Goal: Task Accomplishment & Management: Complete application form

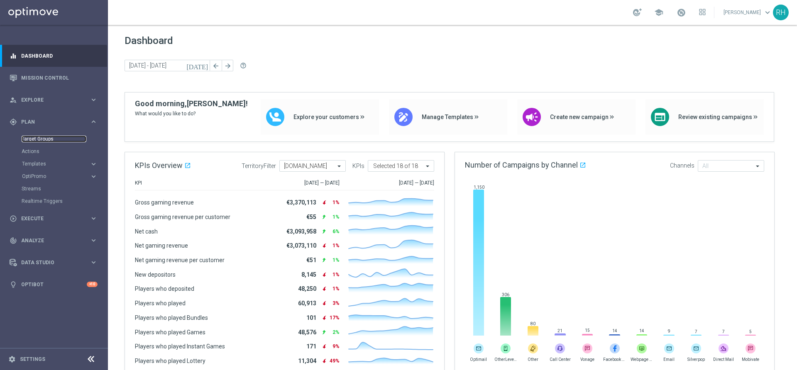
click at [39, 137] on link "Target Groups" at bounding box center [54, 139] width 65 height 7
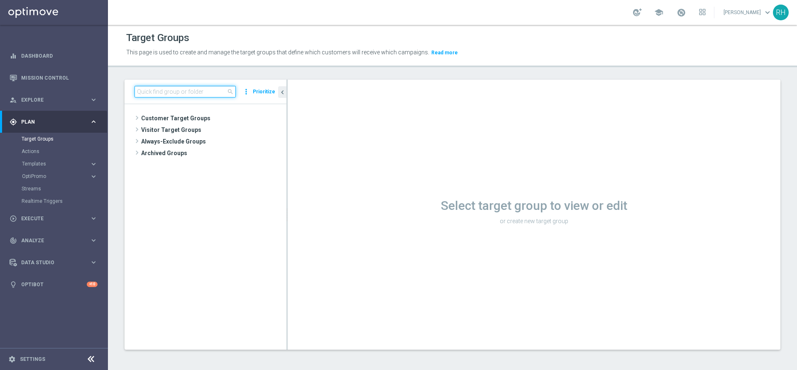
click at [203, 94] on input at bounding box center [184, 92] width 101 height 12
paste input "en_IE_TGT_VIP_EM_TAC_MIX__SUMMER_GIVEAWAY_"
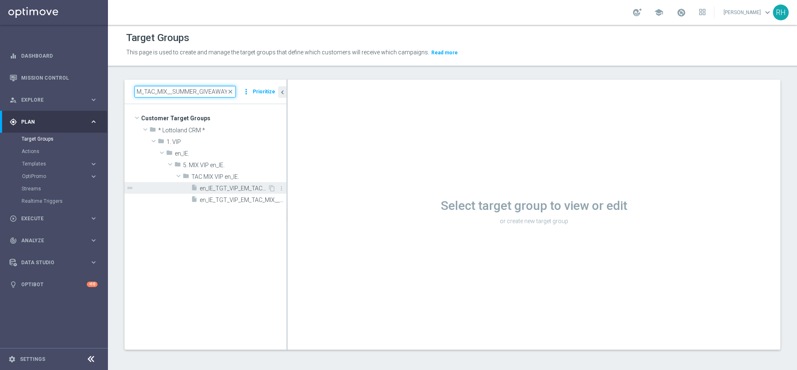
type input "en_IE_TGT_VIP_EM_TAC_MIX__SUMMER_GIVEAWAY_"
click at [245, 189] on span "en_IE_TGT_VIP_EM_TAC_MIX__SUMMER_GIVEAWAY_BUNDLES" at bounding box center [234, 188] width 68 height 7
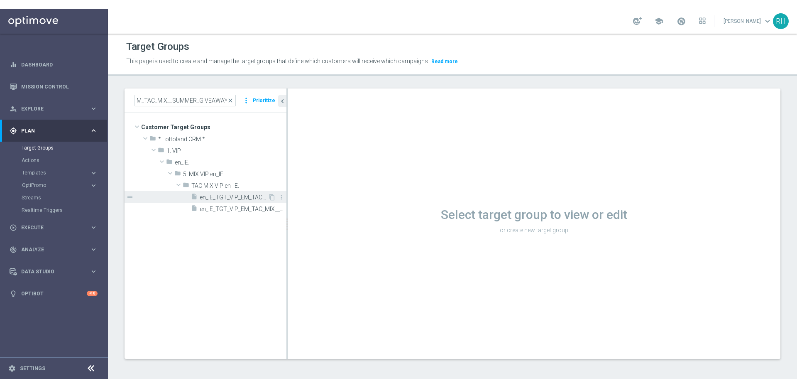
scroll to position [0, 0]
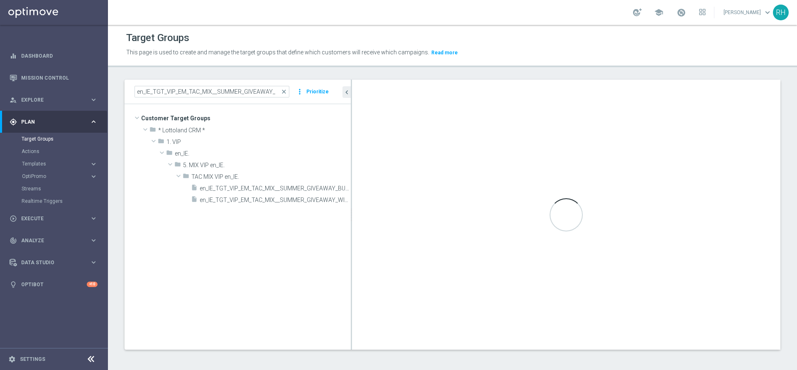
drag, startPoint x: 286, startPoint y: 246, endPoint x: 486, endPoint y: 253, distance: 199.7
click at [486, 253] on as-split "en_IE_TGT_VIP_EM_TAC_MIX__SUMMER_GIVEAWAY_ close more_vert Prioritize Customer …" at bounding box center [453, 215] width 656 height 270
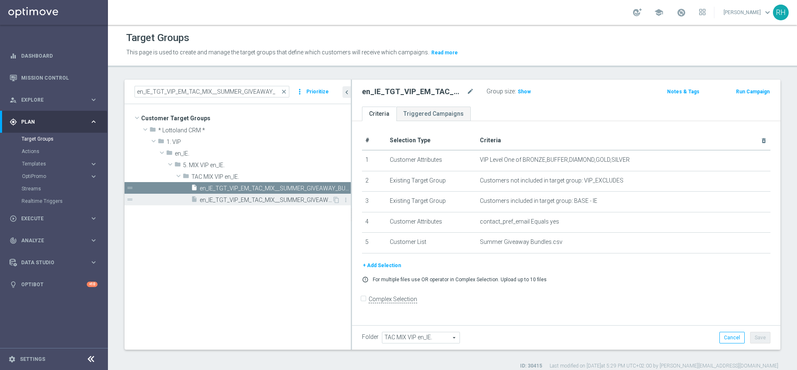
click at [274, 202] on span "en_IE_TGT_VIP_EM_TAC_MIX__SUMMER_GIVEAWAY_WINNER" at bounding box center [266, 200] width 132 height 7
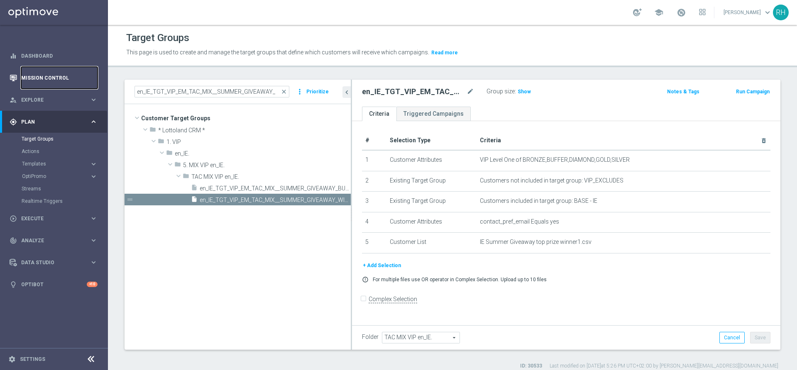
click at [61, 77] on link "Mission Control" at bounding box center [59, 78] width 76 height 22
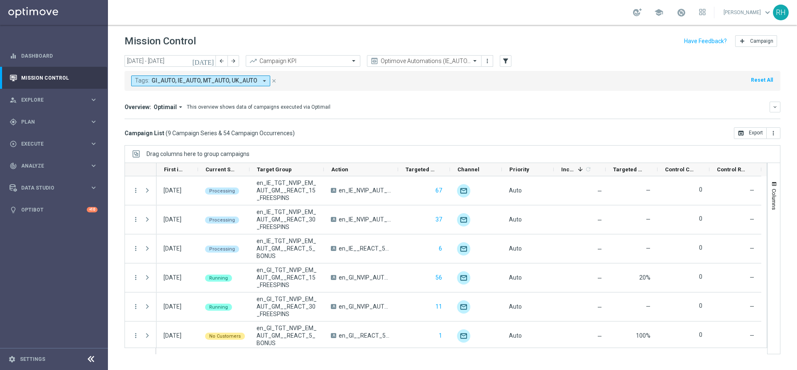
click at [211, 64] on icon "[DATE]" at bounding box center [203, 60] width 22 height 7
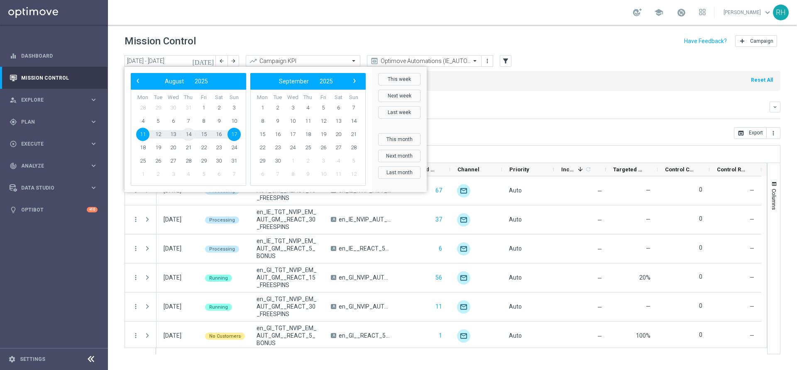
click at [188, 134] on span "14" at bounding box center [188, 134] width 13 height 13
type input "[DATE] - [DATE]"
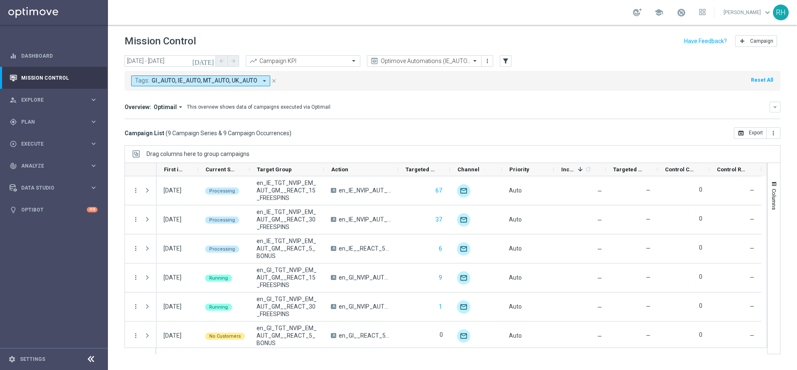
click at [605, 109] on div "Overview: Optimail arrow_drop_down This overview shows data of campaigns execut…" at bounding box center [447, 106] width 645 height 7
click at [518, 125] on mini-dashboard "Overview: Optimail arrow_drop_down This overview shows data of campaigns execut…" at bounding box center [453, 109] width 656 height 37
click at [69, 142] on span "Execute" at bounding box center [55, 144] width 68 height 5
click at [57, 161] on link "Campaign Builder" at bounding box center [54, 161] width 65 height 7
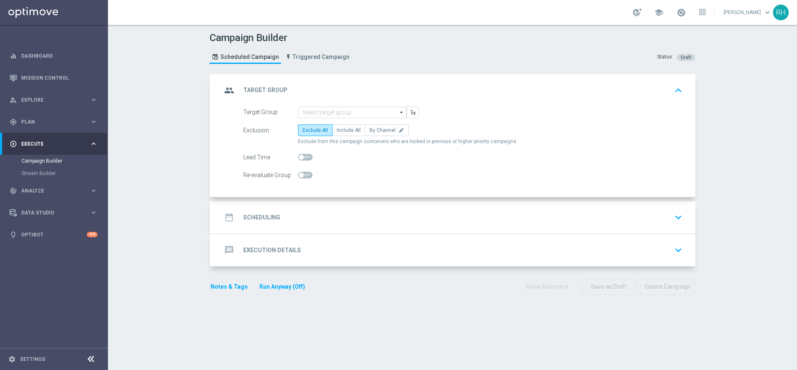
click at [634, 344] on section "group Target Group keyboard_arrow_up Target Group arrow_drop_down Drag here to …" at bounding box center [452, 218] width 498 height 288
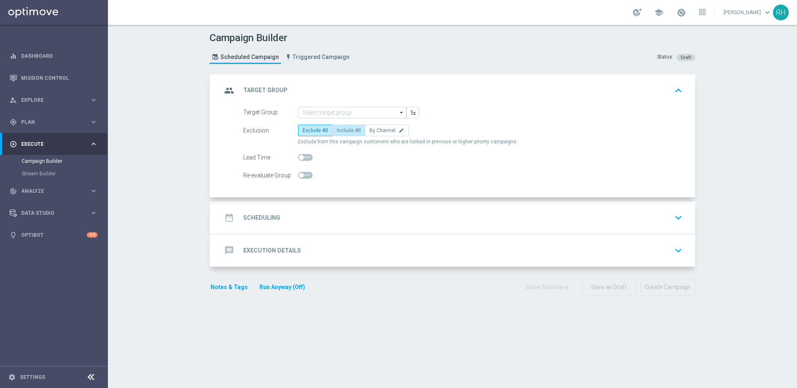
click at [352, 134] on label "Include All" at bounding box center [348, 131] width 33 height 12
click at [342, 134] on input "Include All" at bounding box center [339, 131] width 5 height 5
radio input "true"
click at [378, 283] on div "Notes & Tags Run Anyway (Off) Show Summary Save as Draft Create Campaign" at bounding box center [453, 287] width 486 height 16
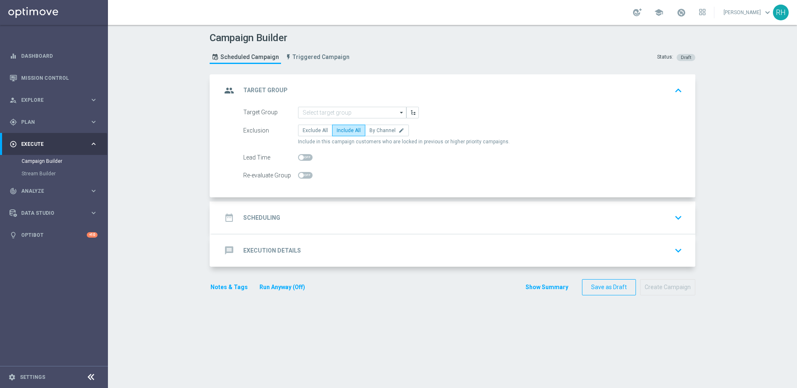
click at [399, 37] on div "Campaign Builder Scheduled Campaign Triggered Campaign Status: Draft" at bounding box center [452, 49] width 498 height 38
click at [180, 37] on header "Campaign Builder Scheduled Campaign Triggered Campaign Status: Draft" at bounding box center [452, 49] width 689 height 49
click at [762, 94] on div "Campaign Builder Scheduled Campaign Triggered Campaign Status: Draft group Targ…" at bounding box center [452, 206] width 689 height 363
click at [737, 186] on div "Campaign Builder Scheduled Campaign Triggered Campaign Status: Draft group Targ…" at bounding box center [452, 206] width 689 height 363
click at [409, 213] on div "date_range Scheduling keyboard_arrow_down" at bounding box center [454, 218] width 464 height 16
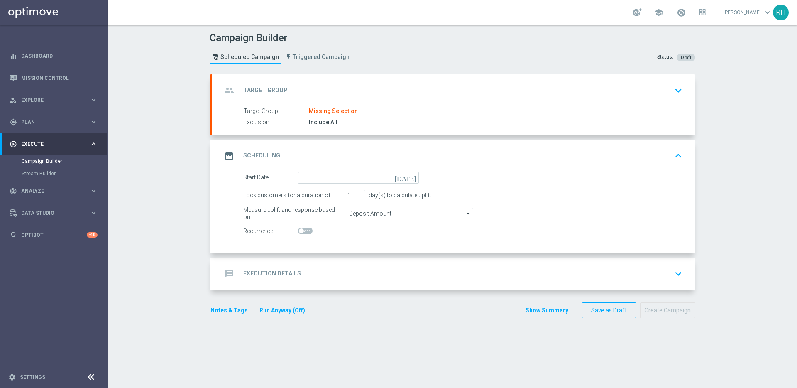
click at [408, 178] on icon "[DATE]" at bounding box center [407, 176] width 24 height 9
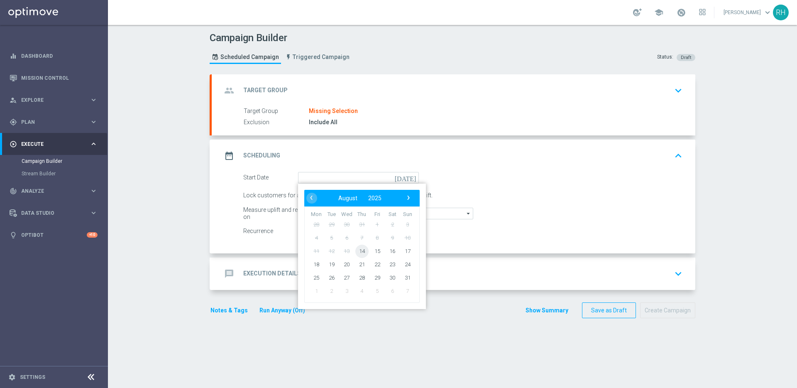
click at [356, 245] on span "14" at bounding box center [361, 250] width 13 height 13
type input "[DATE]"
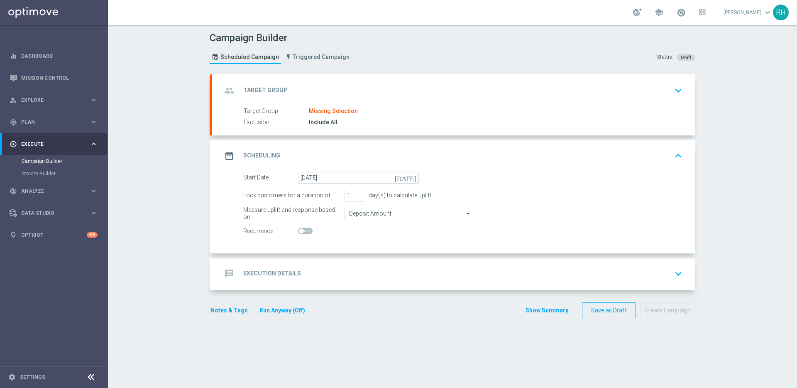
click at [361, 272] on div "message Execution Details keyboard_arrow_down" at bounding box center [454, 274] width 464 height 16
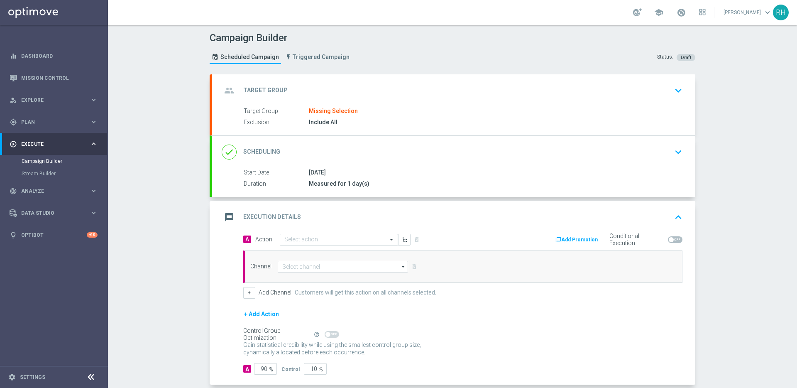
click at [750, 230] on div "Campaign Builder Scheduled Campaign Triggered Campaign Status: Draft group Targ…" at bounding box center [452, 206] width 689 height 363
click at [554, 97] on div "group Target Group keyboard_arrow_down" at bounding box center [454, 91] width 464 height 16
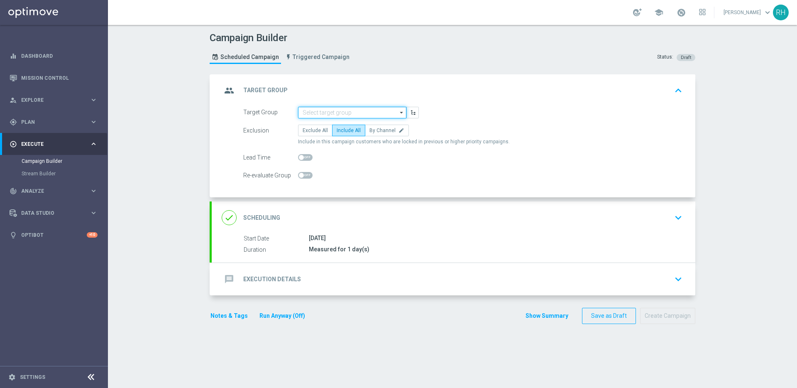
click at [337, 107] on input at bounding box center [352, 113] width 108 height 12
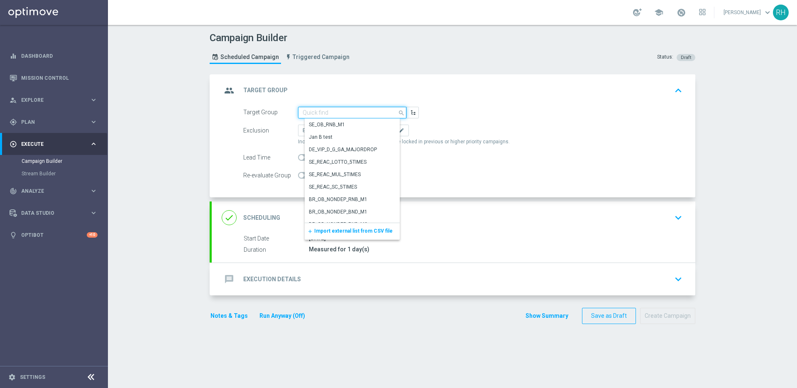
paste input "en_IE_TGT_VIP_EM_TAC_MIX__SUMMER_GIVEAWAY_WINNER"
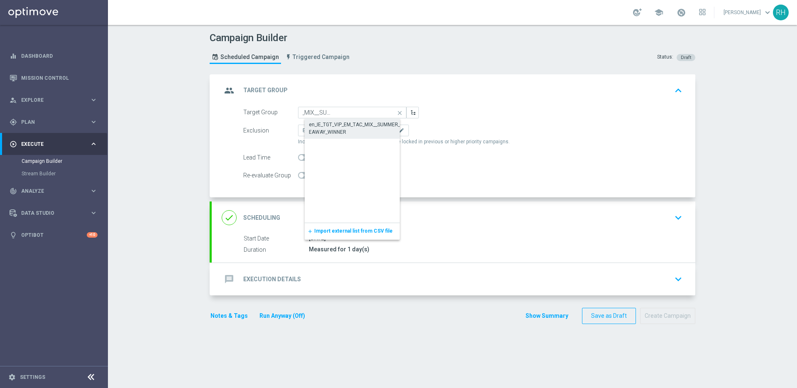
click at [342, 123] on div "en_IE_TGT_VIP_EM_TAC_MIX__SUMMER_GIVEAWAY_WINNER" at bounding box center [359, 128] width 100 height 15
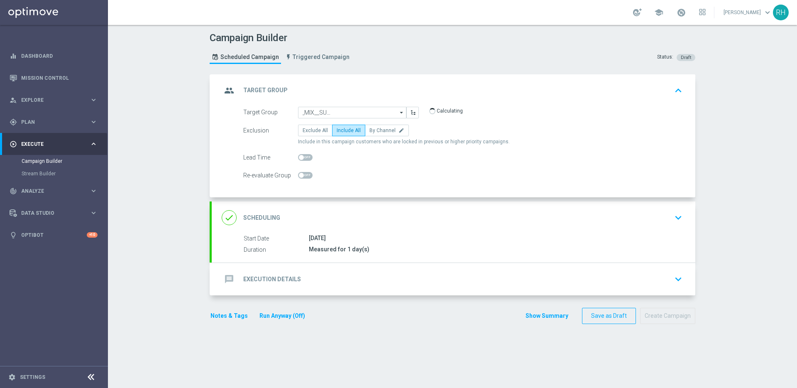
type input "en_IE_TGT_VIP_EM_TAC_MIX__SUMMER_GIVEAWAY_WINNER"
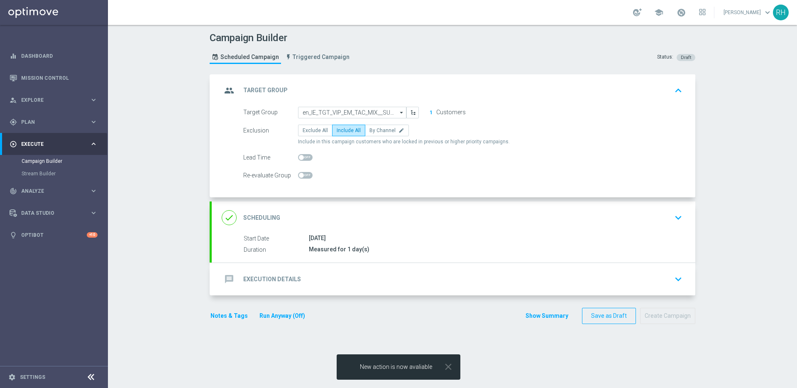
click at [431, 222] on div "done Scheduling keyboard_arrow_down" at bounding box center [454, 218] width 464 height 16
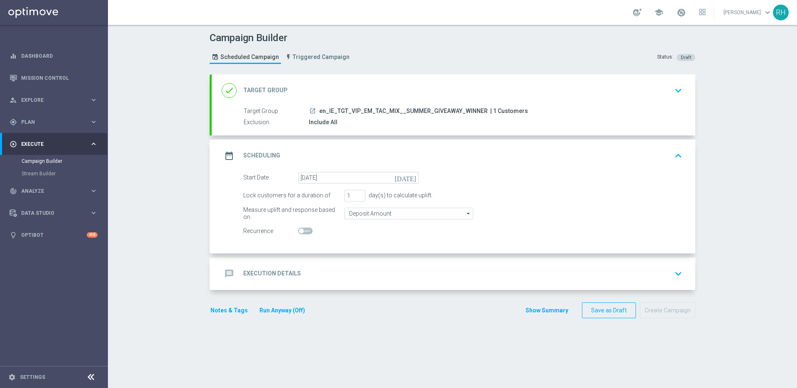
click at [343, 272] on div "message Execution Details keyboard_arrow_down" at bounding box center [454, 274] width 464 height 16
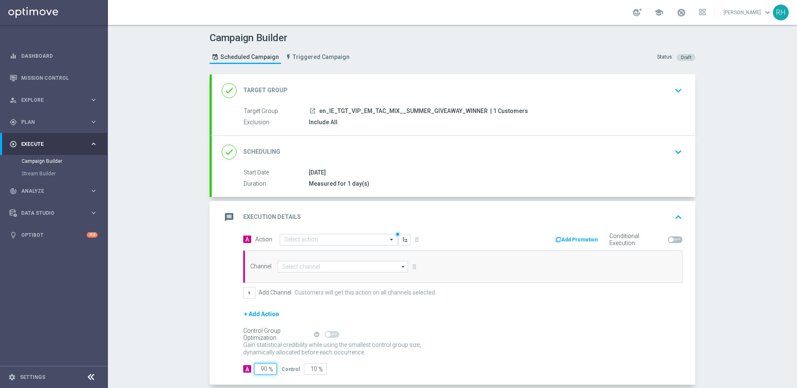
click at [257, 370] on input "90" at bounding box center [265, 369] width 23 height 12
type input "9"
type input "91"
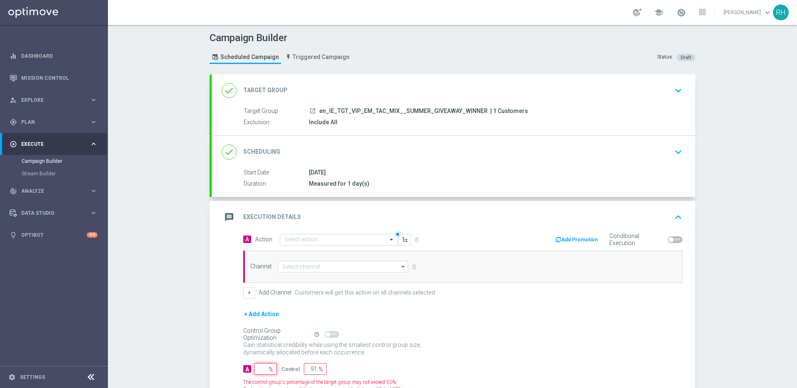
type input "100"
type input "1"
type input "99"
type input "10"
type input "90"
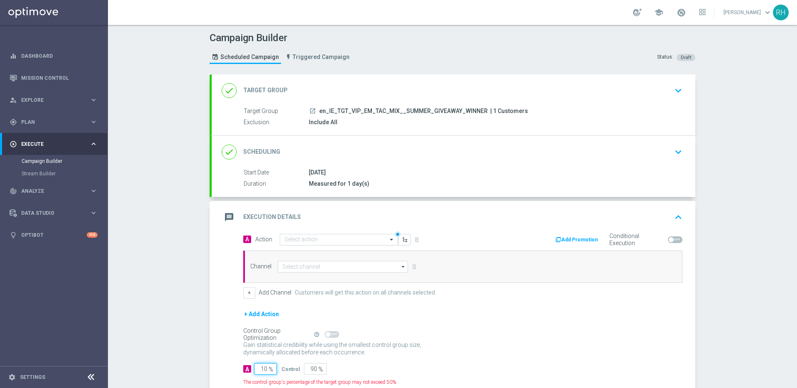
type input "100"
type input "0"
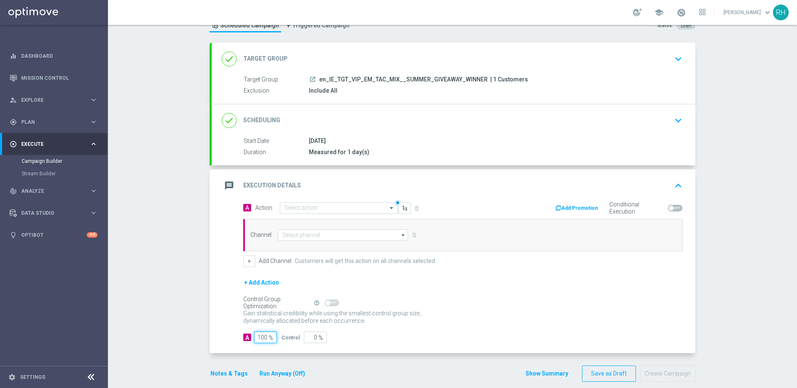
scroll to position [33, 0]
type input "100"
click at [222, 370] on button "Notes & Tags" at bounding box center [229, 372] width 39 height 10
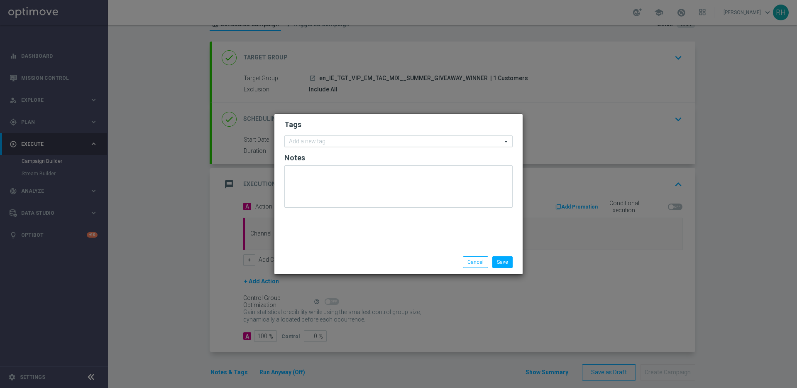
click at [355, 145] on div at bounding box center [395, 142] width 214 height 8
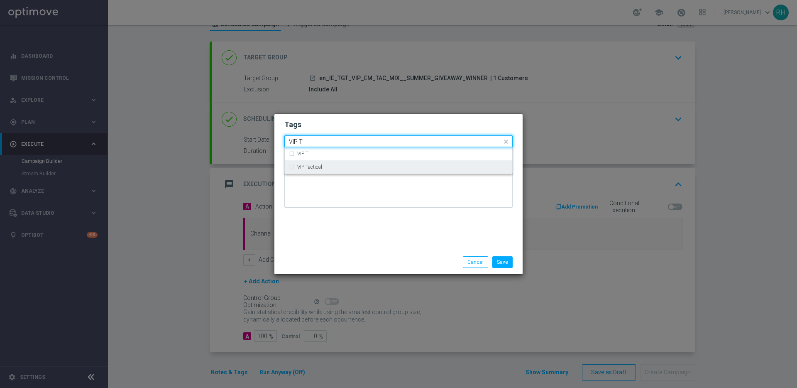
click at [360, 172] on div "VIP Tactical" at bounding box center [398, 166] width 219 height 13
type input "VIP T"
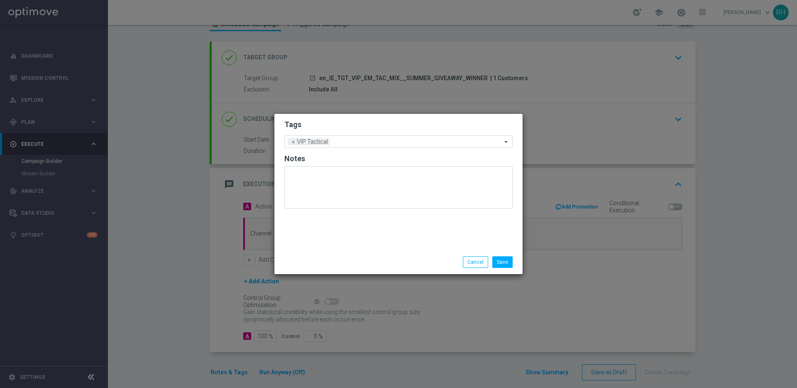
click at [366, 234] on div "Tags Add a new tag × VIP Tactical Notes" at bounding box center [398, 182] width 248 height 136
click at [505, 262] on button "Save" at bounding box center [502, 262] width 20 height 12
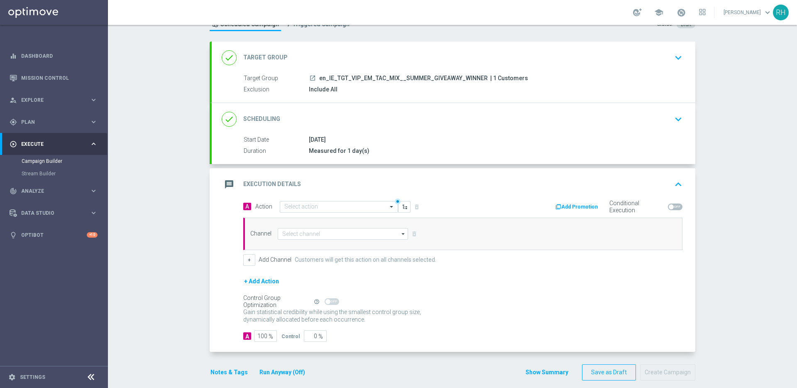
click at [495, 291] on div "+ Add Action" at bounding box center [462, 286] width 439 height 21
click at [364, 206] on input "text" at bounding box center [330, 206] width 93 height 7
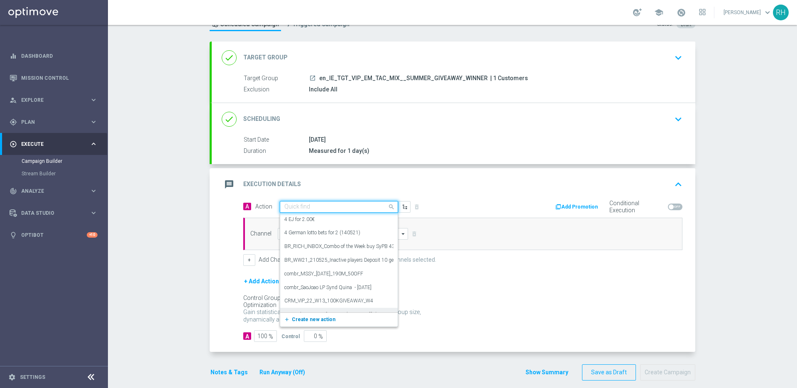
click at [298, 318] on span "Create new action" at bounding box center [314, 319] width 44 height 6
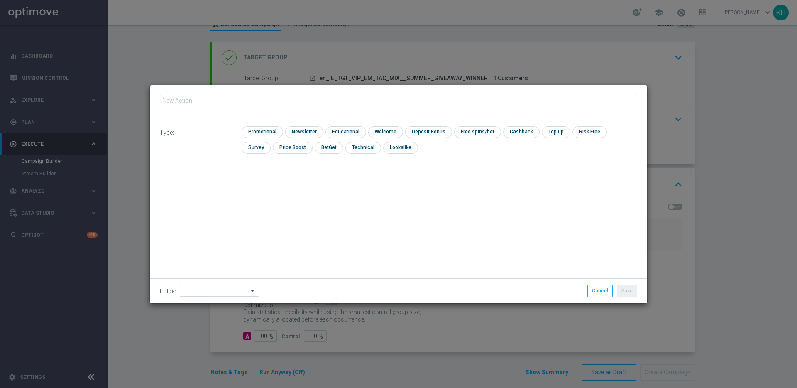
type input "en_IE__TOP_PRIZE_WINNER_SUMMERGIVEAWAY__VIP_EMA_TAC_MIX"
click at [264, 128] on input "checkbox" at bounding box center [261, 131] width 39 height 11
checkbox input "true"
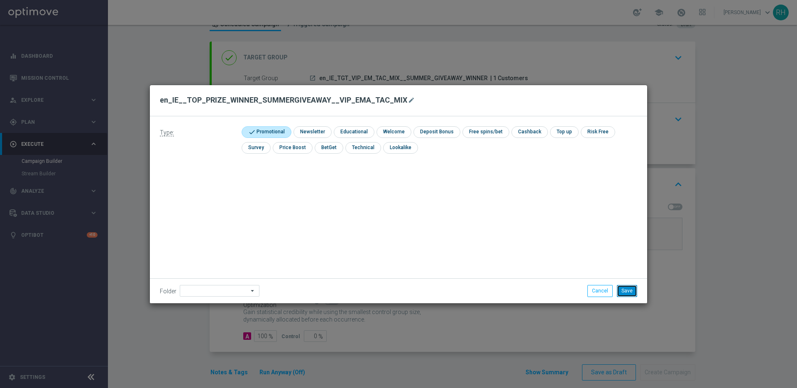
click at [628, 295] on button "Save" at bounding box center [627, 291] width 20 height 12
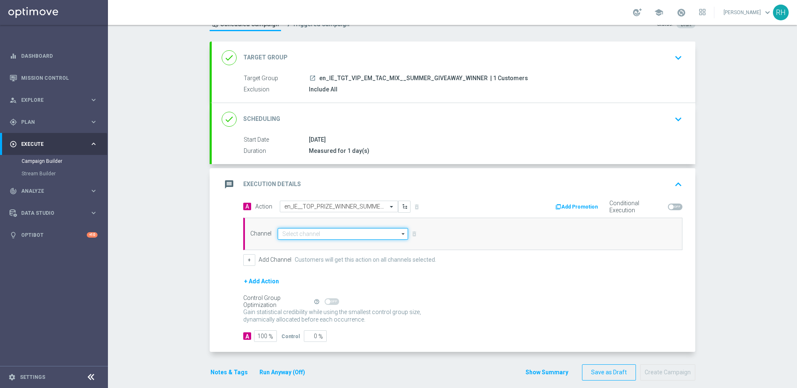
click at [356, 231] on input at bounding box center [343, 234] width 130 height 12
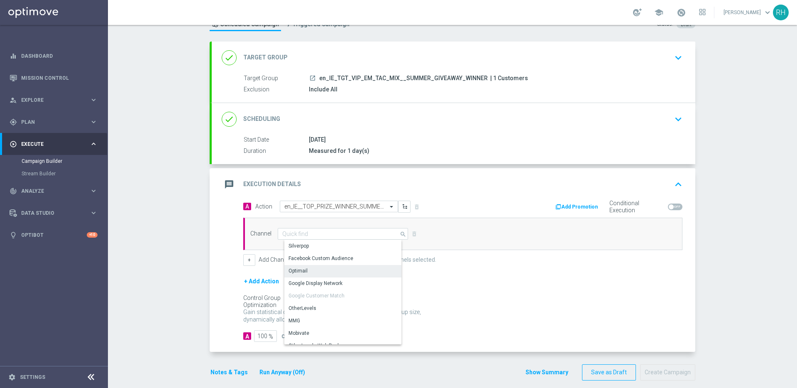
click at [340, 268] on div "Optimail" at bounding box center [346, 271] width 124 height 12
type input "Optimail"
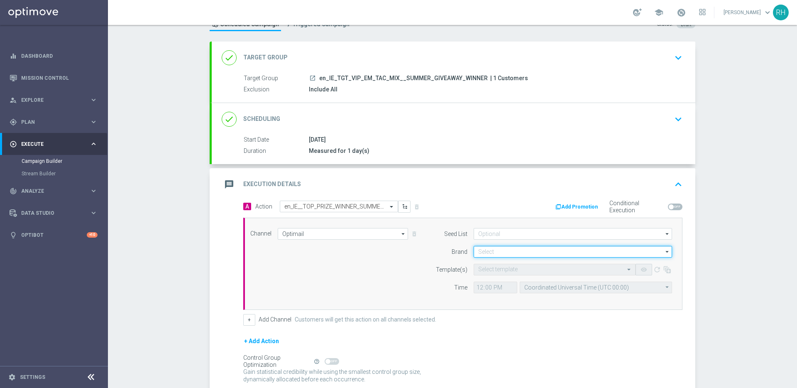
click at [488, 251] on input at bounding box center [573, 252] width 198 height 12
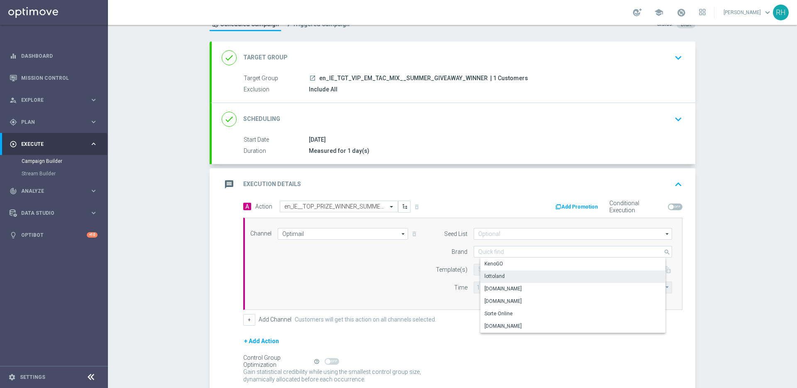
click at [497, 273] on div "lottoland" at bounding box center [494, 275] width 20 height 7
type input "lottoland"
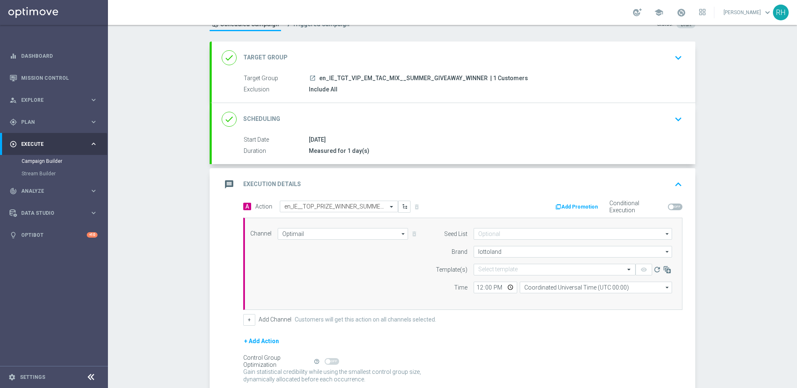
click at [459, 276] on form "Template(s) Select template remove_red_eye refresh Time 12:00 Coordinated Unive…" at bounding box center [551, 278] width 241 height 29
click at [480, 266] on input "text" at bounding box center [546, 269] width 136 height 7
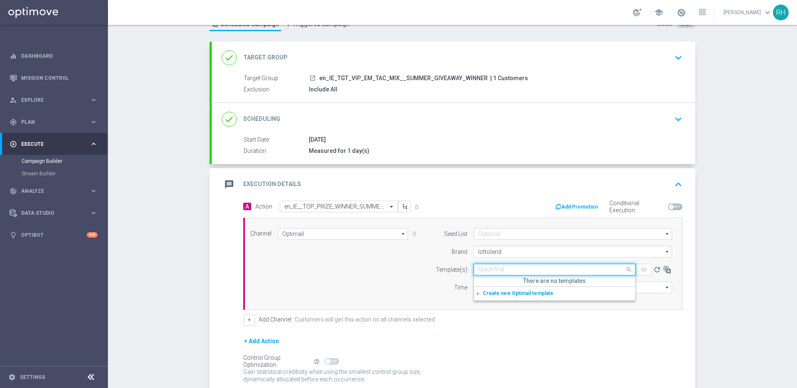
paste input "en_IE__TOP_PRIZE_WINNER_SUMMERGIVEAWAY__VIP_EMA_TAC_MIX"
type input "en_IE__TOP_PRIZE_WINNER_SUMMERGIVEAWAY__VIP_EMA_TAC_MIX"
click at [400, 276] on div "Channel Optimail Optimail arrow_drop_down Drag here to set row groups Drag here…" at bounding box center [461, 263] width 434 height 71
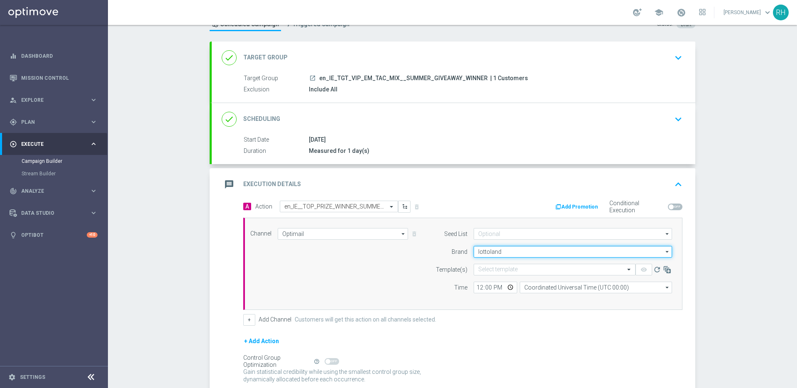
click at [505, 250] on input "lottoland" at bounding box center [573, 252] width 198 height 12
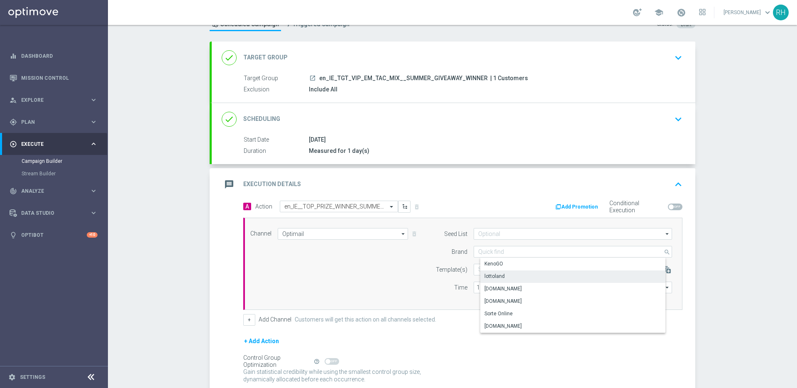
click at [501, 281] on div "lottoland" at bounding box center [579, 276] width 198 height 12
type input "lottoland"
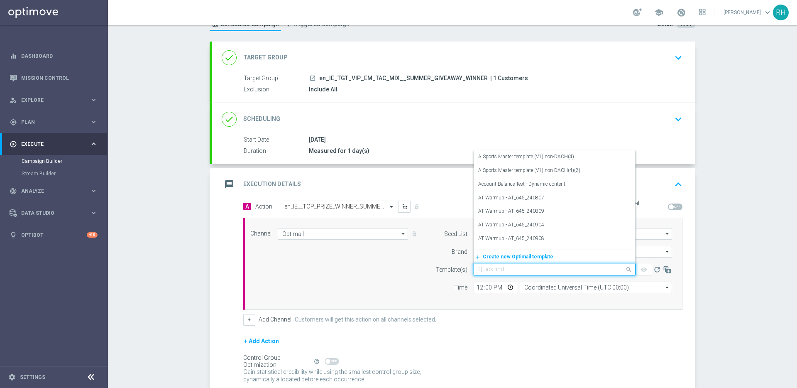
click at [502, 272] on input "text" at bounding box center [546, 269] width 136 height 7
paste input "en_IE__TOP_PRIZE_WINNER_SUMMERGIVEAWAY__VIP_EMA_TAC_MIX"
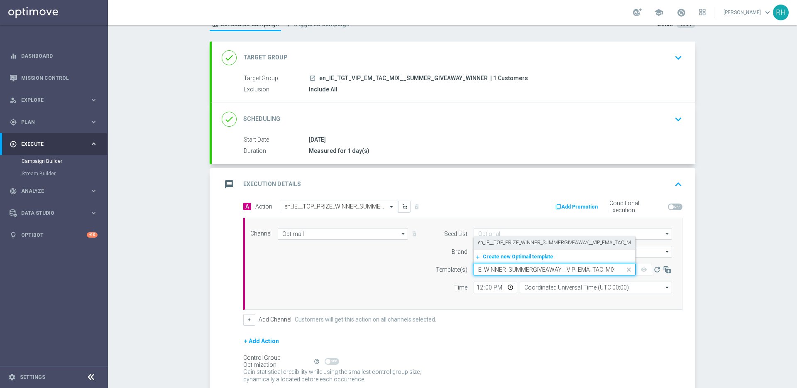
click at [515, 244] on label "en_IE__TOP_PRIZE_WINNER_SUMMERGIVEAWAY__VIP_EMA_TAC_MIX" at bounding box center [556, 242] width 157 height 7
type input "en_IE__TOP_PRIZE_WINNER_SUMMERGIVEAWAY__VIP_EMA_TAC_MIX"
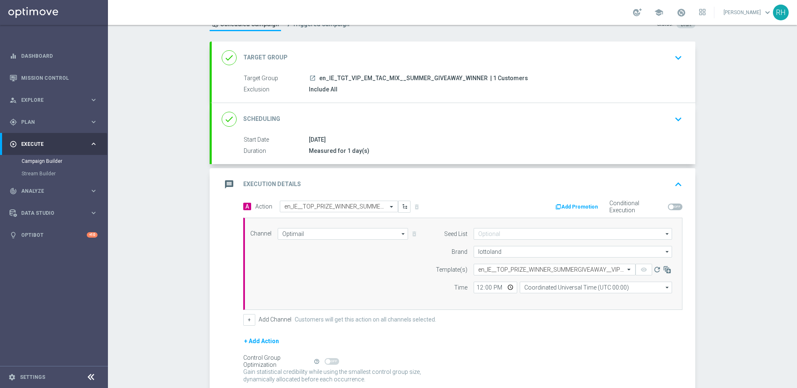
scroll to position [0, 0]
click at [476, 287] on input "12:00" at bounding box center [496, 287] width 44 height 12
click at [490, 289] on input "23:00" at bounding box center [496, 287] width 44 height 12
type input "11:00"
click at [497, 341] on div "+ Add Action" at bounding box center [462, 346] width 439 height 21
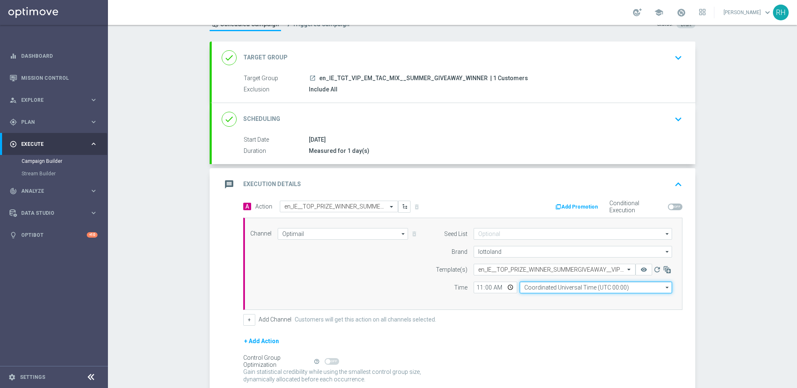
click at [533, 292] on input "Coordinated Universal Time (UTC 00:00)" at bounding box center [596, 287] width 152 height 12
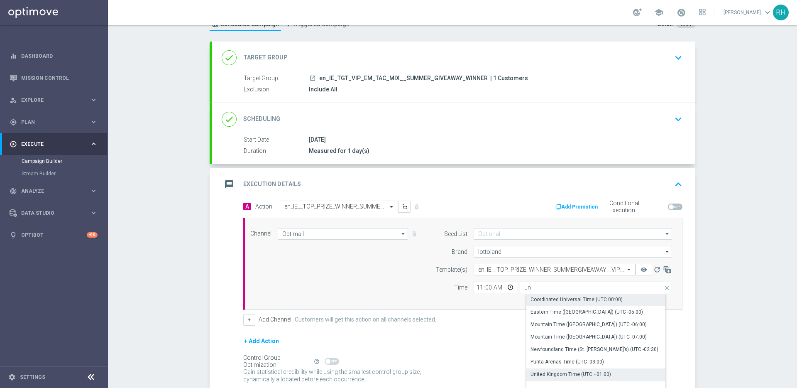
click at [551, 370] on div "United Kingdom Time (UTC +01:00)" at bounding box center [570, 373] width 81 height 7
type input "United Kingdom Time (UTC +01:00)"
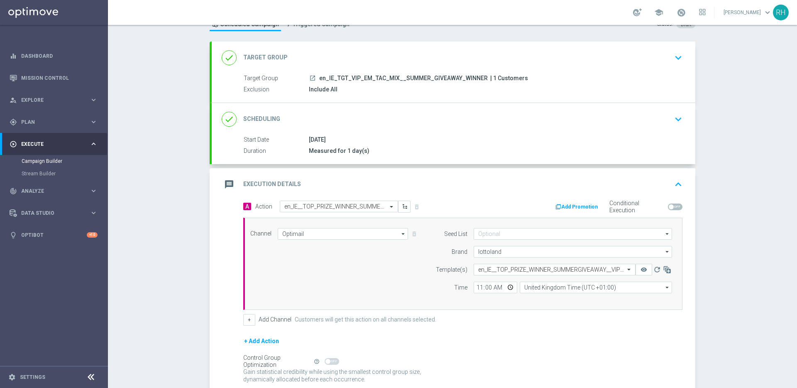
click at [513, 360] on div "Control Group Optimization Self Optimizing Campaign help_outline" at bounding box center [462, 360] width 439 height 9
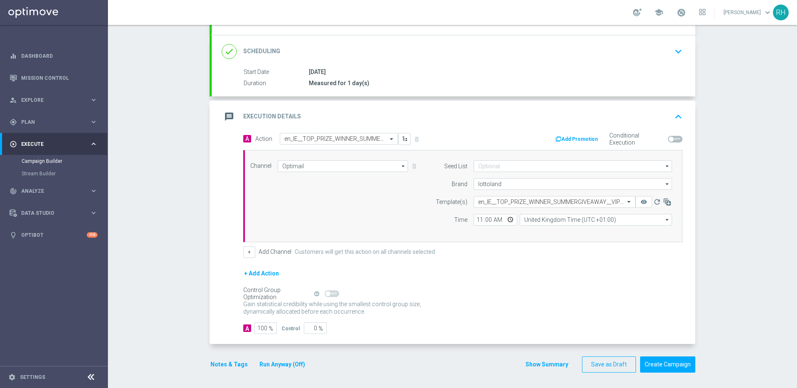
scroll to position [100, 0]
click at [564, 362] on button "Show Summary" at bounding box center [547, 365] width 44 height 10
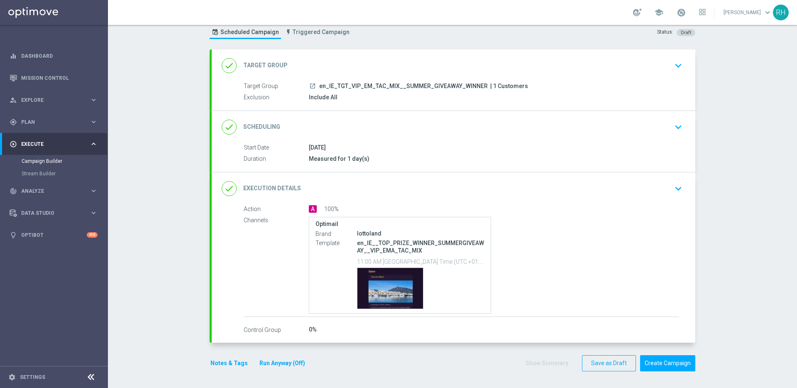
scroll to position [25, 0]
click at [391, 302] on div "Template preview" at bounding box center [390, 288] width 66 height 41
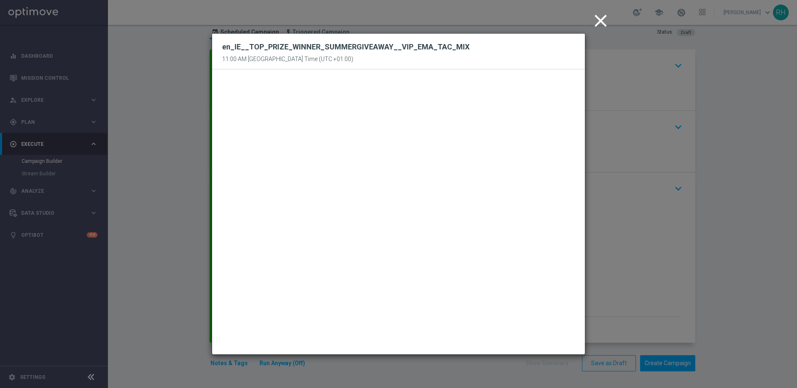
click at [598, 24] on icon "close" at bounding box center [600, 20] width 21 height 21
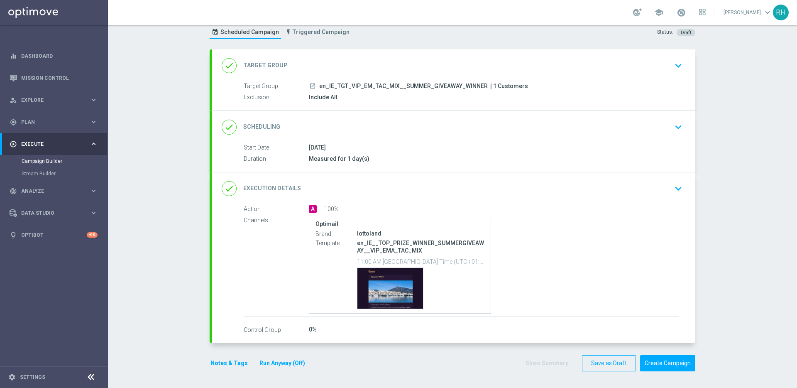
click at [742, 105] on div "Campaign Builder Scheduled Campaign Triggered Campaign Status: Draft done Targe…" at bounding box center [452, 206] width 689 height 363
click at [669, 363] on button "Create Campaign" at bounding box center [667, 363] width 55 height 16
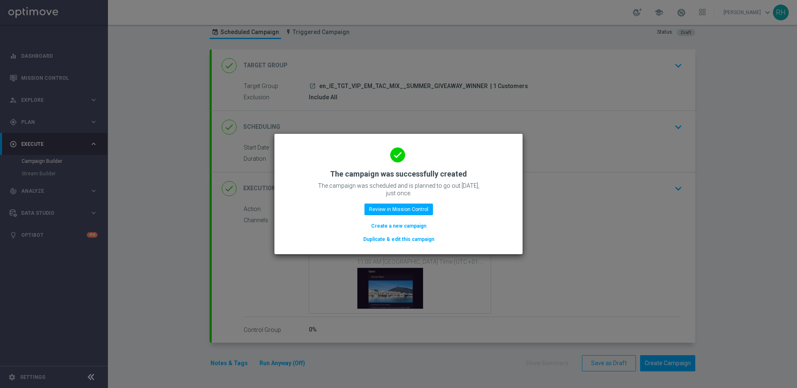
click at [397, 225] on button "Create a new campaign" at bounding box center [398, 225] width 57 height 9
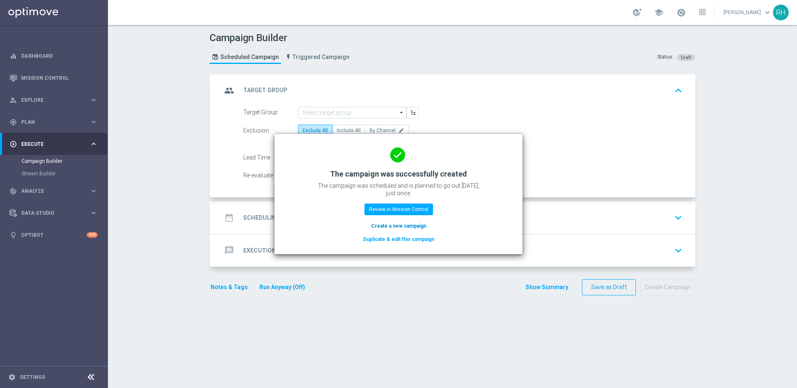
scroll to position [0, 0]
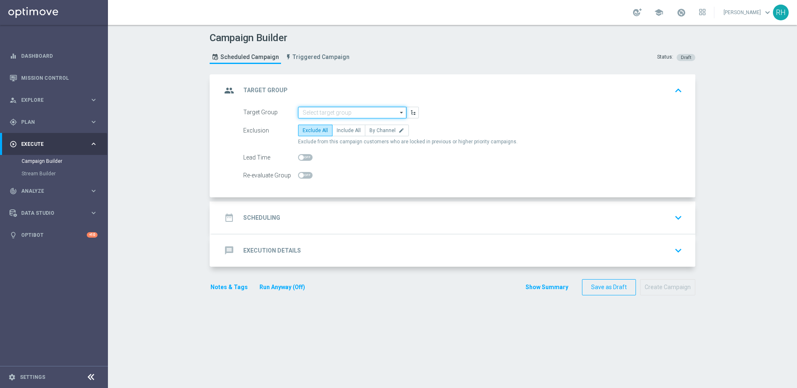
click at [361, 117] on input at bounding box center [352, 113] width 108 height 12
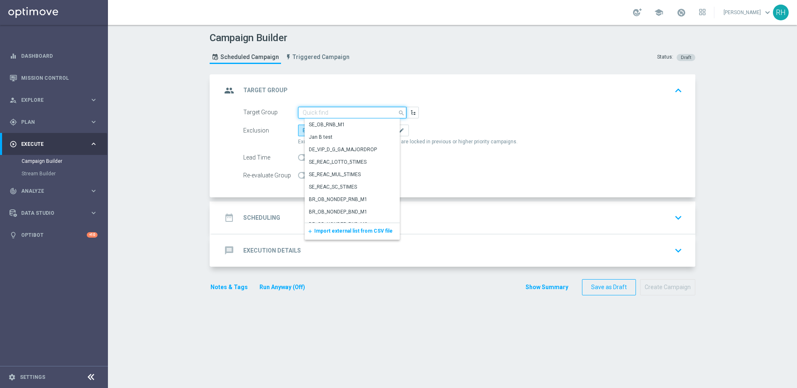
click at [351, 115] on input at bounding box center [352, 113] width 108 height 12
paste input ""en_IE_TGT_VIP_EM_TAC_MIX__SUMMER_GIVEAWAY_BUNDLES ""
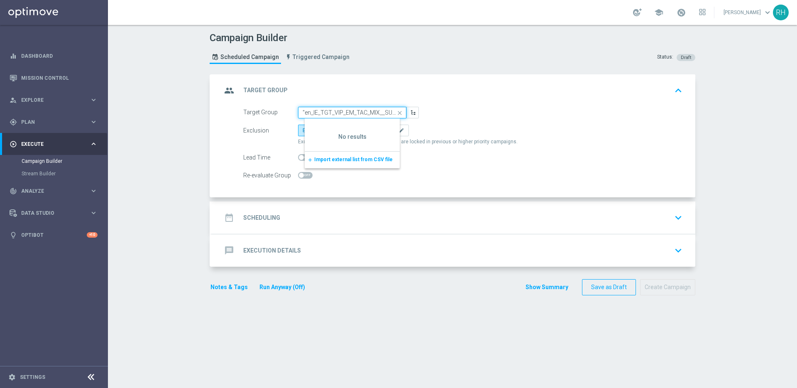
scroll to position [0, 71]
type input ""en_IE_TGT_VIP_EM_TAC_MIX__SUMMER_GIVEAWAY_BUNDLES ""
click at [336, 45] on div "Campaign Builder Scheduled Campaign Triggered Campaign" at bounding box center [282, 49] width 144 height 38
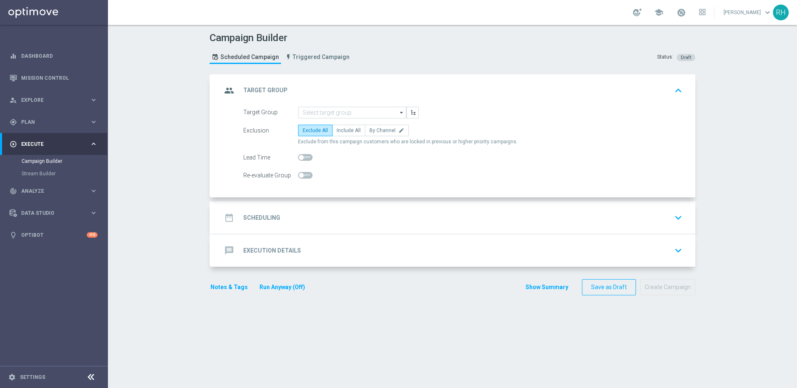
scroll to position [0, 0]
click at [371, 111] on input at bounding box center [352, 113] width 108 height 12
paste input ""en_IE_TGT_VIP_EM_TAC_MIX__SUMMER_GIVEAWAY_BUNDLES ""
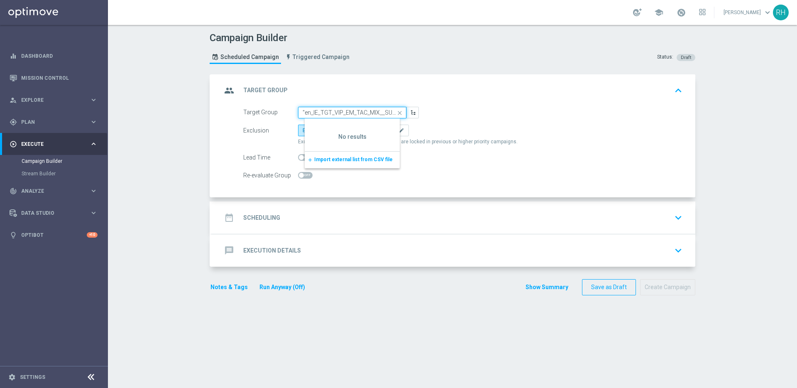
scroll to position [0, 71]
type input ""en_IE_TGT_VIP_EM_TAC_MIX__SUMMER_GIVEAWAY_BUNDLES ""
click at [337, 109] on input ""en_IE_TGT_VIP_EM_TAC_MIX__SUMMER_GIVEAWAY_BUNDLES "" at bounding box center [352, 113] width 108 height 12
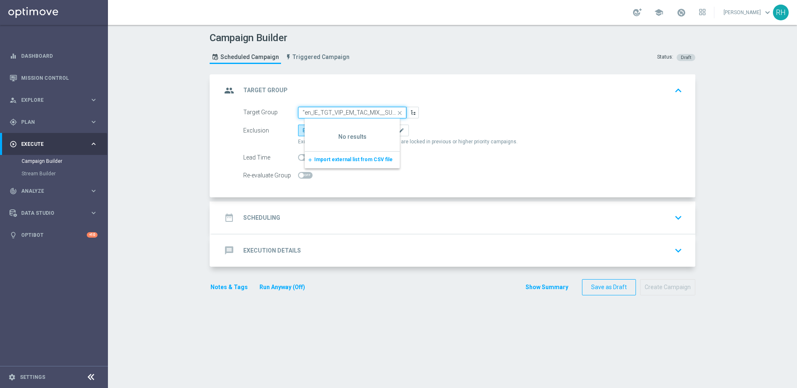
click at [337, 109] on input ""en_IE_TGT_VIP_EM_TAC_MIX__SUMMER_GIVEAWAY_BUNDLES "" at bounding box center [352, 113] width 108 height 12
paste input
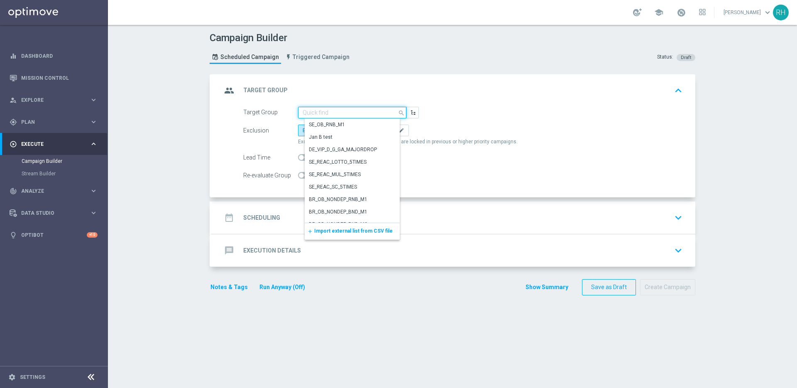
paste input
paste input ""en_IE_TGT_VIP_EM_TAC_MIX__SUMMER_GIVEAWAY_BUNDLES ""
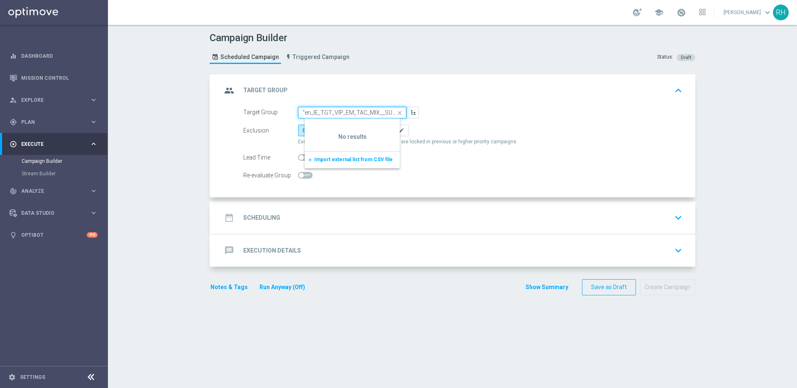
click at [303, 111] on input ""en_IE_TGT_VIP_EM_TAC_MIX__SUMMER_GIVEAWAY_BUNDLES" at bounding box center [352, 113] width 108 height 12
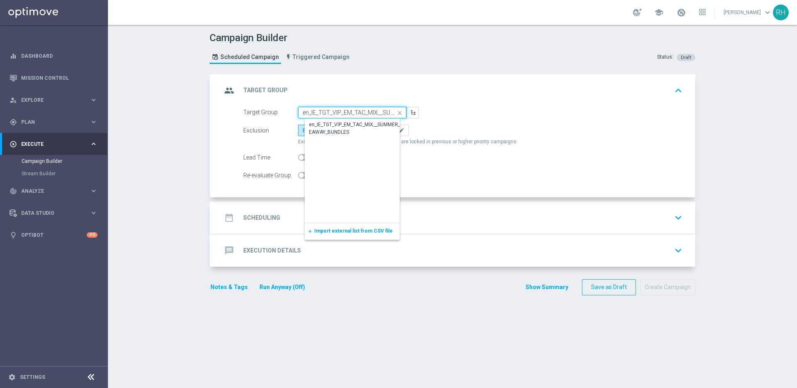
click at [337, 110] on input "en_IE_TGT_VIP_EM_TAC_MIX__SUMMER_GIVEAWAY_BUNDLES" at bounding box center [352, 113] width 108 height 12
click at [340, 121] on div "en_IE_TGT_VIP_EM_TAC_MIX__SUMMER_GIVEAWAY_BUNDLES" at bounding box center [358, 128] width 99 height 15
type input "en_IE_TGT_VIP_EM_TAC_MIX__SUMMER_GIVEAWAY_BUNDLES"
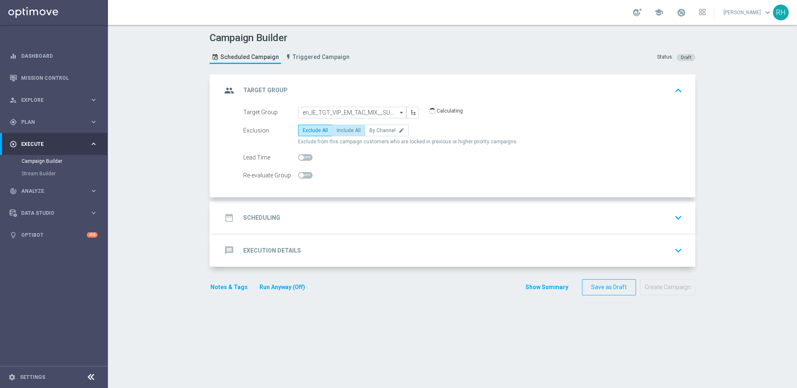
click at [344, 134] on label "Include All" at bounding box center [348, 131] width 33 height 12
click at [342, 134] on input "Include All" at bounding box center [339, 131] width 5 height 5
radio input "true"
click at [385, 234] on accordion-group "message Execution Details keyboard_arrow_down A Action Select action delete_for…" at bounding box center [453, 250] width 486 height 33
click at [392, 221] on div "date_range Scheduling keyboard_arrow_down" at bounding box center [454, 218] width 464 height 16
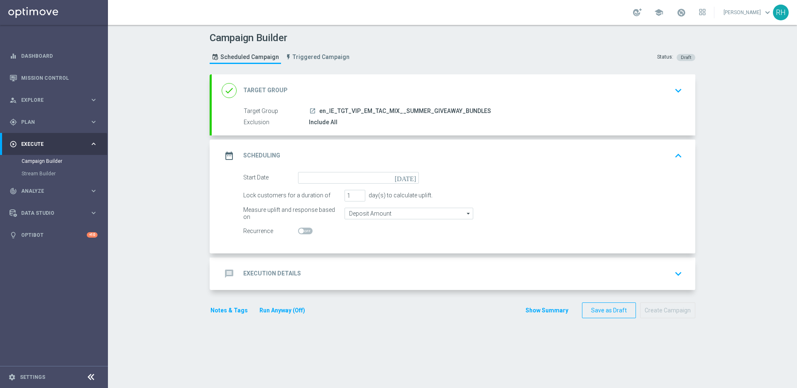
click at [408, 169] on div "date_range Scheduling keyboard_arrow_up" at bounding box center [453, 155] width 483 height 32
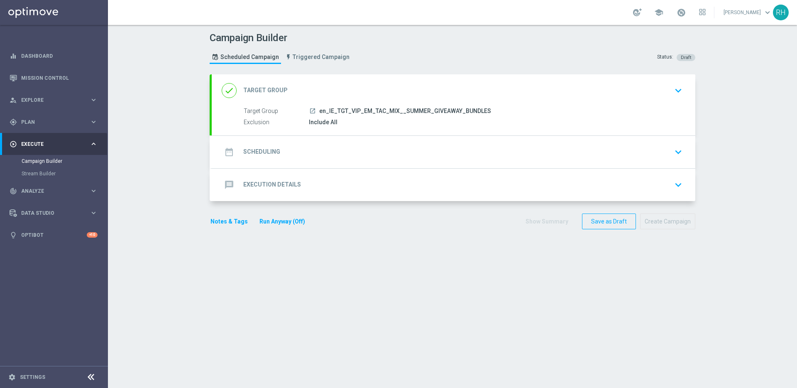
click at [413, 156] on div "date_range Scheduling keyboard_arrow_down" at bounding box center [454, 152] width 464 height 16
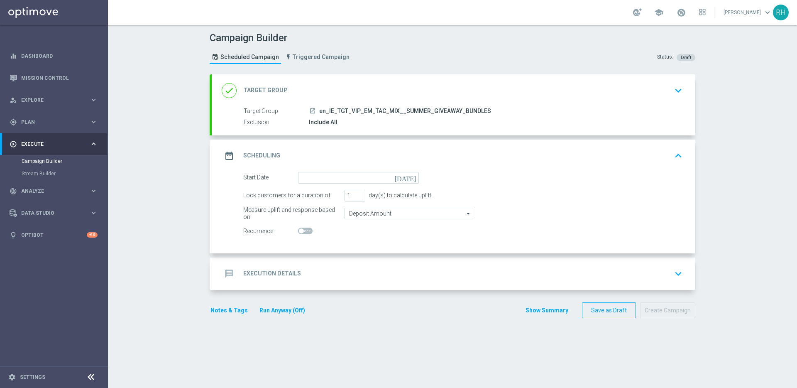
click at [410, 176] on icon "[DATE]" at bounding box center [407, 176] width 24 height 9
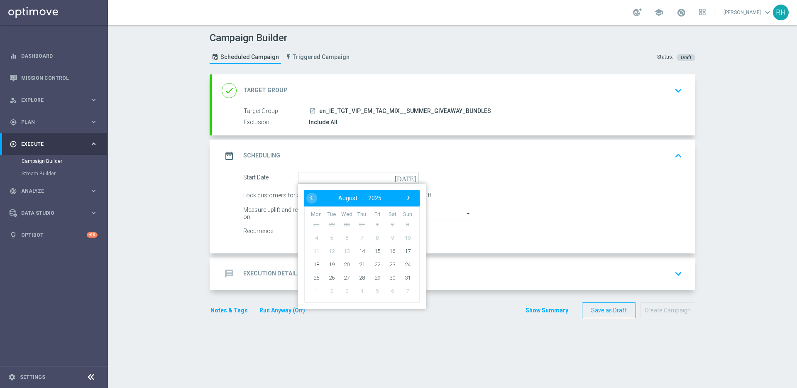
click at [443, 173] on div "Start Date [DATE] ‹ ​ August ​ 2025 ​ › Mon Tue Wed Thu Fri Sat Sun 28 29 30 31…" at bounding box center [463, 178] width 452 height 12
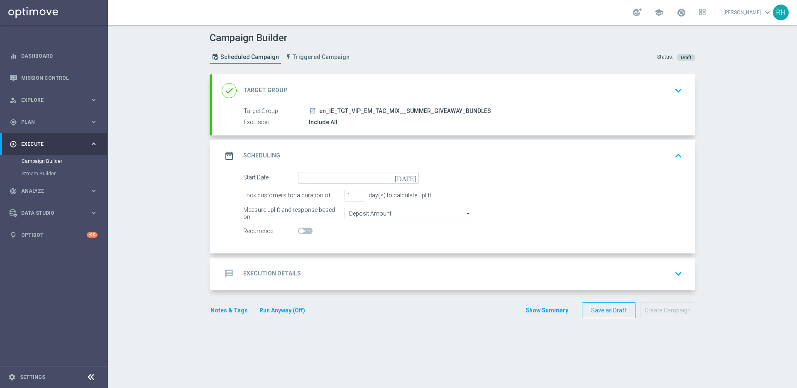
click at [408, 177] on icon "[DATE]" at bounding box center [407, 176] width 24 height 9
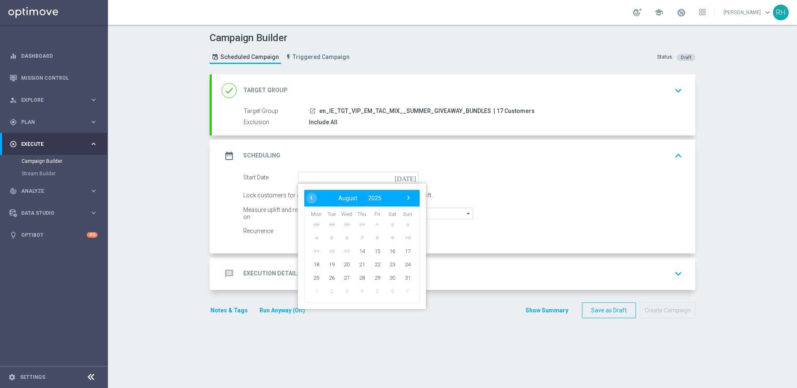
click at [410, 177] on icon "[DATE]" at bounding box center [407, 176] width 24 height 9
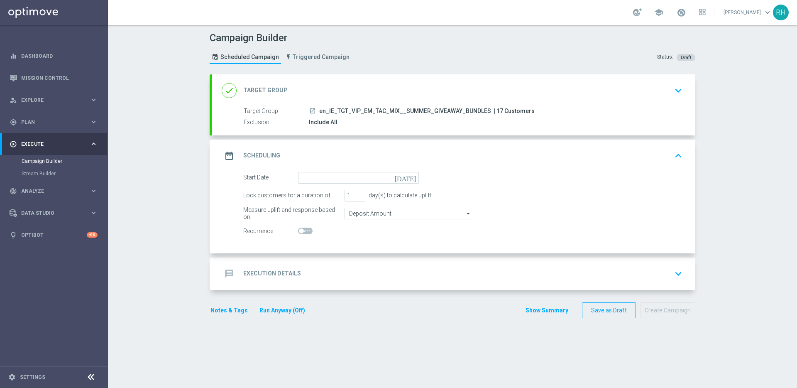
click at [410, 177] on icon "[DATE]" at bounding box center [407, 176] width 24 height 9
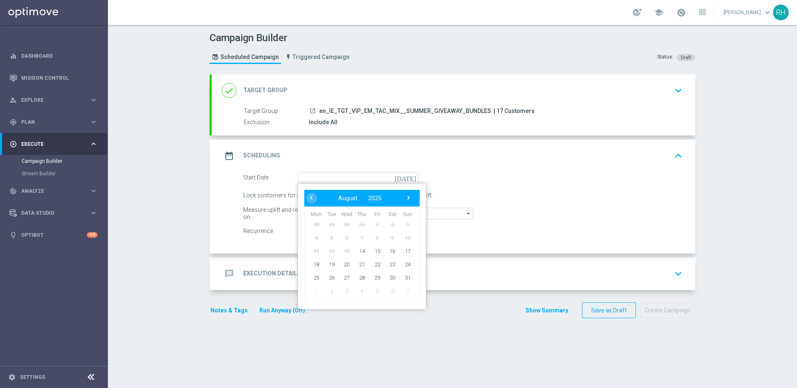
click at [410, 178] on icon "[DATE]" at bounding box center [407, 176] width 24 height 9
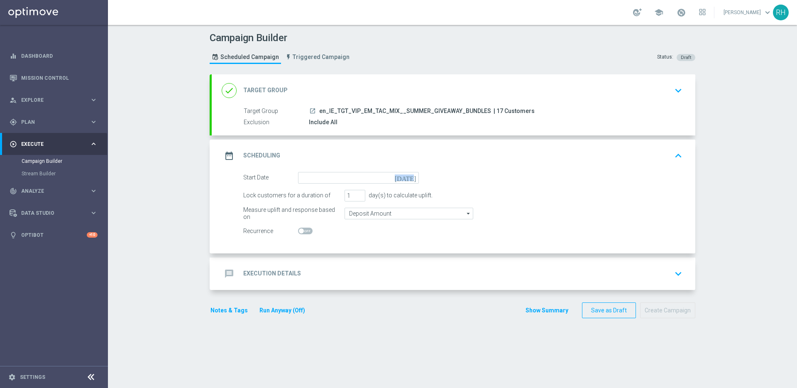
click at [410, 178] on icon "[DATE]" at bounding box center [407, 176] width 24 height 9
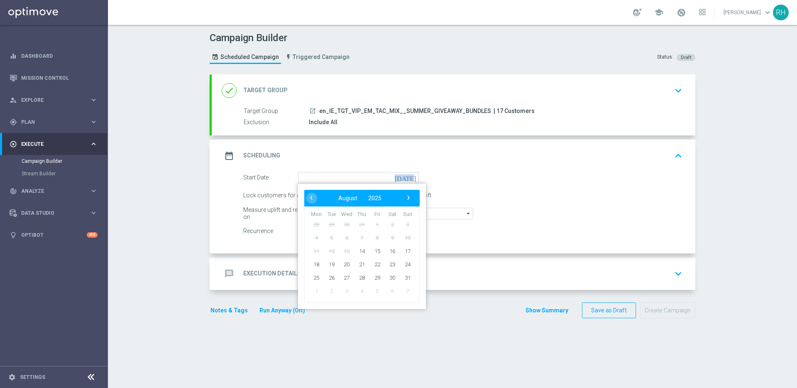
click at [410, 178] on icon "[DATE]" at bounding box center [407, 176] width 24 height 9
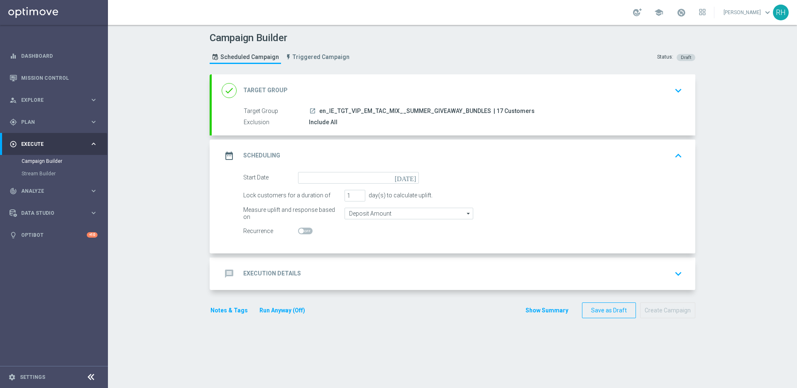
click at [409, 177] on icon "[DATE]" at bounding box center [407, 176] width 24 height 9
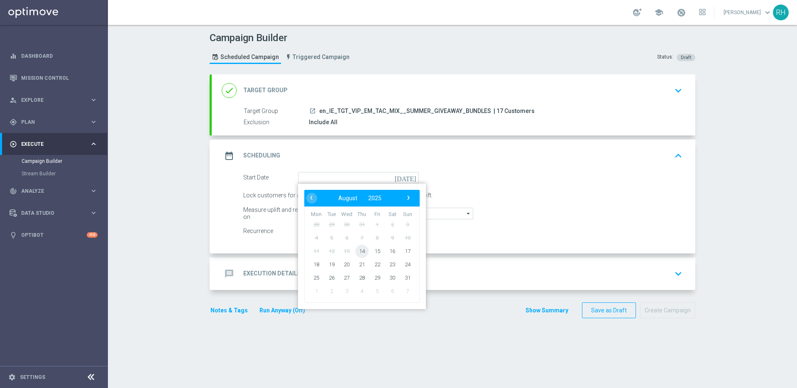
click at [358, 249] on span "14" at bounding box center [361, 250] width 13 height 13
type input "[DATE]"
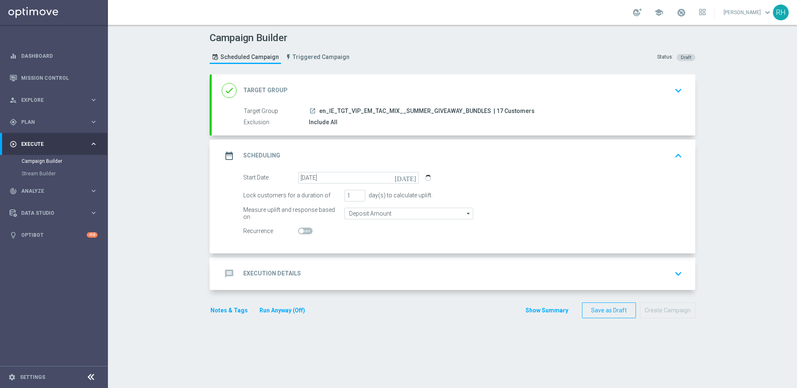
click at [493, 111] on span "| 17 Customers" at bounding box center [513, 110] width 41 height 7
click at [493, 112] on span "| 17 Customers" at bounding box center [513, 110] width 41 height 7
copy span "17"
click at [742, 173] on div "Campaign Builder Scheduled Campaign Triggered Campaign Status: Draft done Targe…" at bounding box center [452, 206] width 689 height 363
click at [632, 256] on accordion "done Target Group keyboard_arrow_down Target Group launch en_IE_TGT_VIP_EM_TAC_…" at bounding box center [453, 181] width 486 height 215
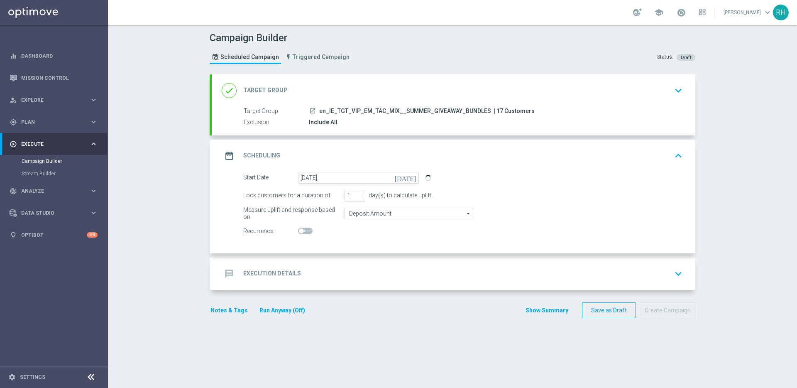
click at [634, 259] on div "message Execution Details keyboard_arrow_down" at bounding box center [453, 273] width 483 height 32
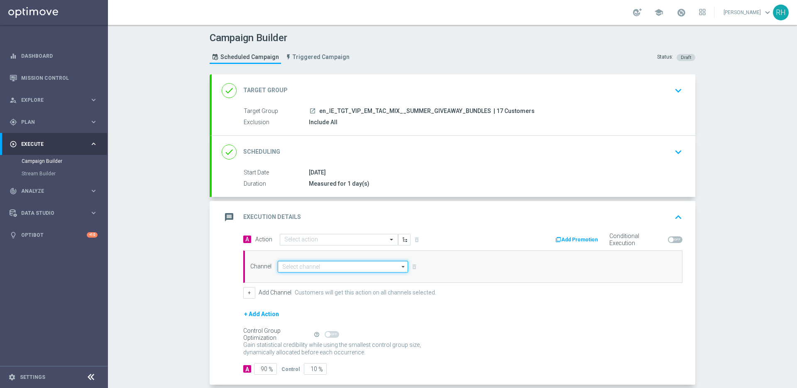
click at [331, 268] on input at bounding box center [343, 267] width 130 height 12
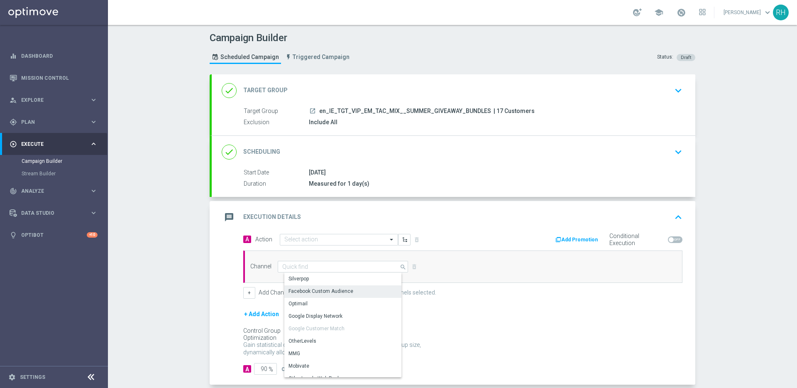
click at [331, 296] on div "Facebook Custom Audience" at bounding box center [346, 291] width 124 height 12
type input "Facebook Custom Audience"
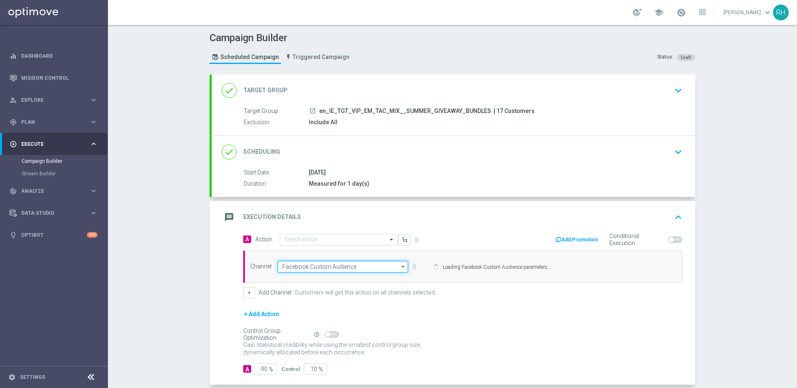
click at [341, 268] on input "Facebook Custom Audience" at bounding box center [343, 267] width 130 height 12
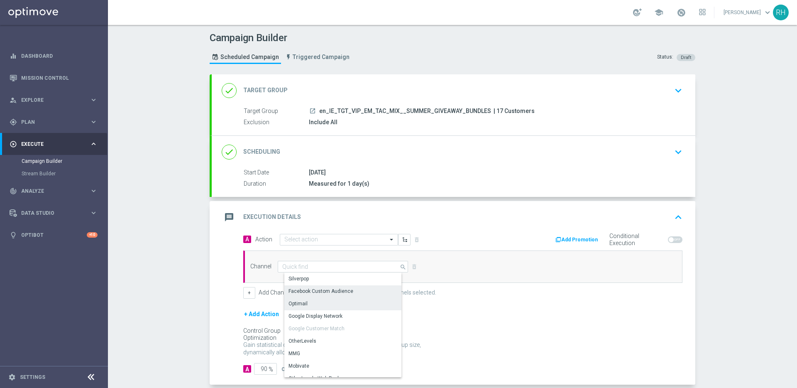
click at [338, 303] on div "Optimail" at bounding box center [346, 304] width 124 height 12
type input "Optimail"
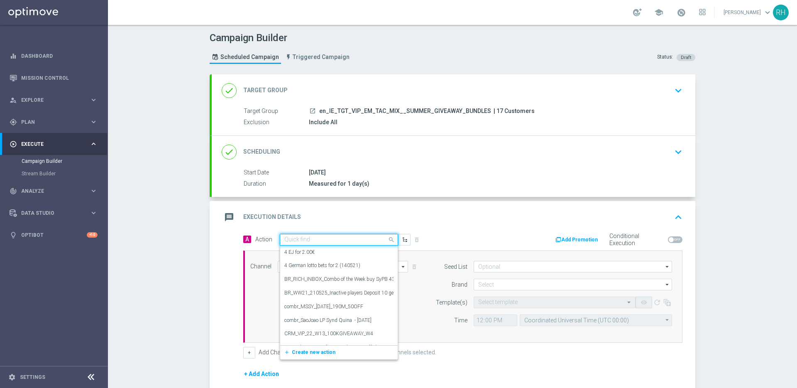
click at [356, 240] on input "text" at bounding box center [330, 239] width 93 height 7
paste input "en_IE__BEACH_SET_WINNER_SUMMERGIVEAWAY__VIP_EMA_TAC_MIX"
type input "en_IE__BEACH_SET_WINNER_SUMMERGIVEAWAY__VIP_EMA_TAC_MIX"
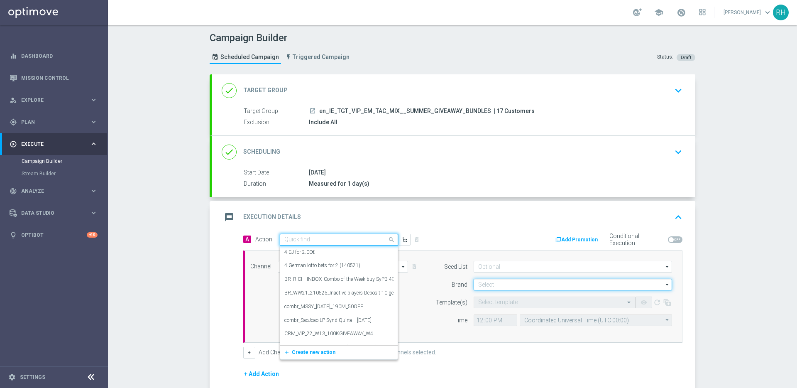
click at [498, 288] on input at bounding box center [573, 284] width 198 height 12
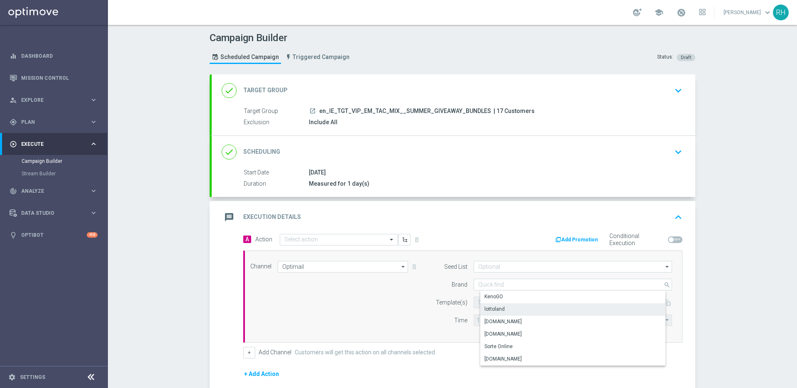
click at [497, 304] on div "lottoland" at bounding box center [579, 309] width 198 height 12
type input "lottoland"
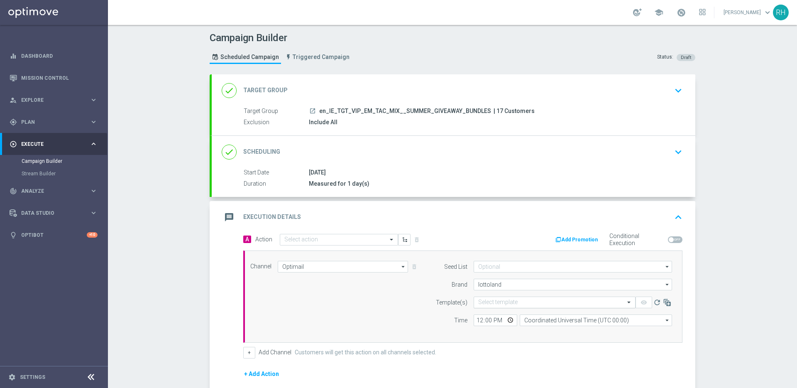
click at [496, 301] on input "text" at bounding box center [546, 302] width 136 height 7
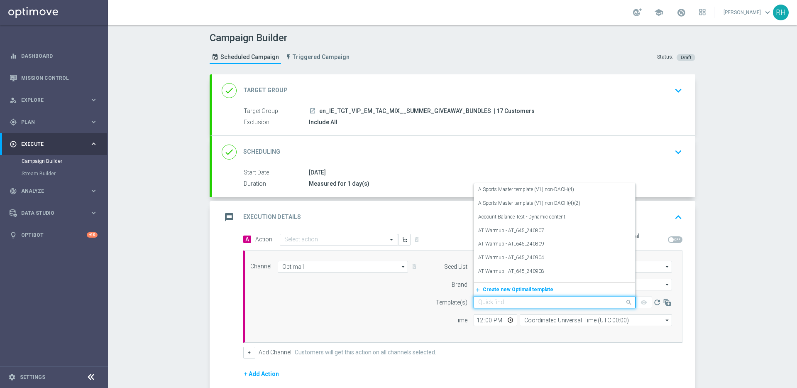
paste input "en_IE__BEACH_SET_WINNER_SUMMERGIVEAWAY__VIP_EMA_TAC_MIX"
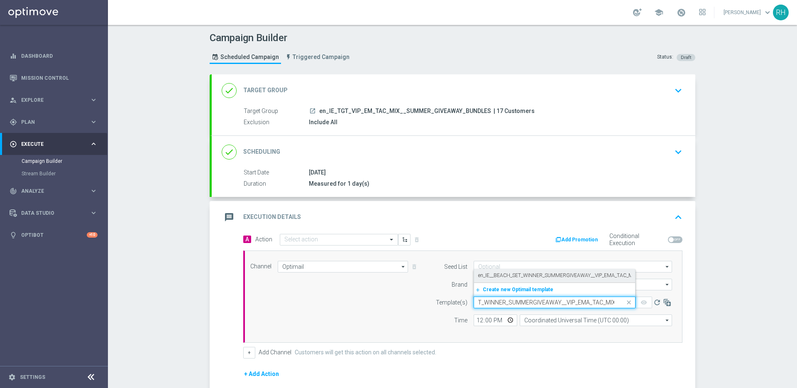
click at [498, 277] on label "en_IE__BEACH_SET_WINNER_SUMMERGIVEAWAY__VIP_EMA_TAC_MIX" at bounding box center [557, 275] width 159 height 7
type input "en_IE__BEACH_SET_WINNER_SUMMERGIVEAWAY__VIP_EMA_TAC_MIX"
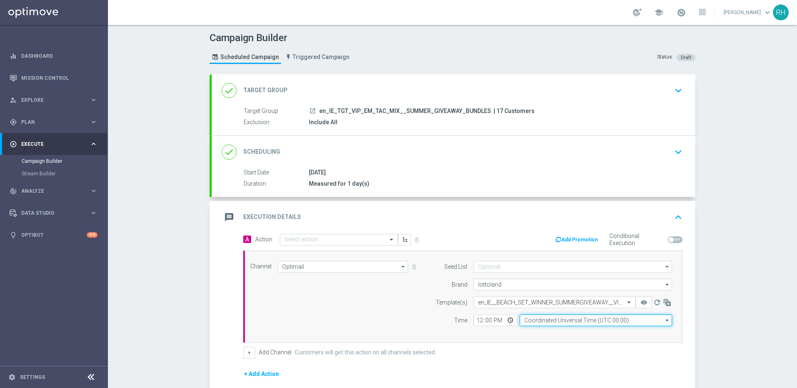
click at [530, 317] on input "Coordinated Universal Time (UTC 00:00)" at bounding box center [596, 320] width 152 height 12
click at [551, 338] on div "United Kingdom Time (UTC +01:00)" at bounding box center [595, 378] width 139 height 104
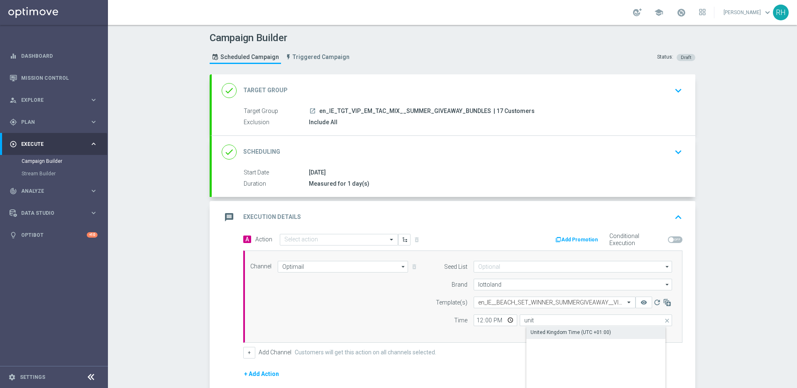
click at [552, 334] on div "United Kingdom Time (UTC +01:00)" at bounding box center [570, 331] width 81 height 7
type input "United Kingdom Time (UTC +01:00)"
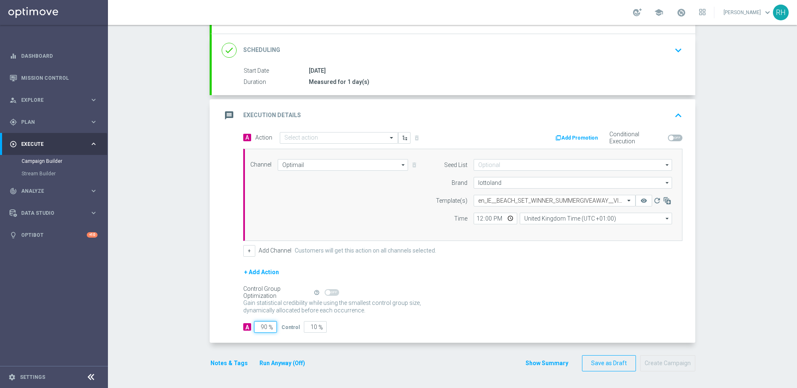
click at [264, 325] on input "90" at bounding box center [265, 327] width 23 height 12
type input "9"
type input "91"
type input "100"
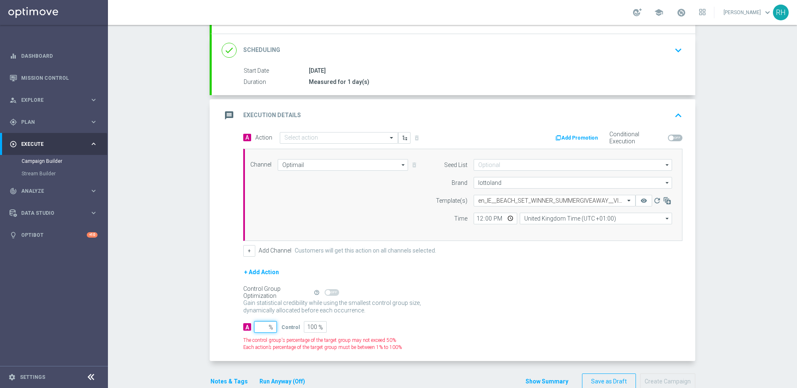
type input "1"
type input "99"
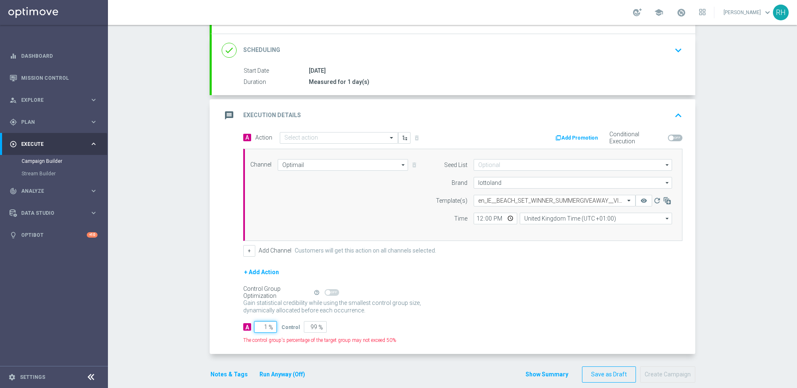
type input "10"
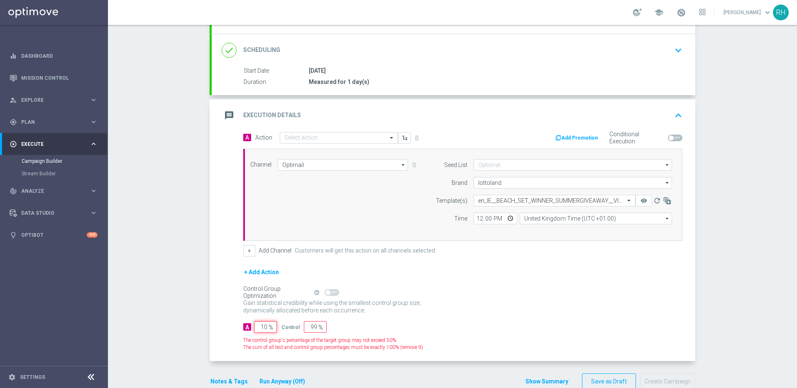
type input "90"
type input "100"
type input "0"
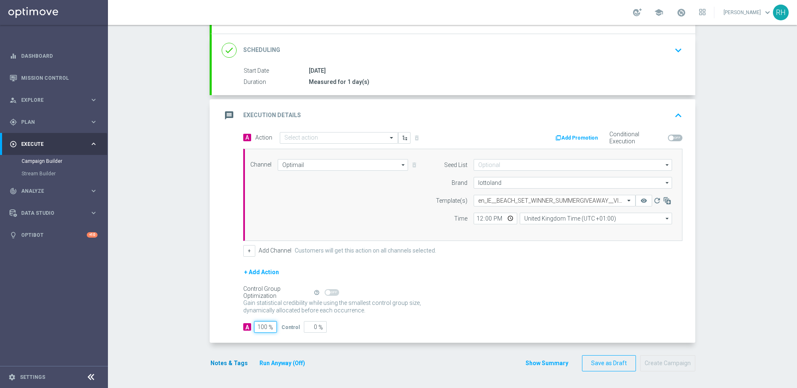
type input "100"
click at [210, 362] on button "Notes & Tags" at bounding box center [229, 363] width 39 height 10
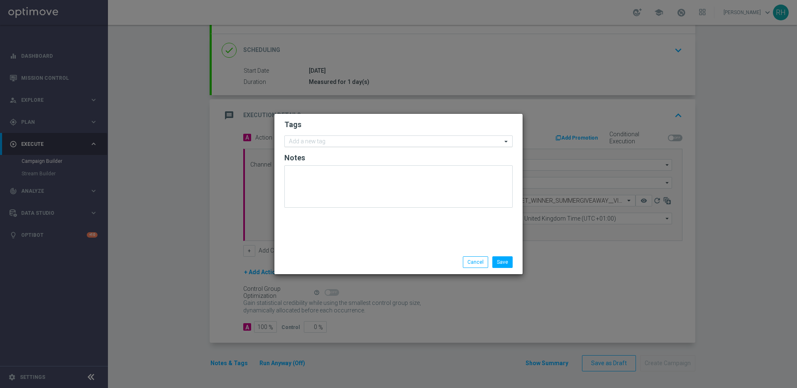
click at [325, 142] on input "text" at bounding box center [395, 141] width 213 height 7
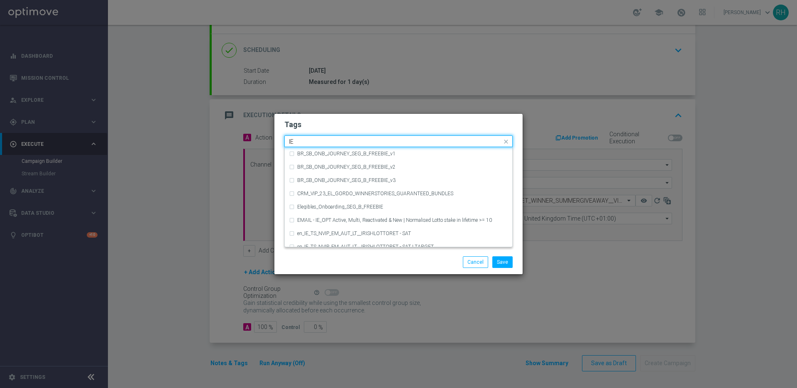
type input "I"
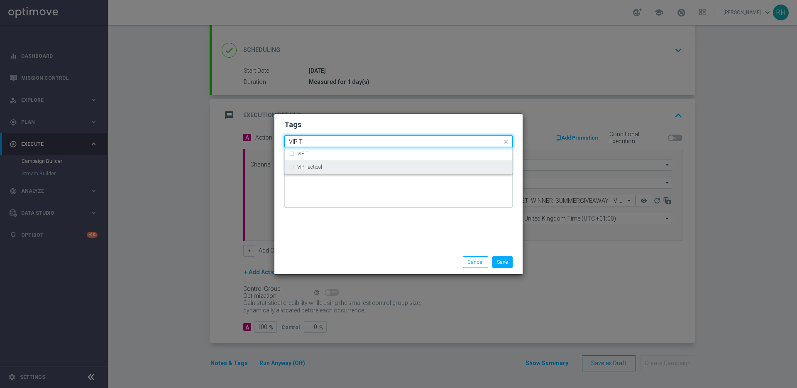
click at [407, 164] on div "VIP Tactical" at bounding box center [402, 166] width 211 height 5
type input "VIP T"
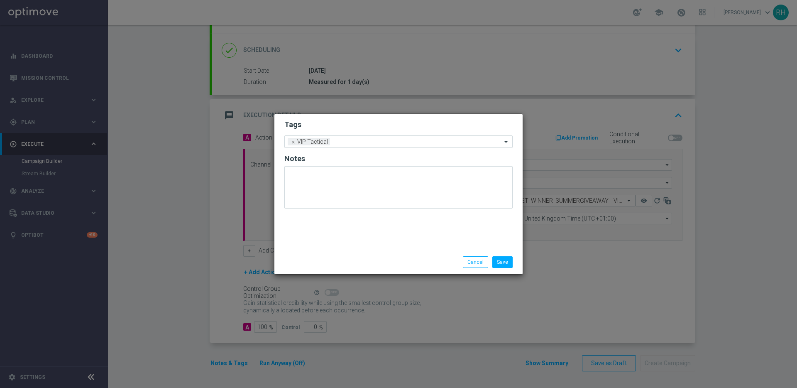
click at [447, 248] on div "Tags Add a new tag × VIP Tactical Notes" at bounding box center [398, 182] width 248 height 136
click at [502, 266] on button "Save" at bounding box center [502, 262] width 20 height 12
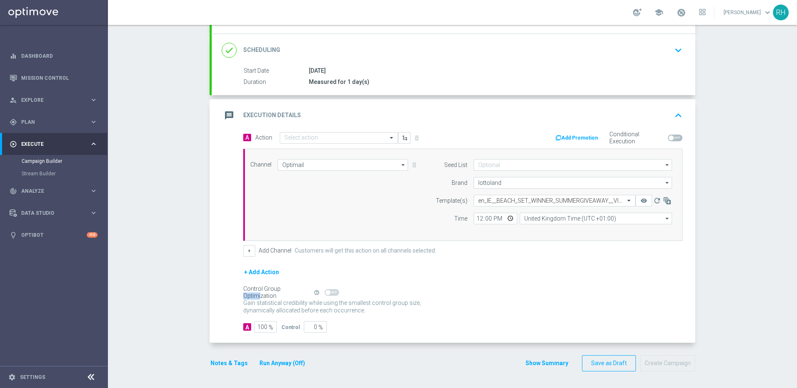
click at [502, 266] on form "A Action Select action delete_forever Add Promotion Conditional Execution Chann…" at bounding box center [462, 232] width 439 height 201
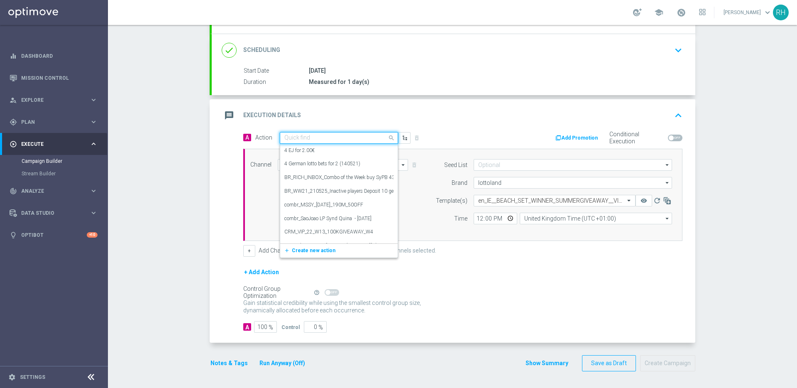
click at [347, 137] on input "text" at bounding box center [330, 137] width 93 height 7
paste input "en_IE__BEACH_SET_WINNER_SUMMERGIVEAWAY__VIP_EMA_TAC_MIX"
type input "en_IE__BEACH_SET_WINNER_SUMMERGIVEAWAY__VIP_EMA_TAC_MIX"
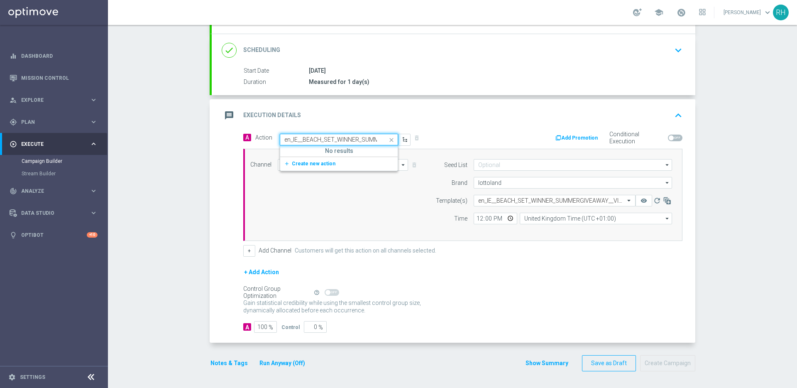
scroll to position [0, 90]
click at [337, 158] on div "add_new Create new action" at bounding box center [338, 163] width 117 height 14
click at [320, 164] on span "Create new action" at bounding box center [314, 164] width 44 height 6
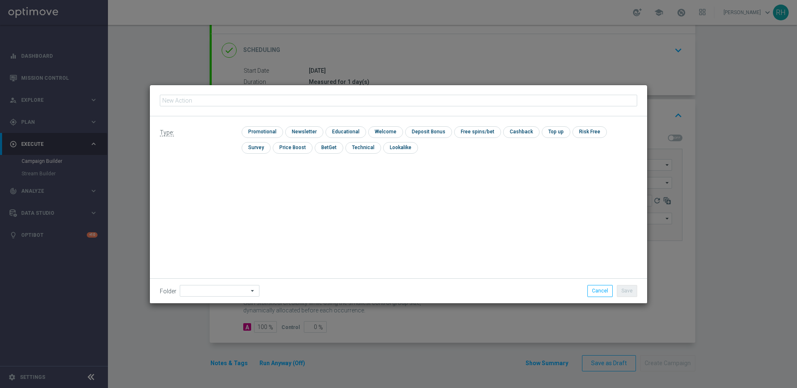
type input "en_IE__BEACH_SET_WINNER_SUMMERGIVEAWAY__VIP_EMA_TAC_MIX"
click at [271, 131] on input "checkbox" at bounding box center [261, 131] width 39 height 11
checkbox input "true"
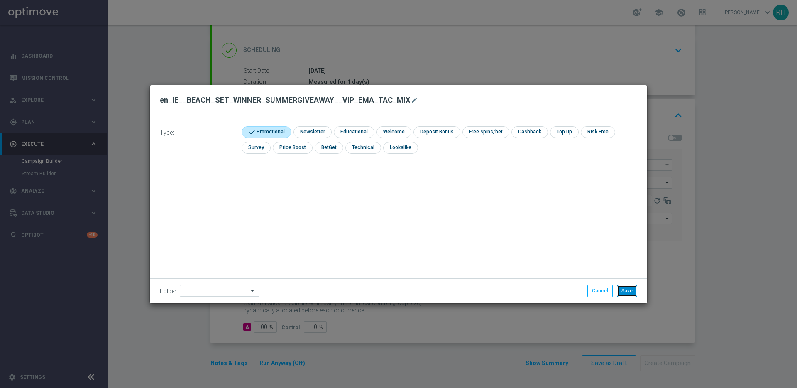
click at [633, 293] on button "Save" at bounding box center [627, 291] width 20 height 12
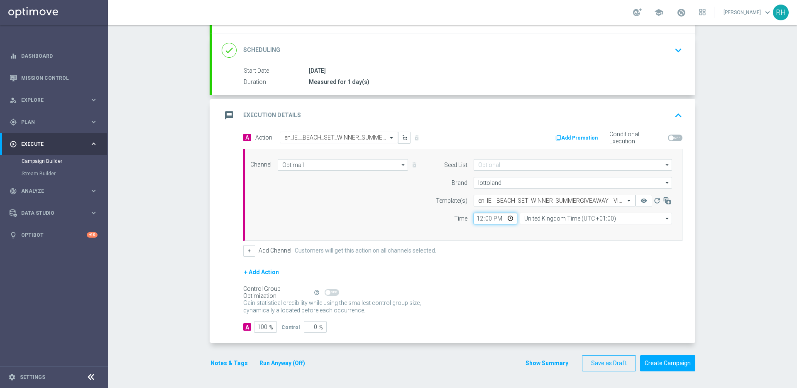
click at [474, 216] on input "12:00" at bounding box center [496, 218] width 44 height 12
click at [492, 218] on input "23:00" at bounding box center [496, 218] width 44 height 12
type input "11:00"
click at [510, 239] on div "Channel Optimail Optimail arrow_drop_down Drag here to set row groups Drag here…" at bounding box center [462, 195] width 439 height 92
click at [535, 361] on button "Show Summary" at bounding box center [547, 363] width 44 height 10
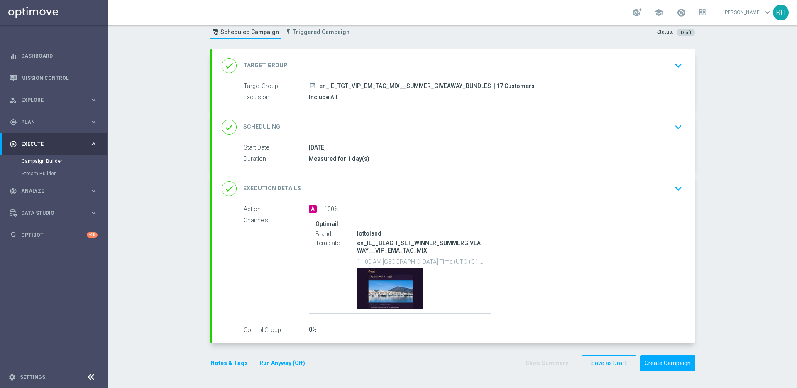
scroll to position [25, 0]
click at [658, 359] on button "Create Campaign" at bounding box center [667, 363] width 55 height 16
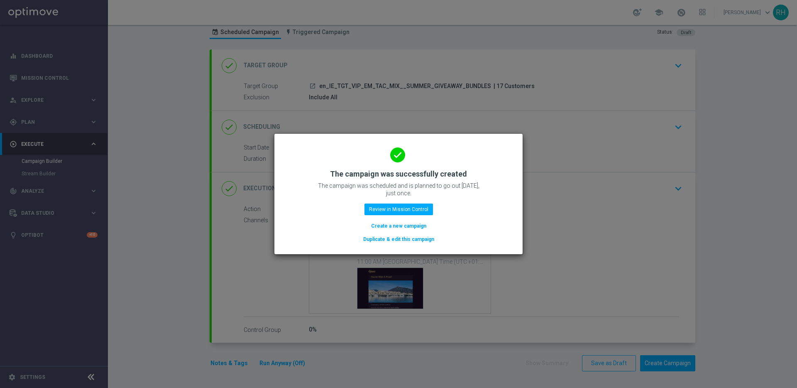
click at [753, 293] on modal-container "done The campaign was successfully created The campaign was scheduled and is pl…" at bounding box center [398, 194] width 797 height 388
click at [411, 213] on button "Review in Mission Control" at bounding box center [398, 209] width 68 height 12
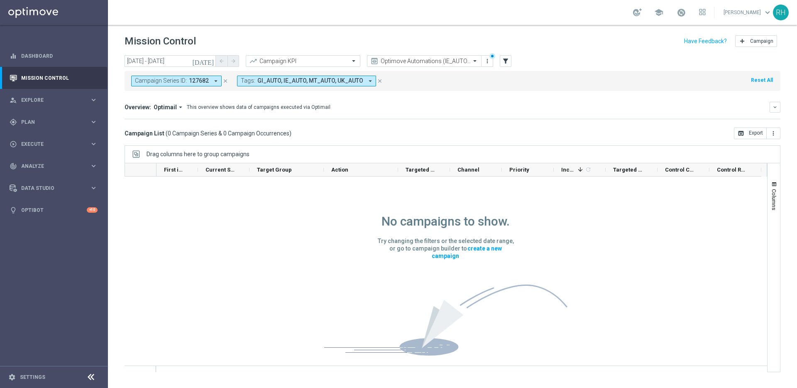
click at [419, 90] on div "Campaign Series ID: 127682 arrow_drop_down close Tags: GI_AUTO, IE_AUTO, MT_AUT…" at bounding box center [453, 81] width 656 height 20
click at [378, 85] on button "close" at bounding box center [379, 80] width 7 height 9
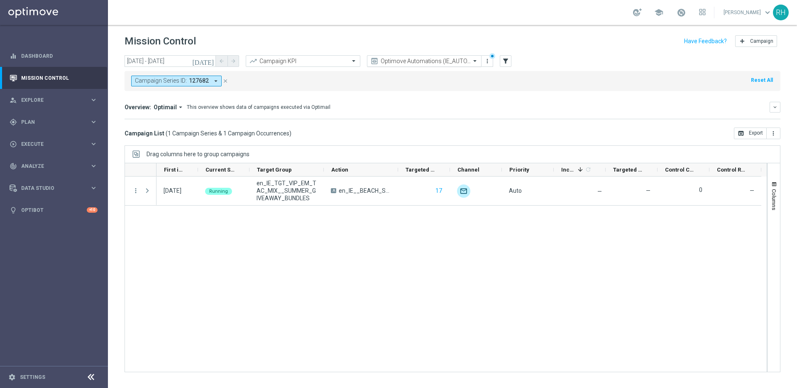
click at [423, 61] on input "text" at bounding box center [415, 61] width 89 height 7
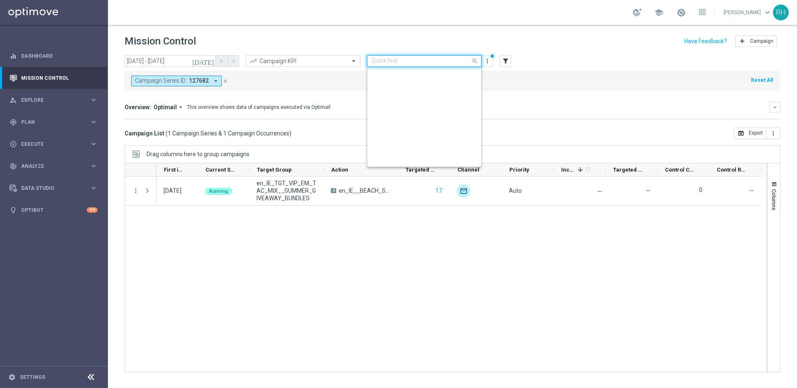
scroll to position [151, 0]
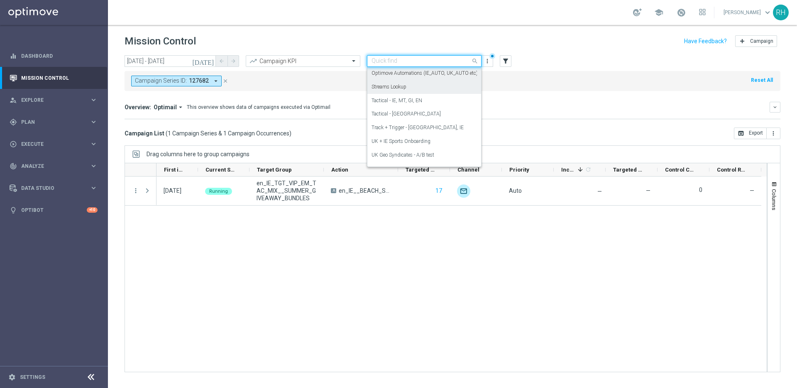
click at [223, 82] on icon "close" at bounding box center [225, 81] width 6 height 6
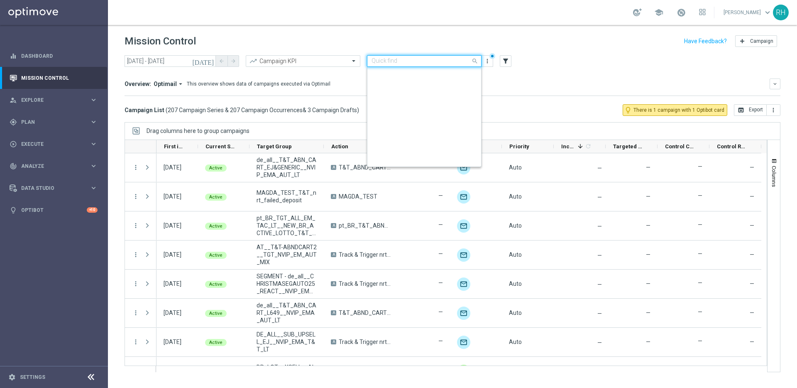
click at [416, 61] on input "text" at bounding box center [415, 61] width 89 height 7
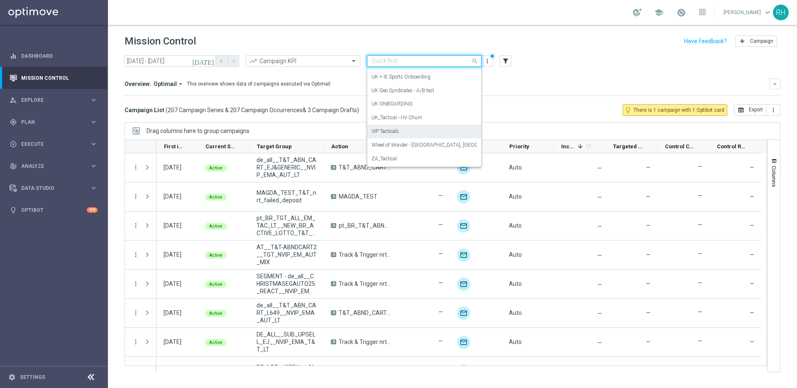
click at [430, 134] on div "VIP Tacticals" at bounding box center [423, 132] width 105 height 14
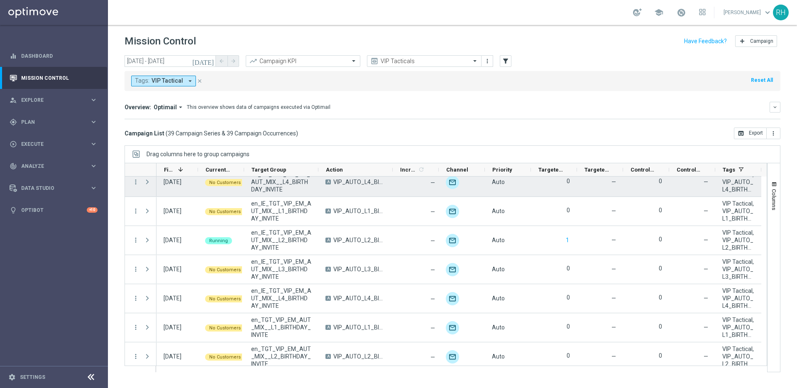
scroll to position [358, 0]
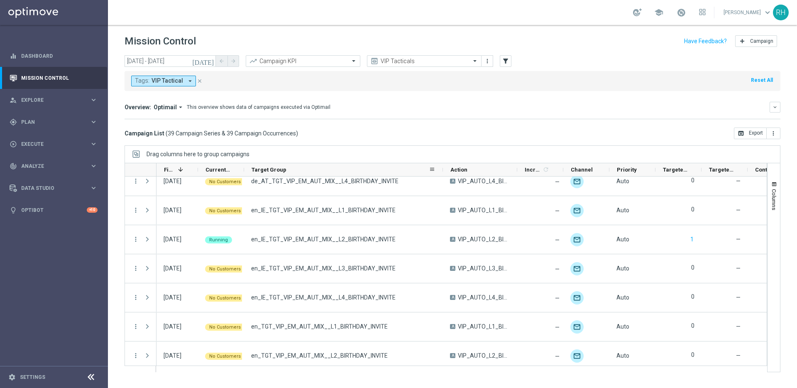
drag, startPoint x: 317, startPoint y: 170, endPoint x: 446, endPoint y: 172, distance: 128.3
click at [444, 172] on div at bounding box center [442, 169] width 3 height 13
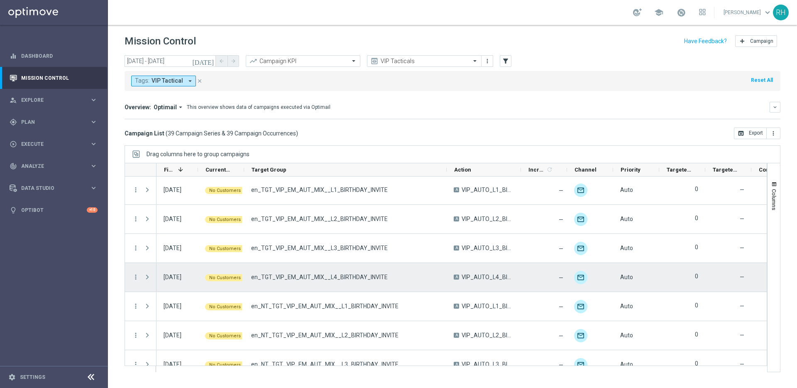
scroll to position [459, 0]
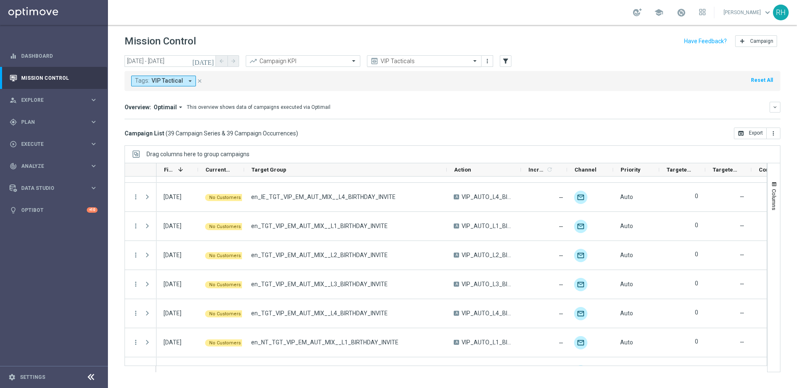
click at [402, 62] on input "text" at bounding box center [415, 61] width 89 height 7
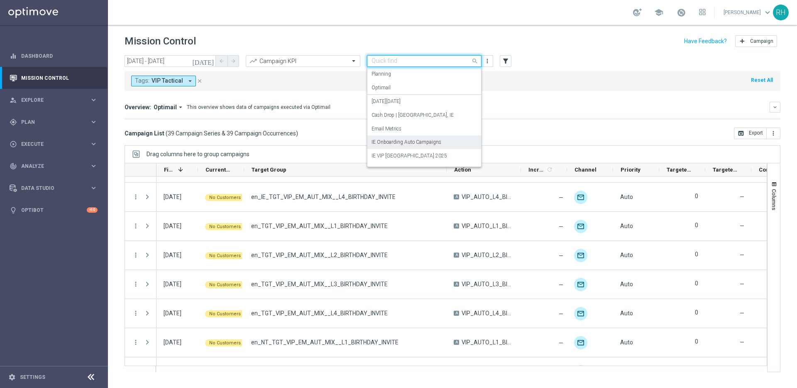
scroll to position [28, 0]
click at [417, 143] on label "IE Onboarding Auto Campaigns" at bounding box center [406, 140] width 70 height 7
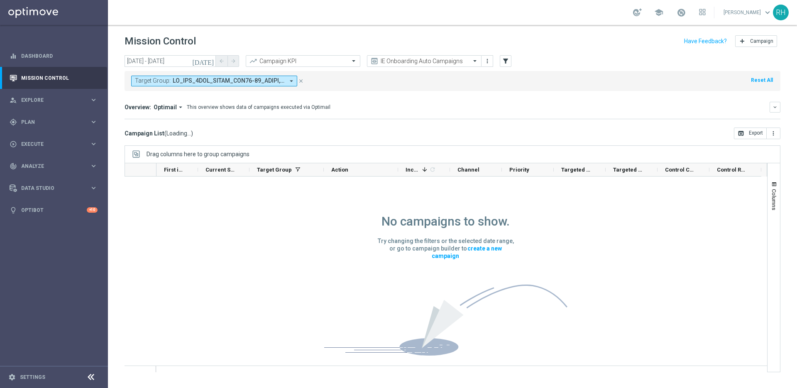
scroll to position [0, 0]
click at [427, 65] on div "IE Onboarding Auto Campaigns" at bounding box center [424, 61] width 115 height 12
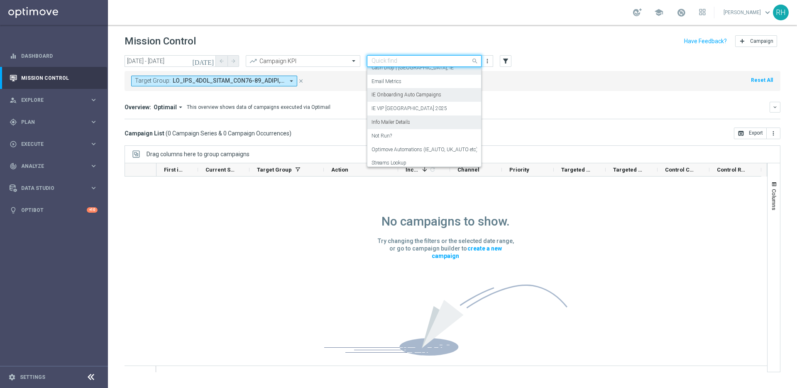
scroll to position [90, 0]
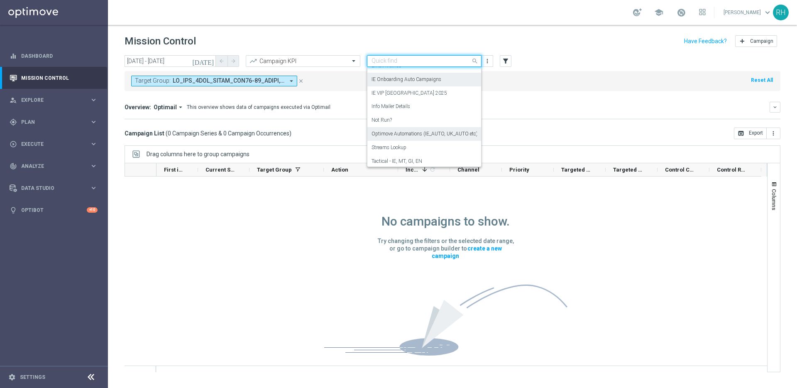
click at [434, 137] on label "Optimove Automations (IE_AUTO, UK_AUTO etc)" at bounding box center [424, 133] width 106 height 7
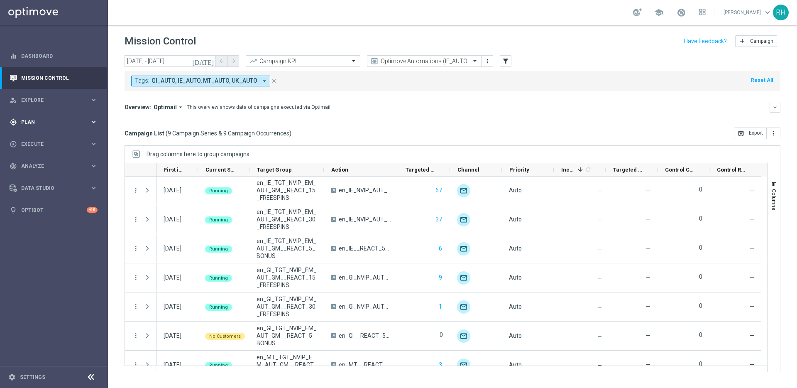
click at [46, 127] on div "gps_fixed Plan keyboard_arrow_right" at bounding box center [53, 122] width 107 height 22
click at [62, 168] on accordion "Templates keyboard_arrow_right Optimail OptiMobile In-App OptiMobile Push Embed…" at bounding box center [64, 164] width 85 height 12
click at [55, 167] on button "Templates keyboard_arrow_right" at bounding box center [60, 164] width 76 height 7
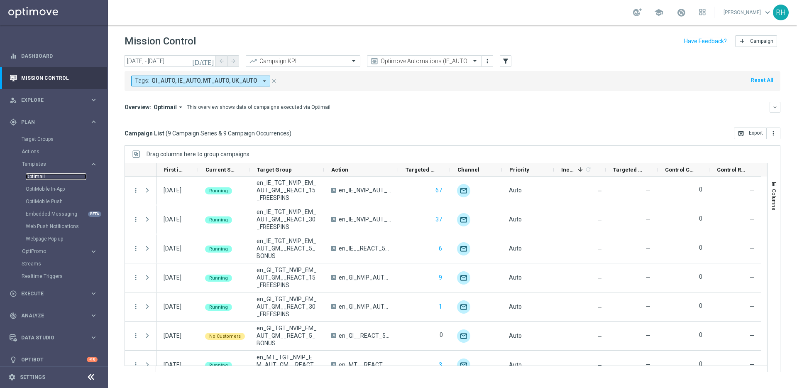
click at [44, 174] on link "Optimail" at bounding box center [56, 176] width 61 height 7
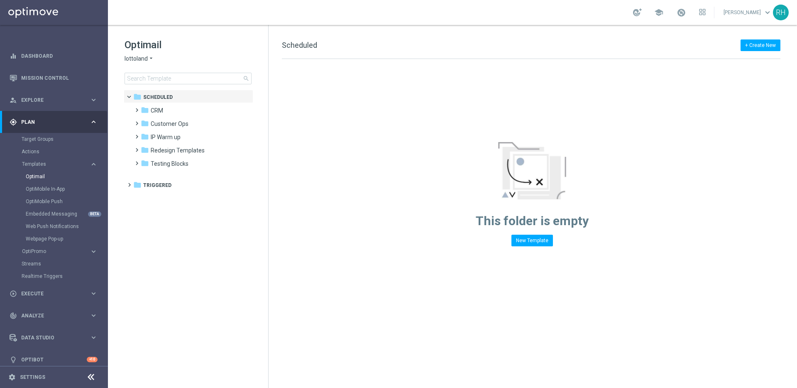
click at [44, 133] on div "Target Groups" at bounding box center [64, 139] width 85 height 12
click at [43, 139] on link "Target Groups" at bounding box center [54, 139] width 65 height 7
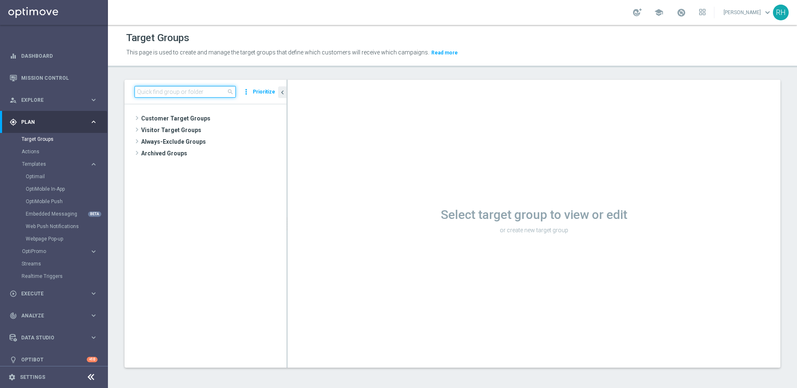
click at [188, 94] on input at bounding box center [184, 92] width 101 height 12
paste input "UK_SPORTSBOOK_EMAIL | FreeBet_Reactivation"
type input "UK_SPORTSBOOK_EMAIL | FreeBet_Reactivation"
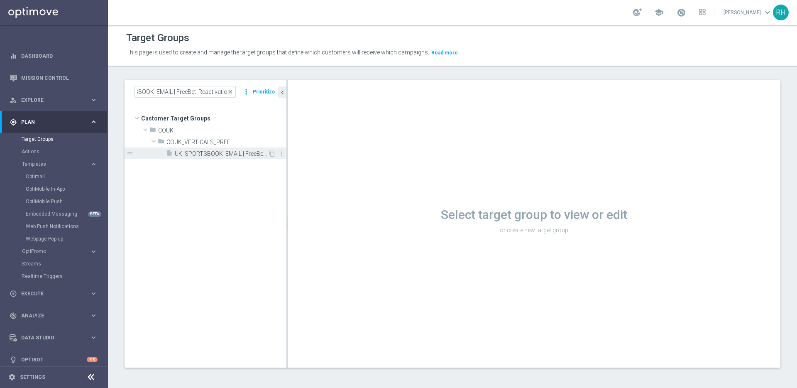
click at [212, 151] on span "UK_SPORTSBOOK_EMAIL | FreeBet_Reactivation" at bounding box center [221, 153] width 93 height 7
click at [272, 155] on icon "content_copy" at bounding box center [272, 153] width 7 height 7
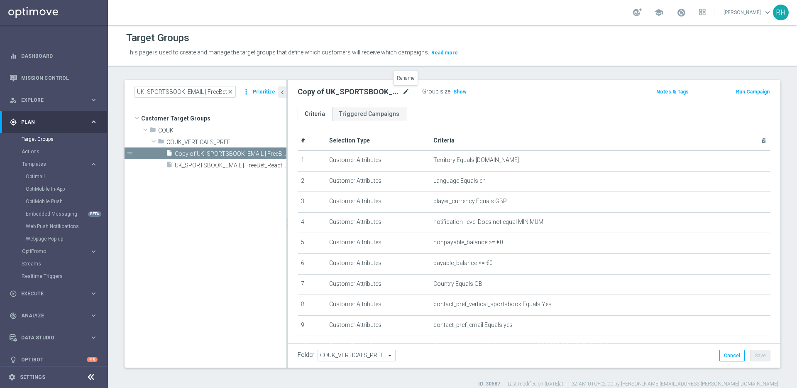
click at [404, 92] on icon "mode_edit" at bounding box center [405, 92] width 7 height 10
click at [386, 95] on input "Copy of UK_SPORTSBOOK_EMAIL | FreeBet_Reactivation" at bounding box center [354, 93] width 112 height 12
drag, startPoint x: 354, startPoint y: 92, endPoint x: 406, endPoint y: 93, distance: 51.5
click at [406, 93] on input "Copy of UK_SPORTSBOOK_EMAIL | FreeBet_Reactivation" at bounding box center [354, 93] width 112 height 12
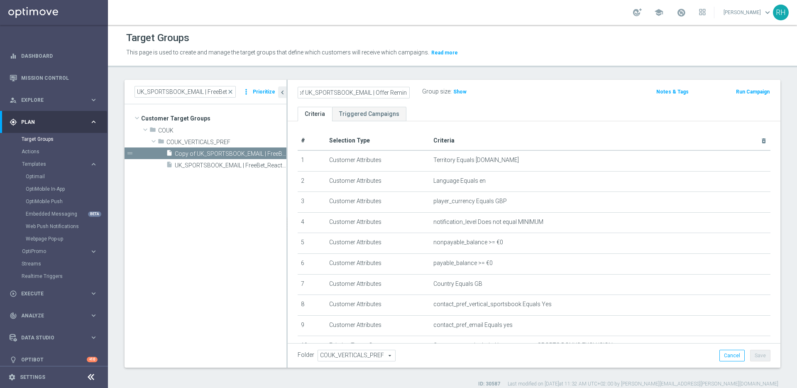
scroll to position [0, 22]
type input "Copy of UK_SPORTSBOOK_EMAIL | Offer Reminder"
click at [620, 78] on div "Target Groups This page is used to create and manage the target groups that def…" at bounding box center [452, 206] width 689 height 363
click at [404, 93] on icon "mode_edit" at bounding box center [405, 92] width 7 height 10
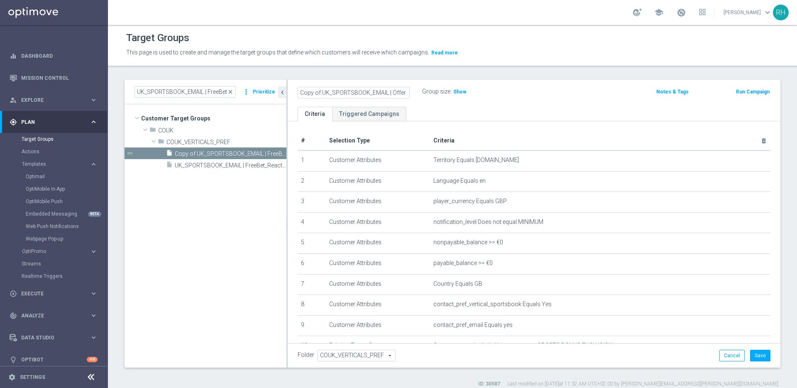
scroll to position [0, 22]
click at [352, 93] on input "Copy of UK_SPORTSBOOK_EMAIL | Offer Reminder" at bounding box center [354, 93] width 112 height 12
drag, startPoint x: 367, startPoint y: 93, endPoint x: 302, endPoint y: 94, distance: 65.6
click at [302, 94] on input "Copy of UK_SPORTSBOOK_EMAIL | Offer Reminder" at bounding box center [354, 93] width 112 height 12
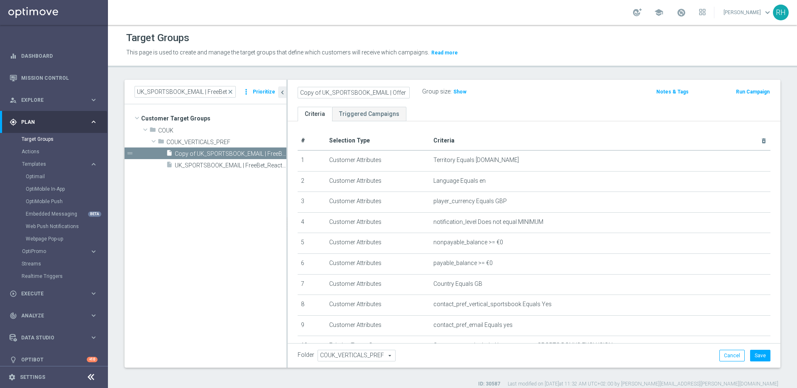
click at [310, 93] on input "Copy of UK_SPORTSBOOK_EMAIL | Offer Reminder" at bounding box center [354, 93] width 112 height 12
drag, startPoint x: 322, startPoint y: 93, endPoint x: 289, endPoint y: 92, distance: 32.4
click at [290, 93] on div "Copy of UK_SPORTSBOOK_EMAIL | Offer Reminder Group size : Show Notes & Tags Run…" at bounding box center [534, 93] width 493 height 27
type input "UK_SPORTSBOOK_EMAIL | Offer Reminder"
click at [593, 67] on header "Target Groups This page is used to create and manage the target groups that def…" at bounding box center [452, 46] width 689 height 42
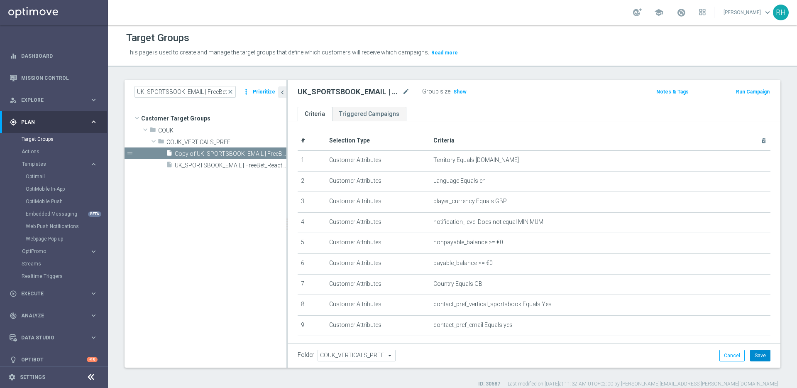
click at [756, 350] on button "Save" at bounding box center [760, 355] width 20 height 12
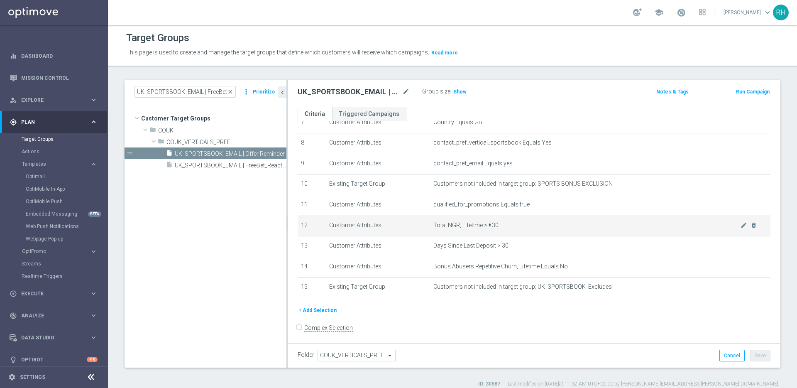
scroll to position [163, 0]
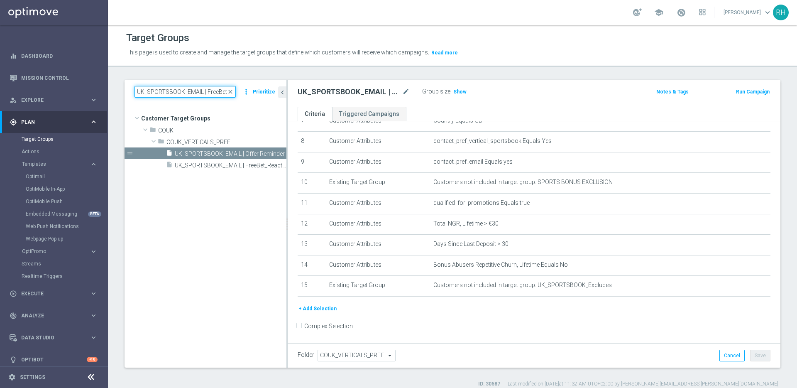
click at [213, 93] on input "UK_SPORTSBOOK_EMAIL | FreeBet_Reactivation" at bounding box center [184, 92] width 101 height 12
paste input "Stakes last 30 days_over30NGR"
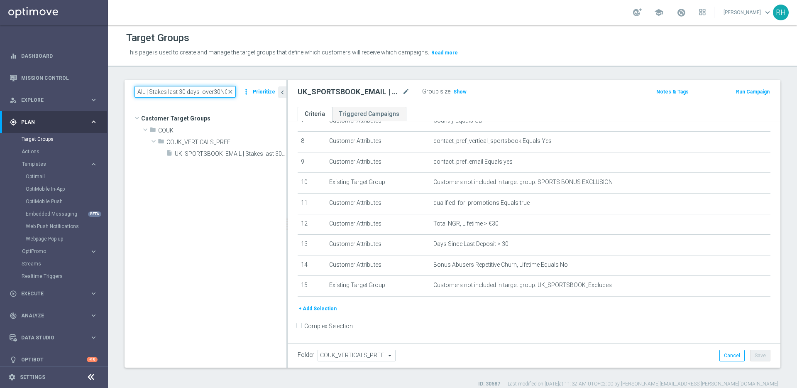
type input "UK_SPORTSBOOK_EMAIL | FreeBet_Reactivation"
click at [343, 68] on div "Target Groups This page is used to create and manage the target groups that def…" at bounding box center [452, 206] width 689 height 363
click at [591, 319] on form "Complex Selection Invalid Expression" at bounding box center [534, 334] width 473 height 31
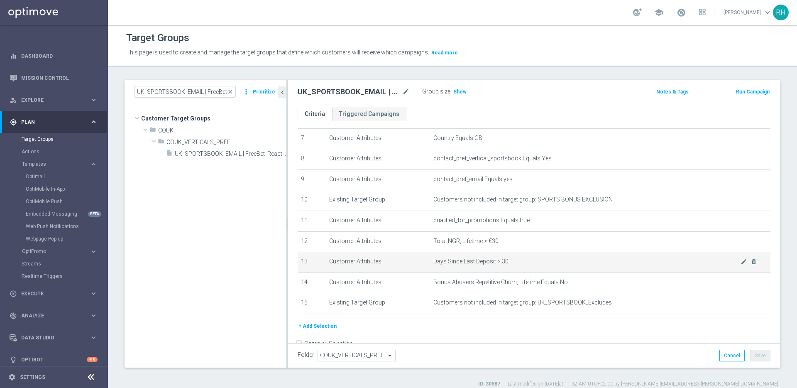
scroll to position [145, 0]
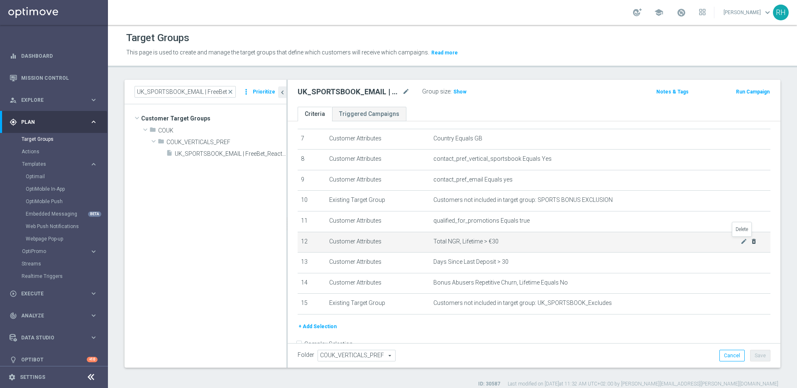
click at [750, 244] on icon "delete_forever" at bounding box center [753, 241] width 7 height 7
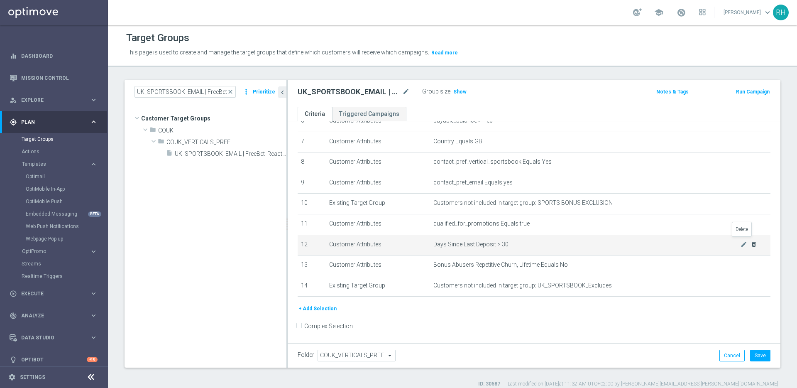
click at [750, 244] on icon "delete_forever" at bounding box center [753, 244] width 7 height 7
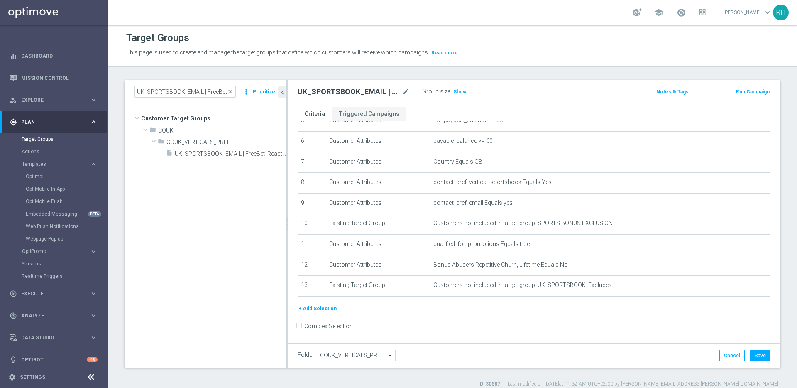
click at [681, 316] on div "+ Add Selection" at bounding box center [533, 311] width 485 height 15
click at [329, 309] on button "+ Add Selection" at bounding box center [318, 308] width 40 height 9
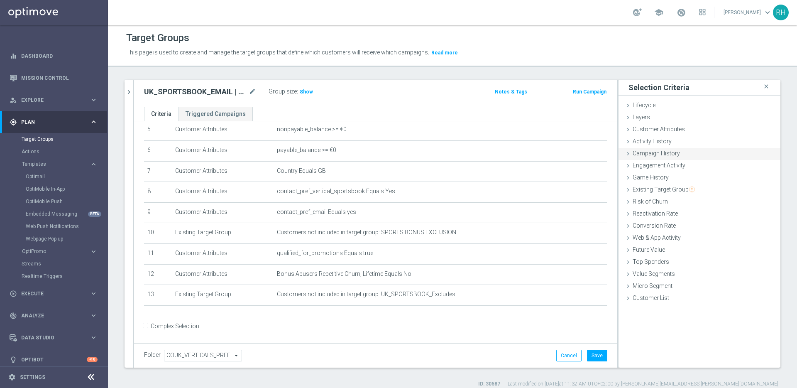
click at [642, 154] on span "Campaign History" at bounding box center [655, 153] width 47 height 7
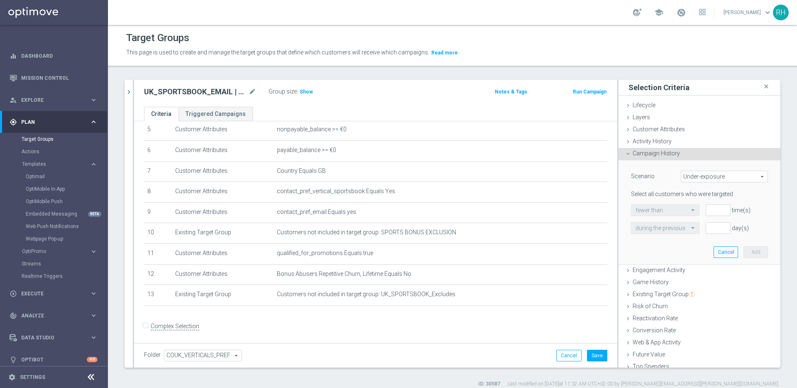
click at [642, 154] on span "Campaign History" at bounding box center [655, 153] width 47 height 7
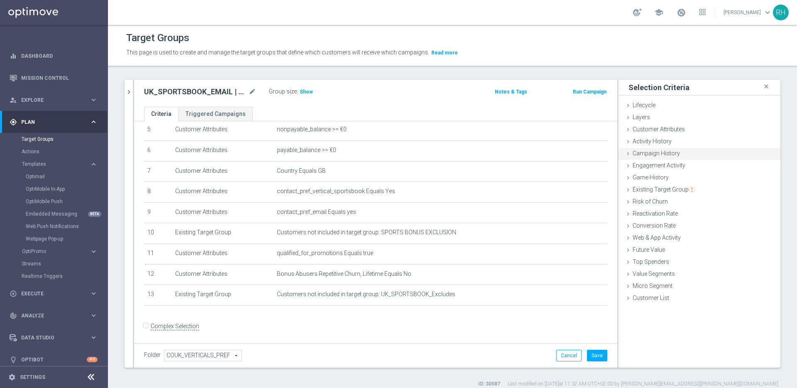
click at [642, 155] on span "Campaign History" at bounding box center [655, 153] width 47 height 7
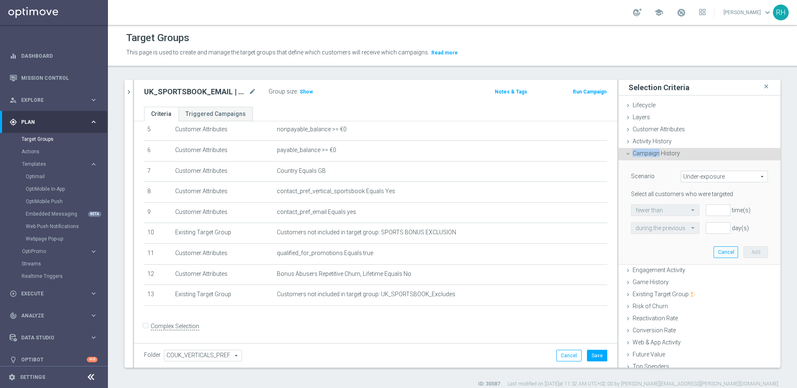
click at [642, 155] on span "Campaign History" at bounding box center [655, 153] width 47 height 7
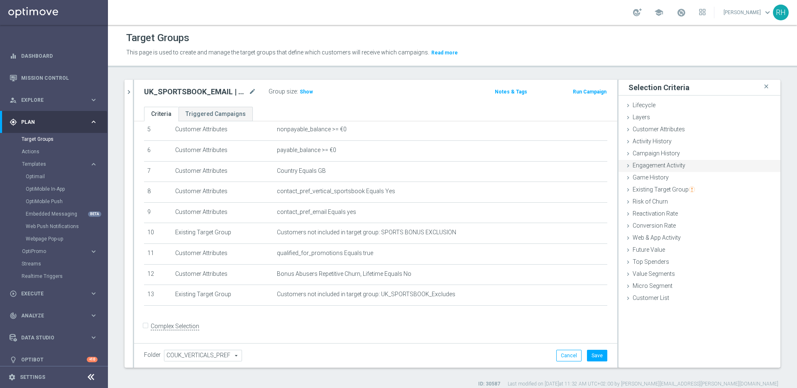
click at [642, 162] on span "Engagement Activity" at bounding box center [658, 165] width 53 height 7
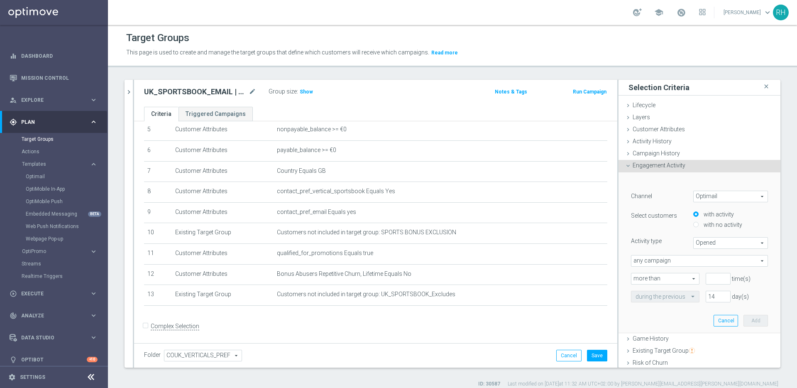
click at [699, 197] on span "Optimail" at bounding box center [730, 196] width 74 height 11
click at [708, 227] on span "OptiMobile Push" at bounding box center [731, 230] width 66 height 7
type input "OptiMobile Push"
click at [712, 242] on span "Bounced" at bounding box center [730, 242] width 74 height 11
click at [711, 265] on span "Opened" at bounding box center [731, 265] width 66 height 7
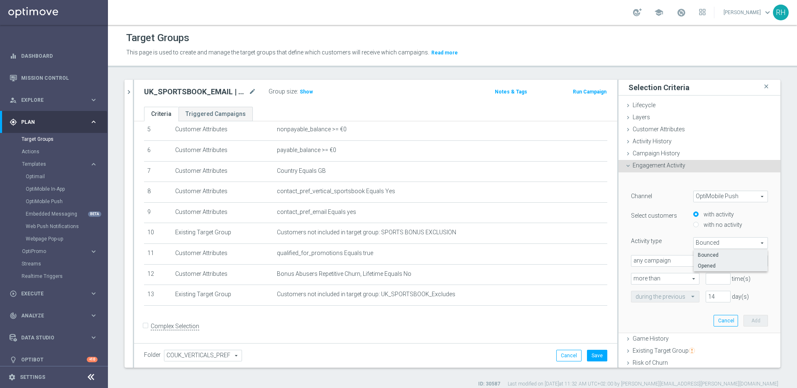
type input "Opened"
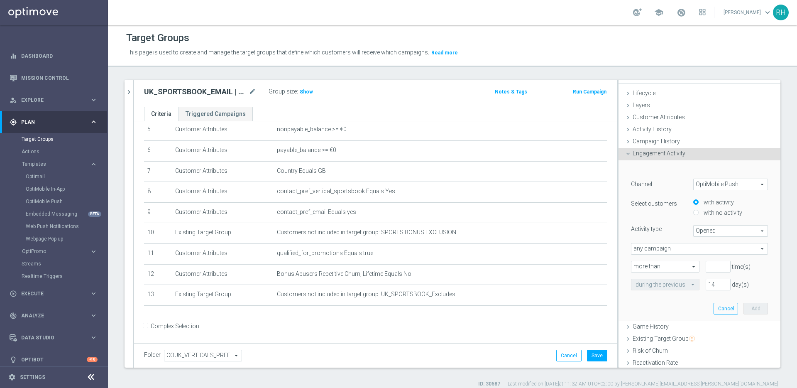
scroll to position [13, 0]
click at [670, 247] on span "any campaign" at bounding box center [699, 247] width 136 height 11
click at [671, 279] on span "one or more actions" at bounding box center [699, 281] width 128 height 7
type input "one or more actions"
click at [648, 239] on div "Channel OptiMobile Push OptiMobile Push arrow_drop_down search Select customers…" at bounding box center [699, 241] width 137 height 129
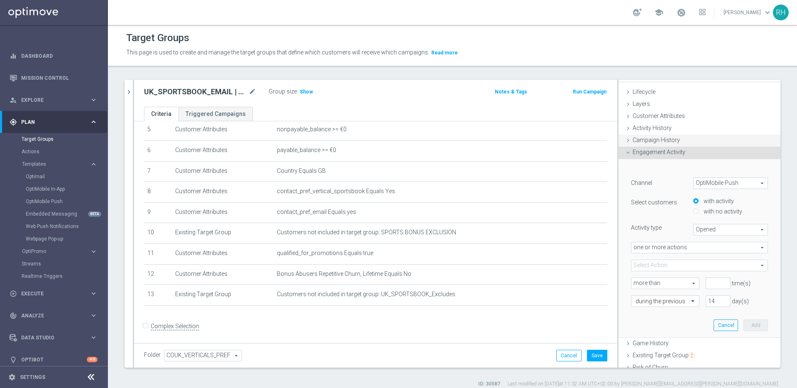
click at [634, 143] on div "Campaign History done" at bounding box center [699, 140] width 162 height 12
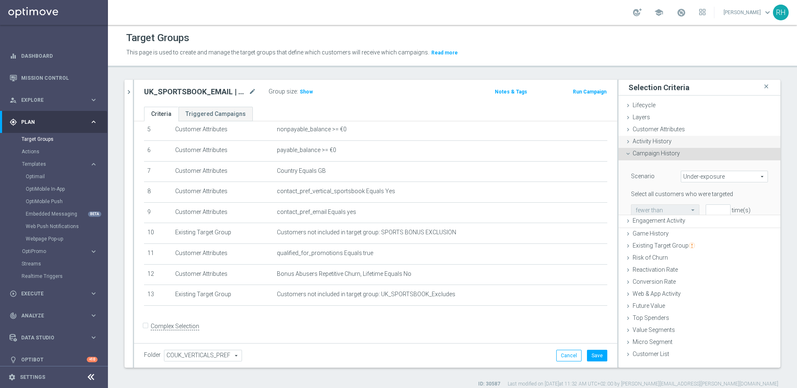
scroll to position [0, 0]
click at [697, 176] on span "Under-exposure" at bounding box center [724, 176] width 86 height 11
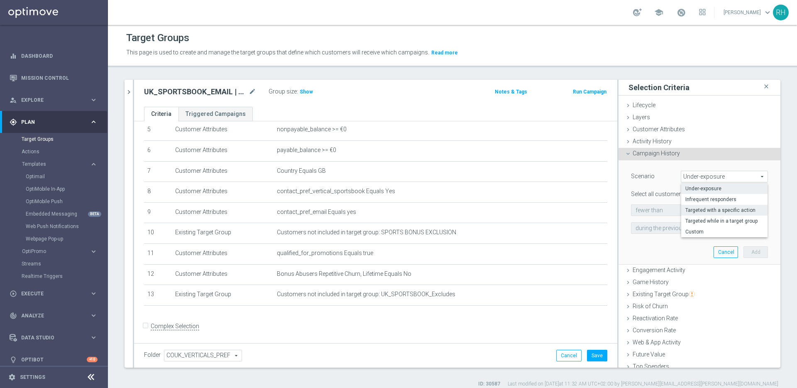
click at [698, 208] on span "Targeted with a specific action" at bounding box center [724, 210] width 78 height 7
type input "Targeted with a specific action"
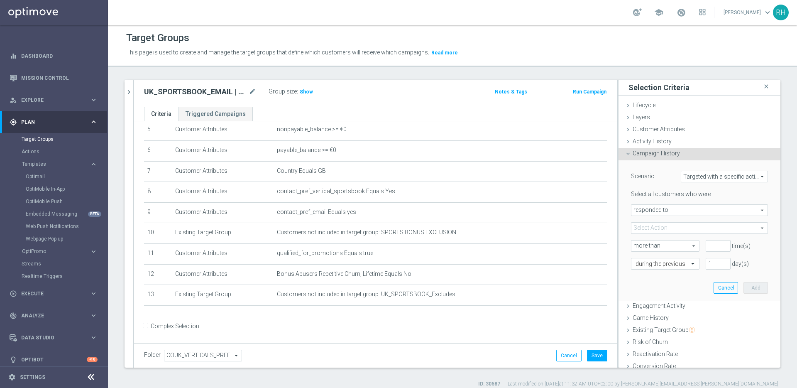
click at [698, 208] on span "responded to" at bounding box center [699, 210] width 136 height 11
click at [689, 233] on span "were targeted with" at bounding box center [699, 233] width 128 height 7
type input "were targeted with"
click at [689, 227] on span at bounding box center [699, 227] width 136 height 11
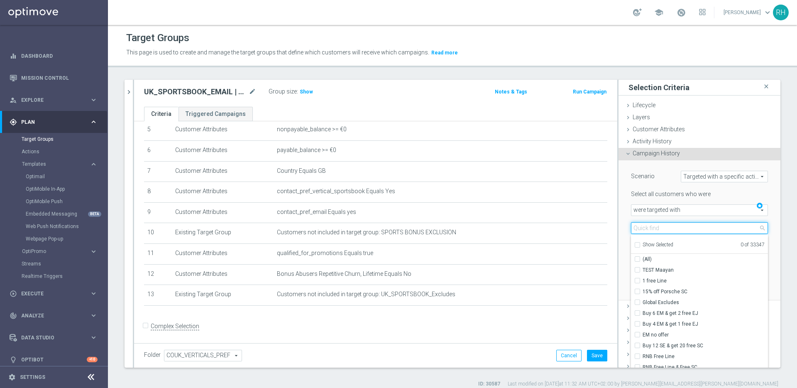
click at [689, 227] on input "search" at bounding box center [699, 228] width 137 height 12
paste input "UK_SPORTSBOOK_EMAIL | Stakes last 30 days_over30NGR"
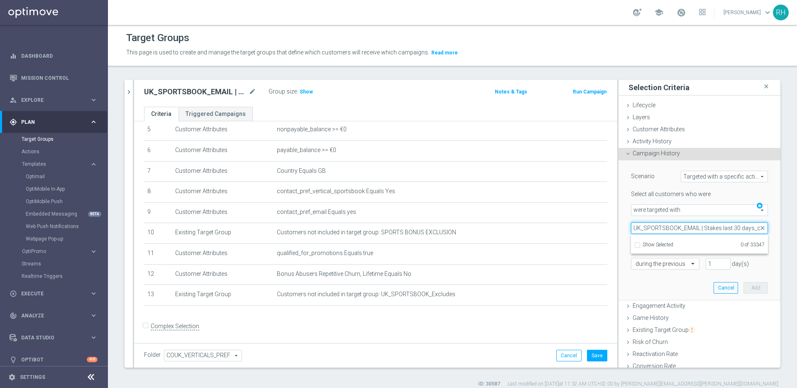
click at [681, 228] on input "UK_SPORTSBOOK_EMAIL | Stakes last 30 days_over30NGR" at bounding box center [699, 228] width 137 height 12
paste input "en_GB__OURTIGHT_FREE2BET_EPL__NVIP_EMA_TAC_SP"
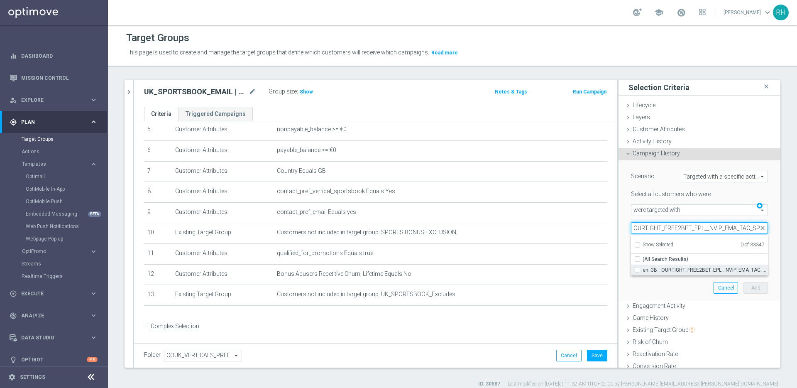
type input "en_GB__OURTIGHT_FREE2BET_EPL__NVIP_EMA_TAC_SP"
click at [687, 267] on span "en_GB__OURTIGHT_FREE2BET_EPL__NVIP_EMA_TAC_SP" at bounding box center [704, 269] width 125 height 7
click at [642, 267] on input "en_GB__OURTIGHT_FREE2BET_EPL__NVIP_EMA_TAC_SP" at bounding box center [639, 269] width 5 height 5
checkbox input "true"
type input "en_GB__OURTIGHT_FREE2BET_EPL__NVIP_EMA_TAC_SP"
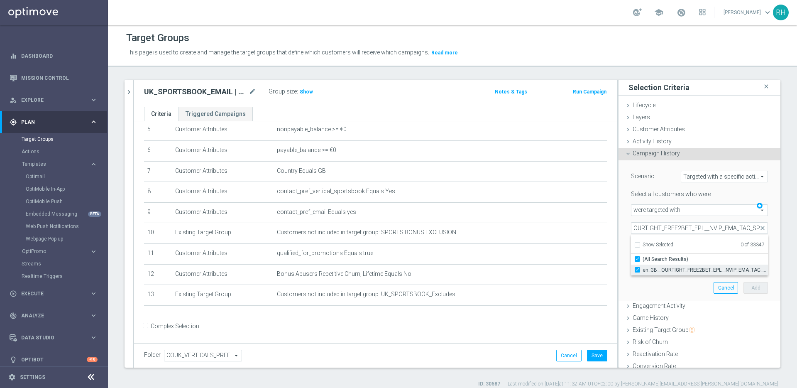
checkbox input "true"
click at [759, 246] on div "time(s)" at bounding box center [736, 246] width 75 height 12
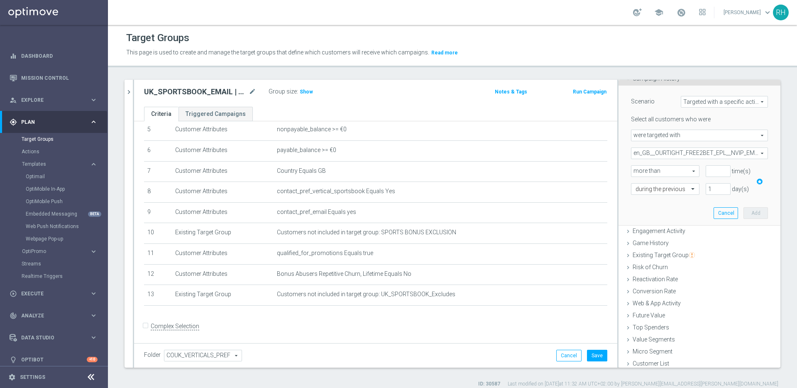
scroll to position [78, 0]
click at [664, 168] on span "more than" at bounding box center [665, 168] width 68 height 11
click at [661, 200] on span "exactly" at bounding box center [664, 201] width 59 height 7
type input "exactly"
type input "1"
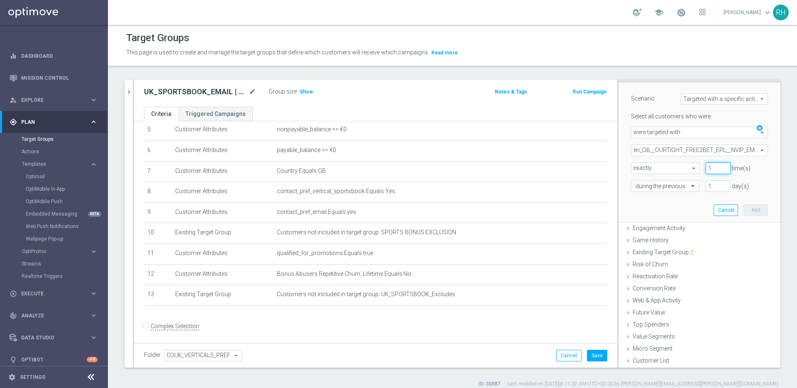
click at [715, 167] on input "1" at bounding box center [718, 168] width 25 height 12
click at [689, 188] on span at bounding box center [694, 185] width 10 height 7
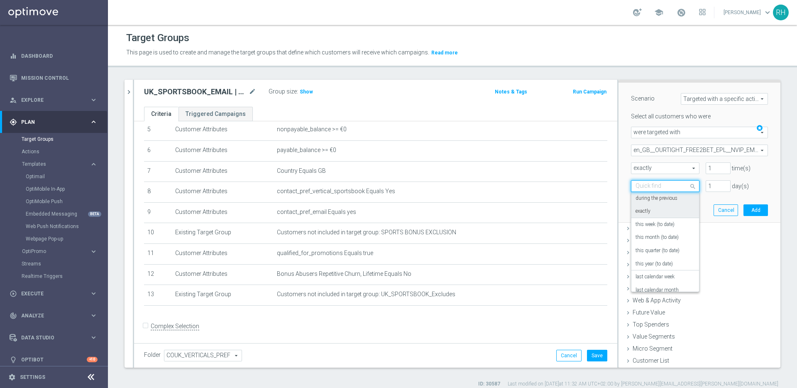
click at [670, 210] on div "exactly" at bounding box center [664, 211] width 59 height 13
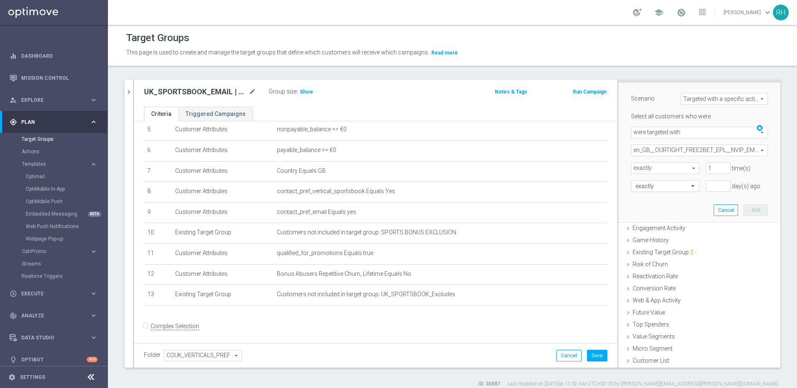
click at [689, 186] on span at bounding box center [694, 185] width 10 height 7
click at [655, 258] on div "on this date" at bounding box center [664, 256] width 59 height 13
click at [748, 190] on div "exact date" at bounding box center [737, 186] width 62 height 12
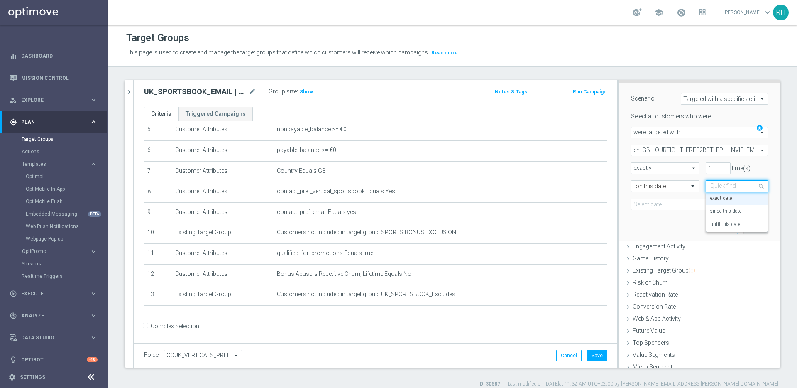
click at [758, 176] on div "Scenario Targeted with a specific action Targeted with a specific action arrow_…" at bounding box center [699, 162] width 149 height 158
click at [746, 203] on icon "[DATE]" at bounding box center [755, 202] width 24 height 9
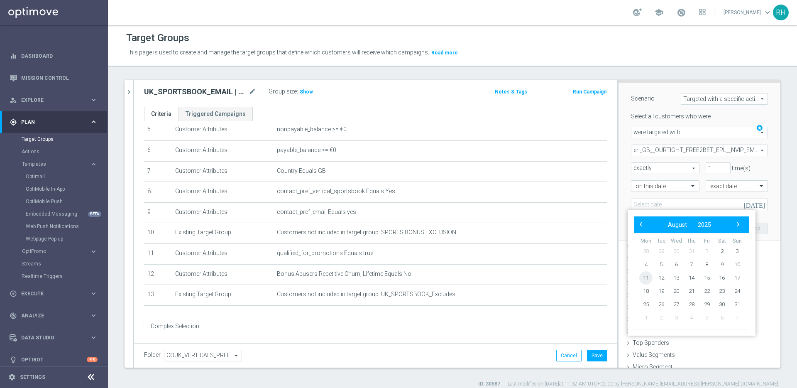
click at [649, 281] on span "11" at bounding box center [645, 277] width 13 height 13
type input "[DATE]"
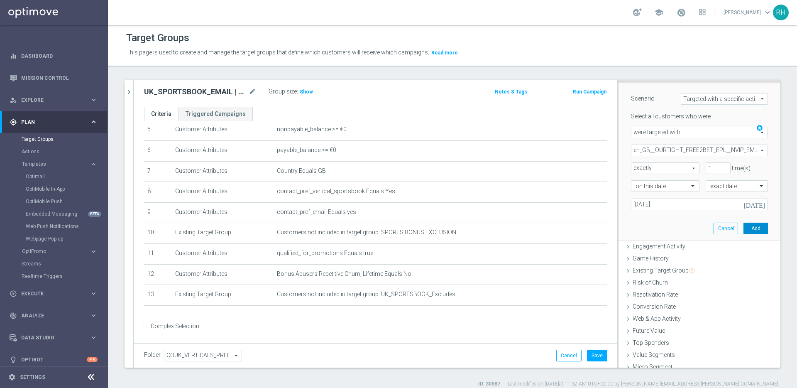
click at [743, 230] on button "Add" at bounding box center [755, 228] width 24 height 12
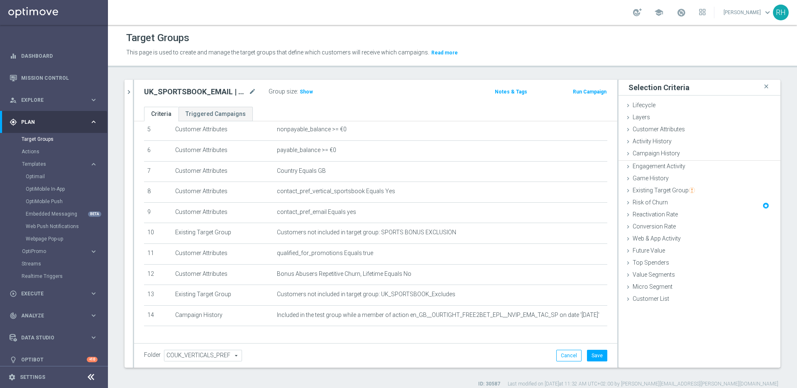
scroll to position [0, 0]
click at [310, 90] on span "Show" at bounding box center [306, 92] width 13 height 6
click at [661, 129] on span "Customer Attributes" at bounding box center [658, 129] width 52 height 7
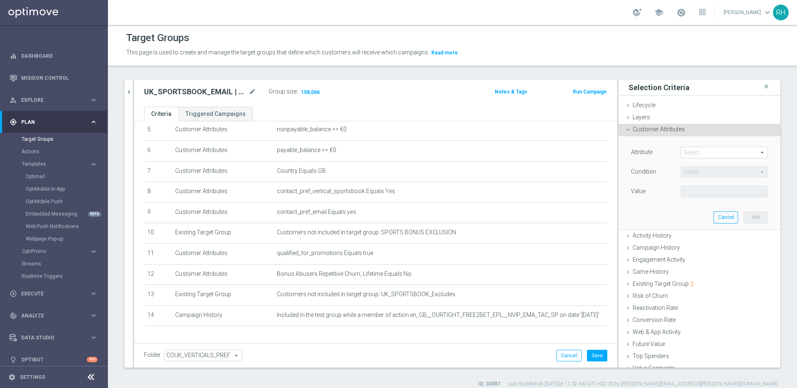
click at [691, 148] on span at bounding box center [724, 152] width 86 height 11
click at [0, 0] on input "search" at bounding box center [0, 0] width 0 height 0
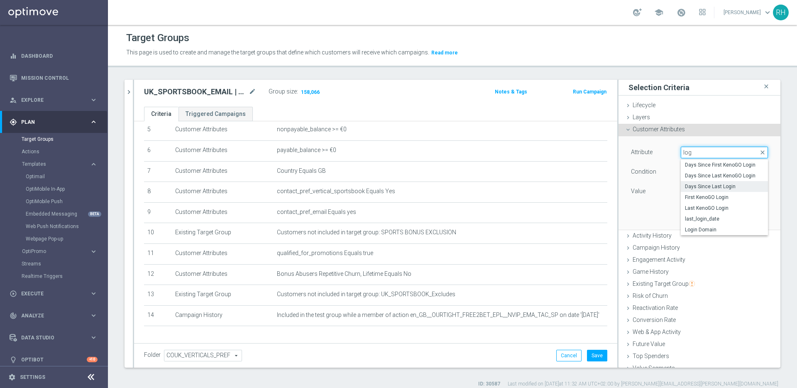
type input "log"
click at [703, 186] on span "Days Since Last Login" at bounding box center [724, 186] width 79 height 7
type input "Days Since Last Login"
type input "="
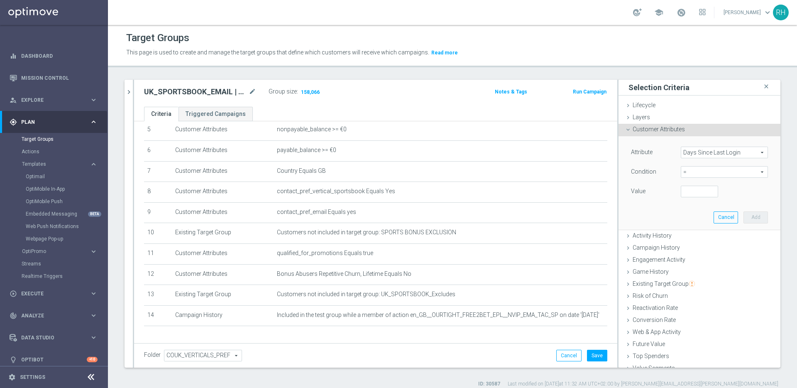
click at [723, 167] on span "=" at bounding box center [724, 171] width 86 height 11
click at [723, 153] on span "Days Since Last Login" at bounding box center [724, 152] width 86 height 11
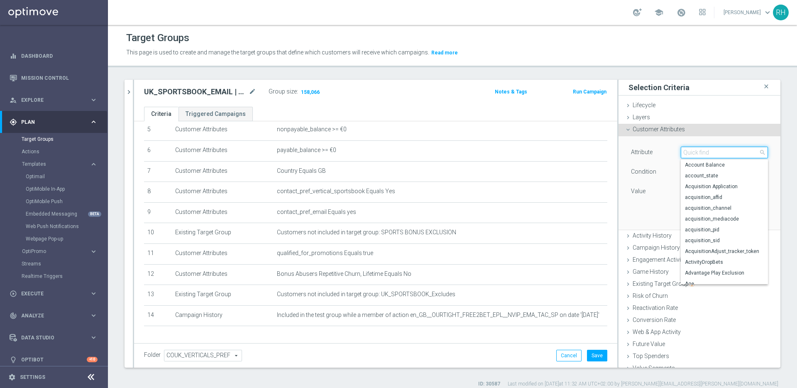
click at [723, 153] on input "search" at bounding box center [724, 152] width 87 height 12
click at [654, 172] on div "Condition" at bounding box center [650, 172] width 50 height 13
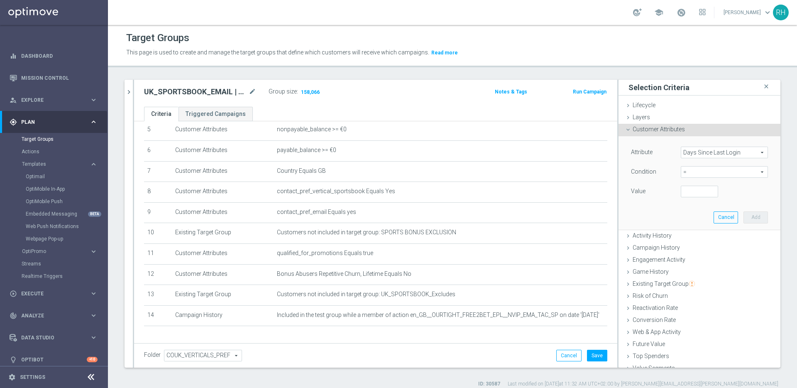
click at [692, 174] on span "=" at bounding box center [724, 171] width 86 height 11
click at [656, 202] on div "Attribute Days Since Last Login Days Since Last Login arrow_drop_down search Co…" at bounding box center [699, 182] width 149 height 93
click at [715, 152] on span "Days Since Last Login" at bounding box center [724, 152] width 86 height 11
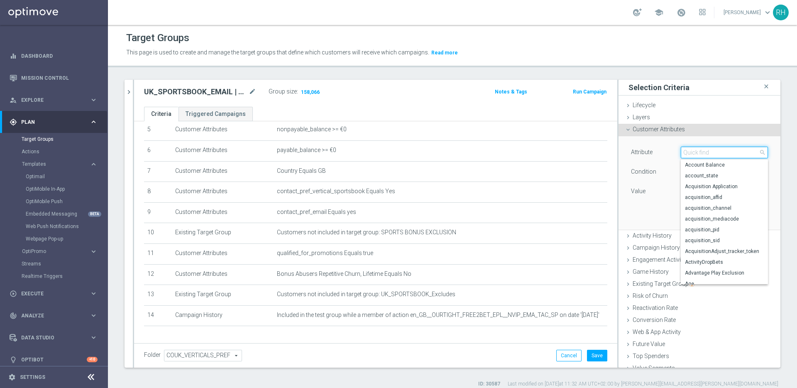
click at [715, 152] on input "search" at bounding box center [724, 152] width 87 height 12
type input "login"
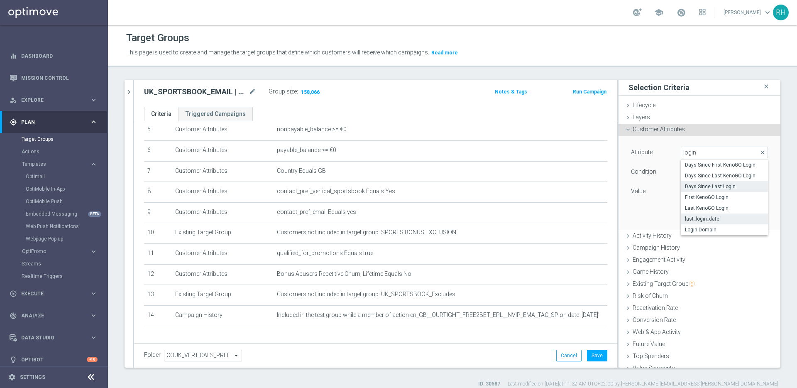
click at [703, 218] on span "last_login_date" at bounding box center [724, 218] width 79 height 7
type input "last_login_date"
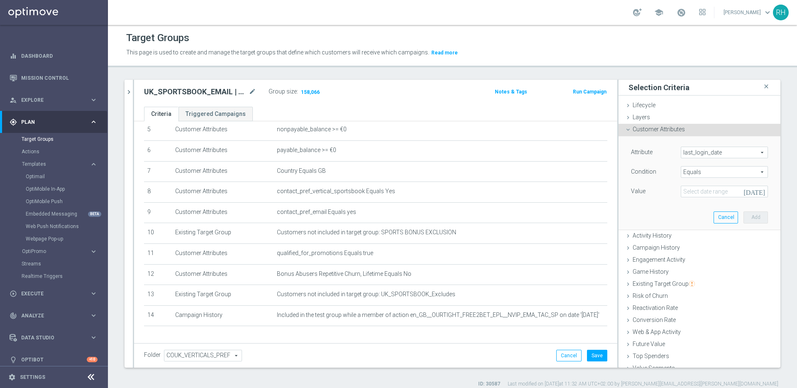
click at [712, 172] on span "Equals" at bounding box center [724, 171] width 86 height 11
click at [708, 191] on label "Before" at bounding box center [724, 195] width 87 height 11
type input "Before"
click at [752, 193] on icon "[DATE]" at bounding box center [755, 190] width 24 height 9
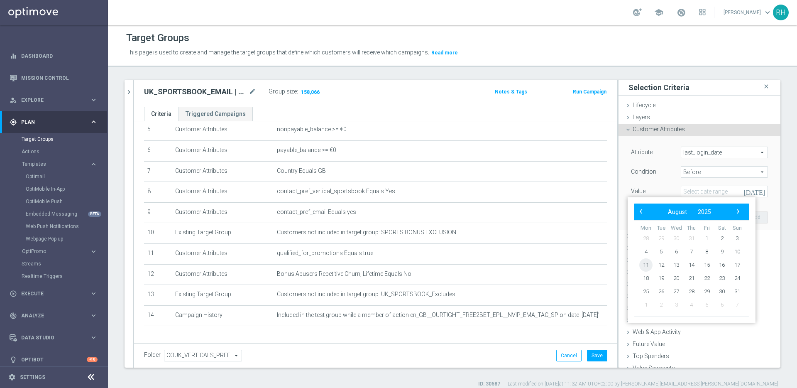
click at [647, 264] on span "11" at bounding box center [645, 264] width 13 height 13
type input "[DATE]"
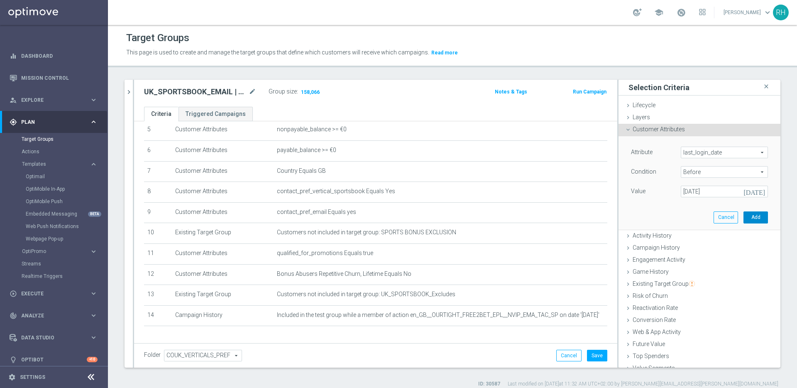
click at [744, 220] on button "Add" at bounding box center [755, 217] width 24 height 12
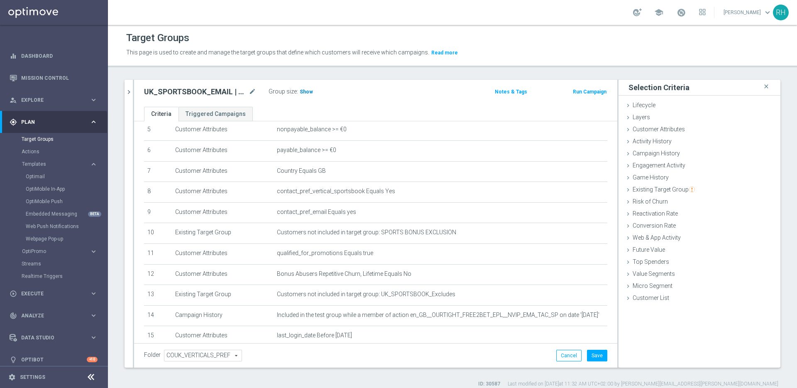
click at [303, 91] on span "Show" at bounding box center [306, 92] width 13 height 6
click at [216, 91] on h2 "UK_SPORTSBOOK_EMAIL | Offer Reminder" at bounding box center [195, 92] width 103 height 10
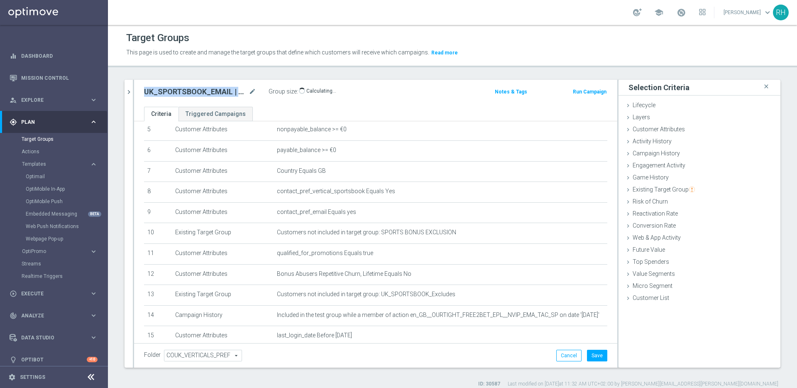
copy div "UK_SPORTSBOOK_EMAIL | Offer Reminder"
click at [417, 85] on div "UK_SPORTSBOOK_EMAIL | Offer Reminder mode_edit Group size : Show Calculating… N…" at bounding box center [375, 93] width 483 height 27
click at [588, 360] on button "Save" at bounding box center [597, 355] width 20 height 12
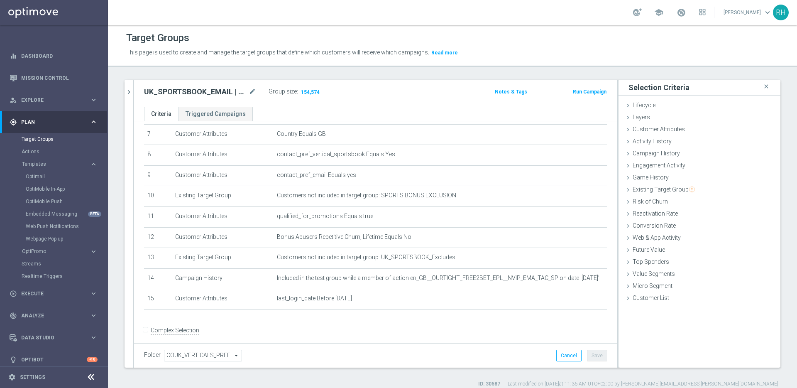
scroll to position [154, 0]
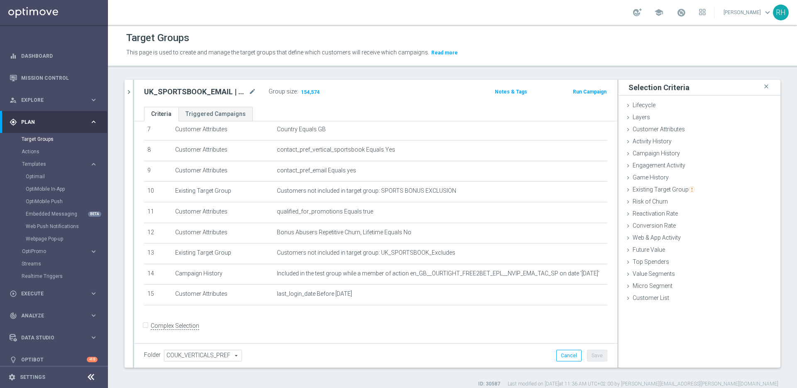
click at [424, 311] on div "# Selection Type Criteria delete_forever 1 Customer Attributes Territory Equals…" at bounding box center [376, 145] width 476 height 336
click at [231, 93] on h2 "UK_SPORTSBOOK_EMAIL | Offer Reminder" at bounding box center [195, 92] width 103 height 10
copy div "UK_SPORTSBOOK_EMAIL | Offer Reminder"
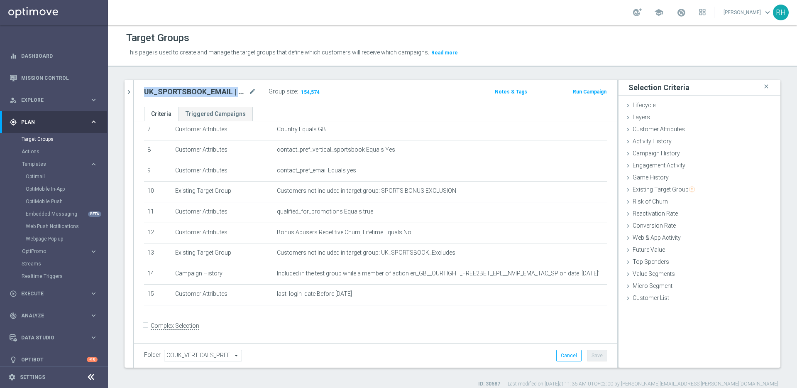
copy div "UK_SPORTSBOOK_EMAIL | Offer Reminder"
click at [449, 95] on div "UK_SPORTSBOOK_EMAIL | Offer Reminder mode_edit Group size : 154,574" at bounding box center [296, 92] width 317 height 12
click at [34, 170] on div "Optimail" at bounding box center [66, 176] width 81 height 12
click at [34, 178] on link "Optimail" at bounding box center [56, 176] width 61 height 7
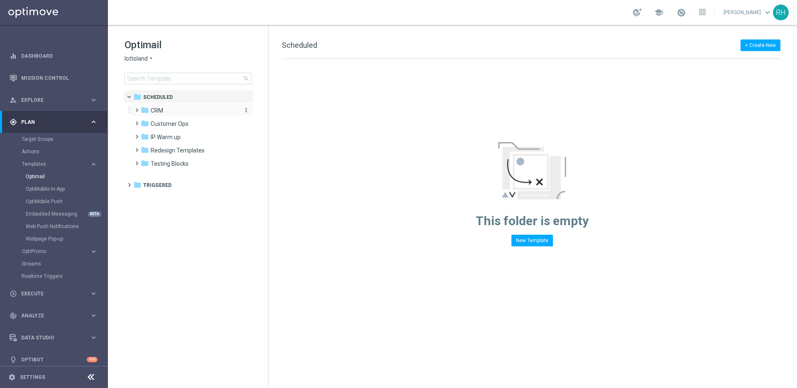
click at [152, 110] on span "CRM" at bounding box center [157, 110] width 12 height 7
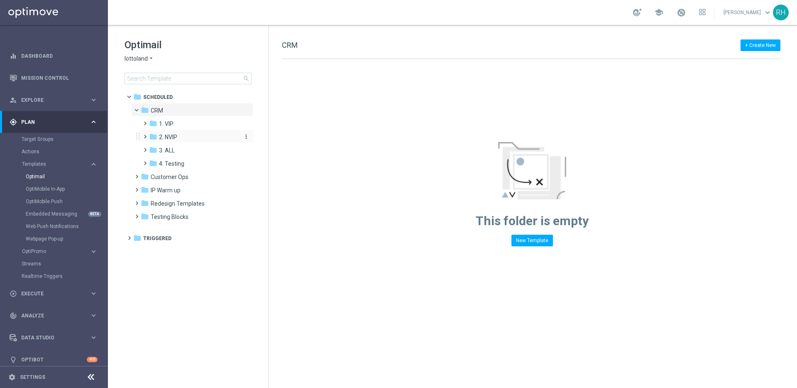
click at [155, 134] on icon "folder" at bounding box center [153, 136] width 8 height 8
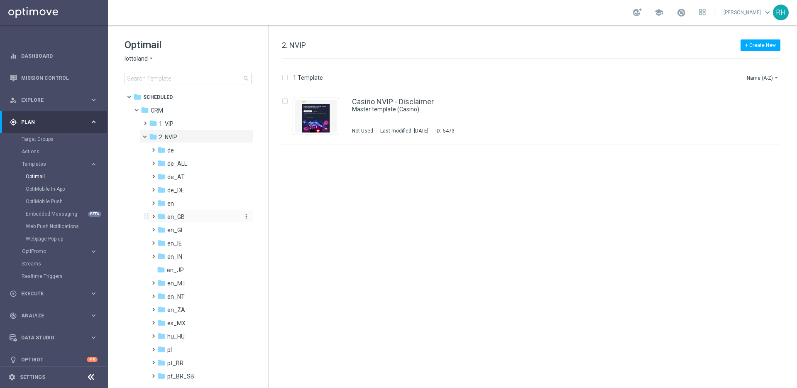
click at [181, 216] on span "en_GB" at bounding box center [175, 216] width 17 height 7
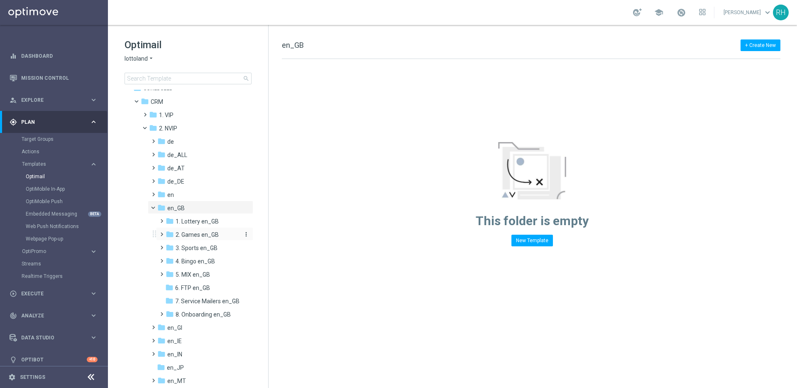
scroll to position [20, 0]
click at [184, 211] on span "1. Lottery en_GB" at bounding box center [197, 210] width 43 height 7
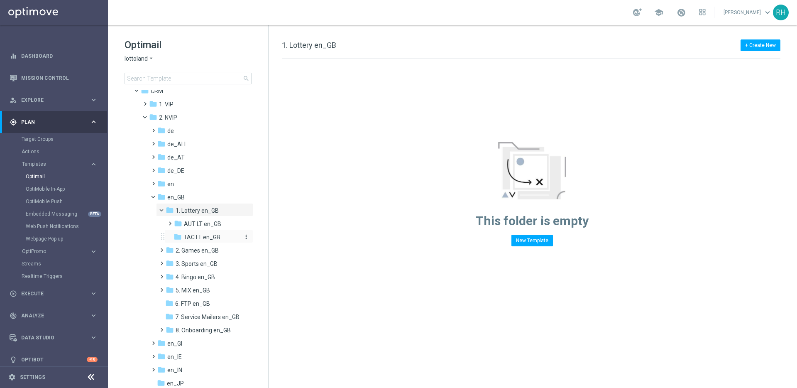
click at [195, 240] on span "TAC LT en_GB" at bounding box center [201, 236] width 37 height 7
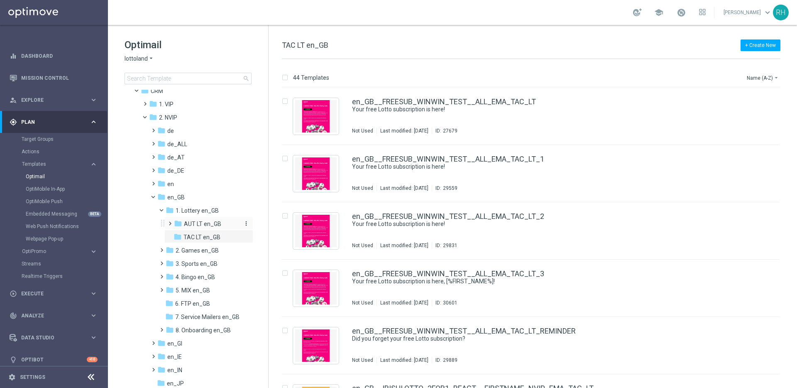
click at [182, 224] on icon "folder" at bounding box center [178, 223] width 8 height 8
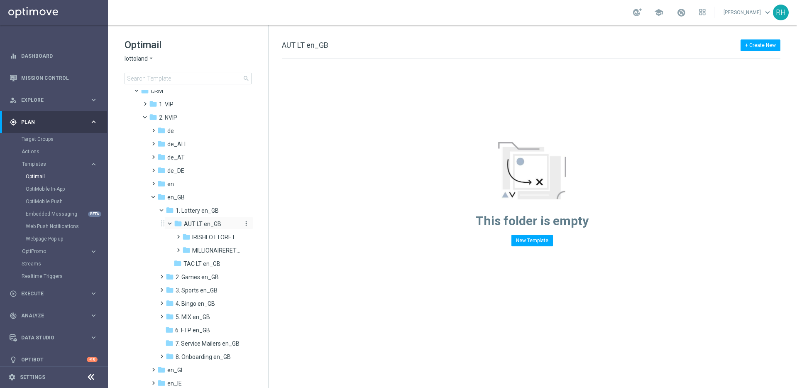
click at [180, 222] on icon "folder" at bounding box center [178, 223] width 8 height 8
click at [267, 188] on div "Optimail lottoland arrow_drop_down × lottoland search folder 1 Folder folder Sc…" at bounding box center [188, 206] width 161 height 363
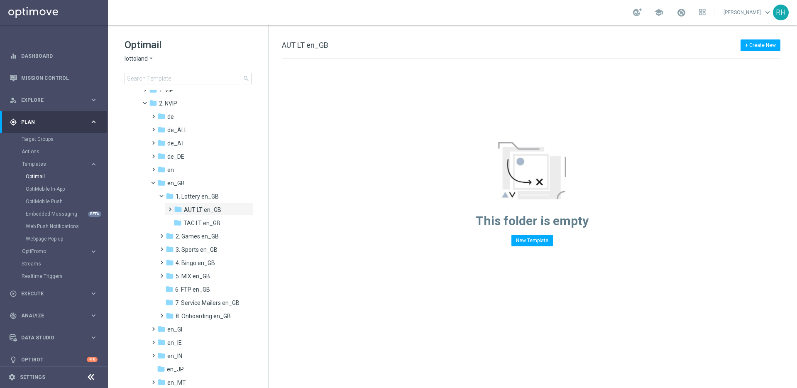
scroll to position [256, 0]
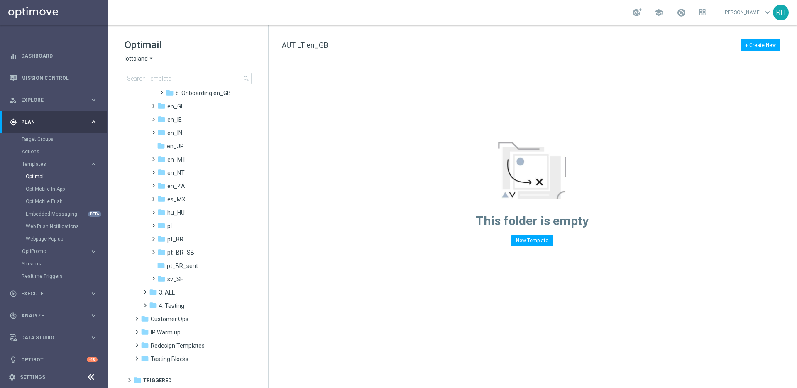
click at [353, 220] on div "This folder is empty New Template" at bounding box center [532, 152] width 527 height 187
click at [154, 104] on span at bounding box center [152, 101] width 4 height 3
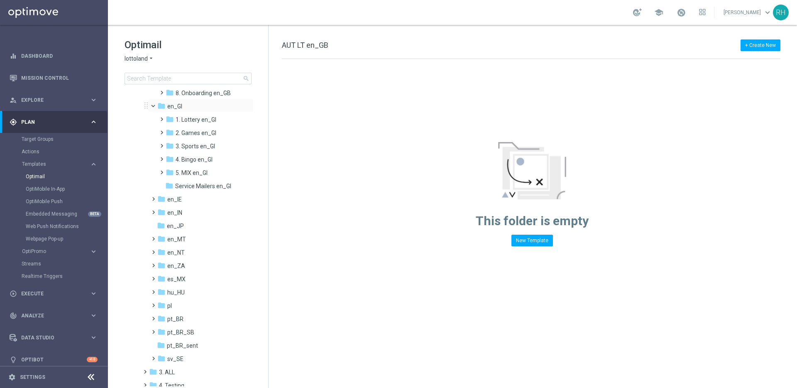
click at [155, 106] on span at bounding box center [156, 104] width 3 height 4
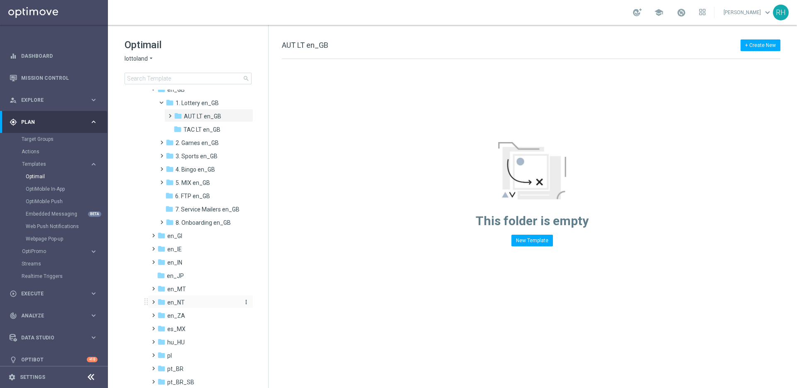
scroll to position [126, 0]
click at [196, 153] on div "folder 3. Sports en_GB" at bounding box center [203, 158] width 74 height 10
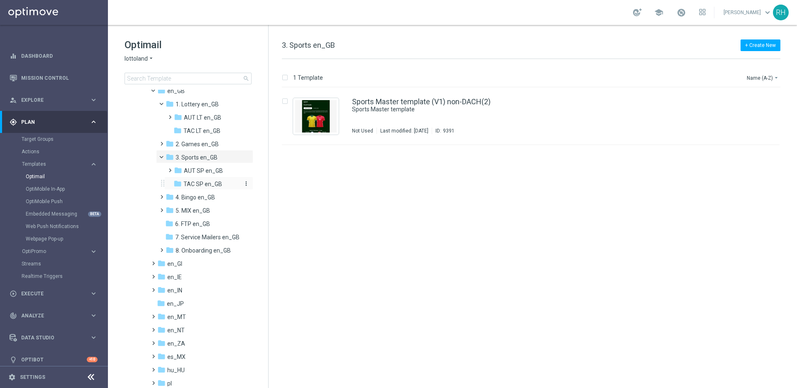
click at [197, 183] on span "TAC SP en_GB" at bounding box center [202, 183] width 39 height 7
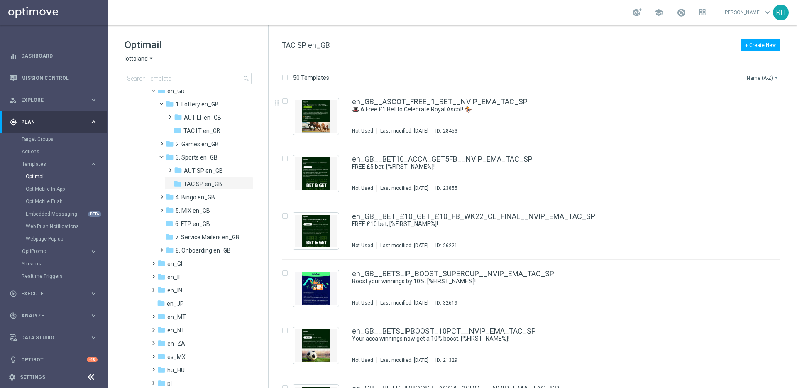
click at [751, 78] on button "Name (A-Z) arrow_drop_down" at bounding box center [763, 78] width 34 height 10
click at [746, 117] on span "Date Modified (Newest)" at bounding box center [748, 115] width 56 height 6
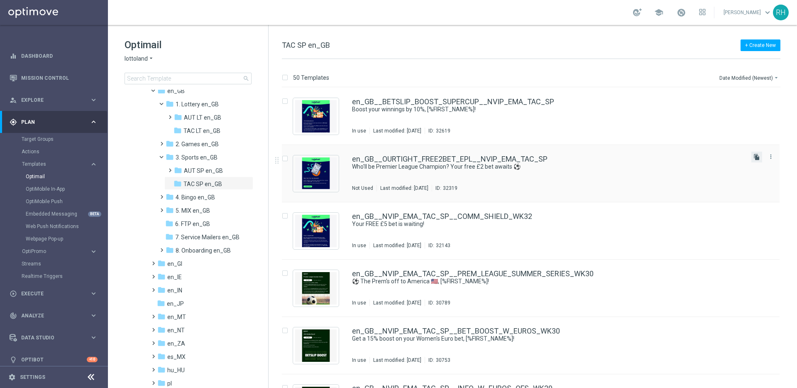
click at [756, 154] on icon "file_copy" at bounding box center [756, 157] width 7 height 7
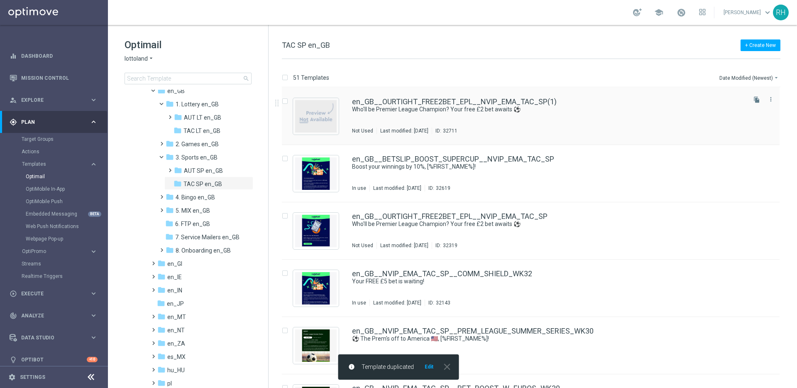
click at [565, 123] on div "en_GB__OURTIGHT_FREE2BET_EPL__NVIP_EMA_TAC_SP(1) Who'll be Premier League Champ…" at bounding box center [548, 116] width 393 height 36
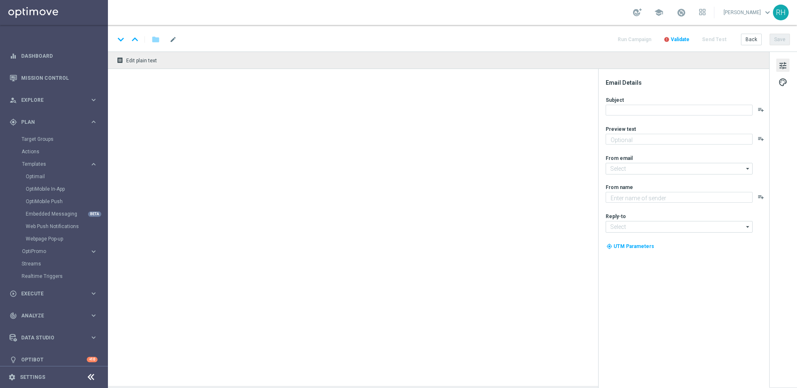
type input "en_GB__OURTIGHT_FREE2BET_EPL__NVIP_EMA_TAC_SP(1)"
type textarea "Pick your winner - on us!"
type input "[EMAIL_ADDRESS][DOMAIN_NAME]"
type textarea "Lottoland"
type input "[EMAIL_ADDRESS][DOMAIN_NAME]"
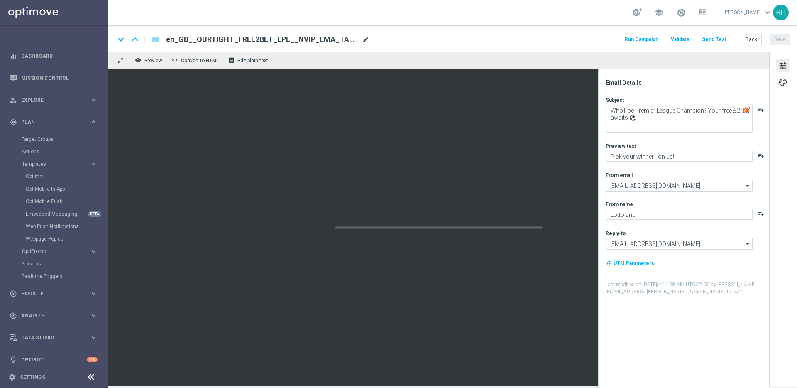
click at [364, 40] on span "mode_edit" at bounding box center [365, 39] width 7 height 7
click at [364, 40] on input "en_GB__OURTIGHT_FREE2BET_EPL__NVIP_EMA_TAC_SP(1)" at bounding box center [269, 39] width 206 height 11
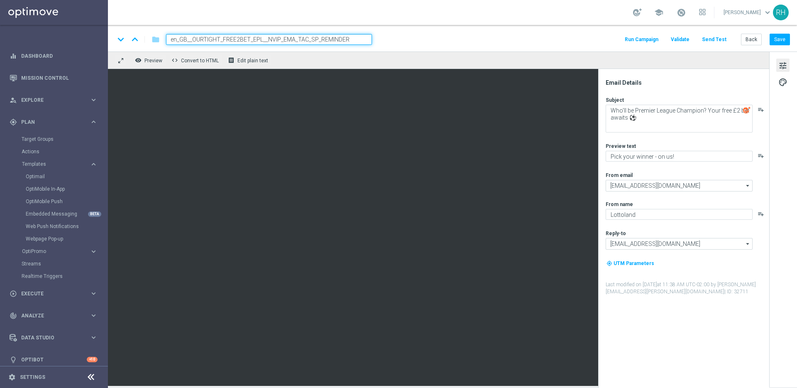
type input "en_GB__OURTIGHT_FREE2BET_EPL__NVIP_EMA_TAC_SP_REMINDER"
click at [530, 34] on div "keyboard_arrow_down keyboard_arrow_up folder en_GB__OURTIGHT_FREE2BET_EPL__NVIP…" at bounding box center [452, 39] width 675 height 11
click at [776, 37] on button "Save" at bounding box center [779, 40] width 20 height 12
click at [422, 59] on div "remove_red_eye Preview code Convert to HTML receipt Edit plain text" at bounding box center [438, 59] width 661 height 17
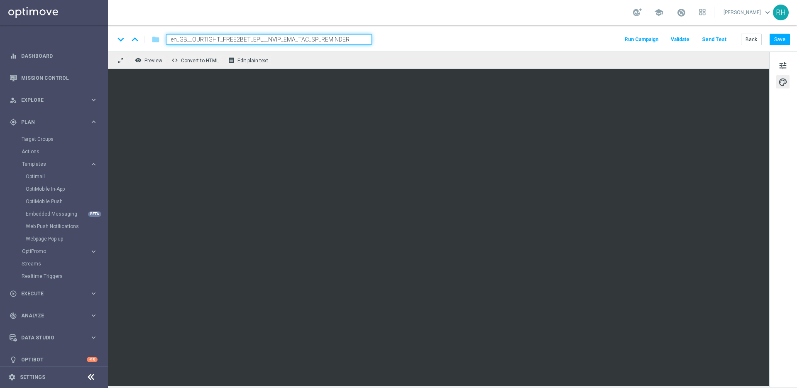
click at [357, 36] on input "en_GB__OURTIGHT_FREE2BET_EPL__NVIP_EMA_TAC_SP_REMINDER" at bounding box center [269, 39] width 206 height 11
click at [513, 25] on div "keyboard_arrow_down keyboard_arrow_up folder en_GB__OURTIGHT_FREE2BET_EPL__NVIP…" at bounding box center [452, 38] width 689 height 27
click at [256, 38] on span "en_GB__OURTIGHT_FREE2BET_EPL__NVIP_EMA_TAC_SP_REMINDER" at bounding box center [262, 39] width 193 height 10
click at [256, 38] on input "en_GB__OURTIGHT_FREE2BET_EPL__NVIP_EMA_TAC_SP_REMINDER" at bounding box center [269, 39] width 206 height 11
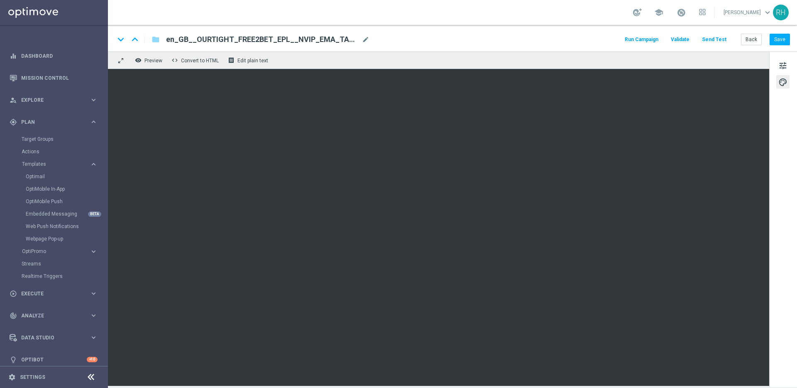
click at [454, 13] on div "school [PERSON_NAME] keyboard_arrow_down RH" at bounding box center [452, 12] width 689 height 25
click at [779, 63] on span "tune" at bounding box center [782, 65] width 9 height 11
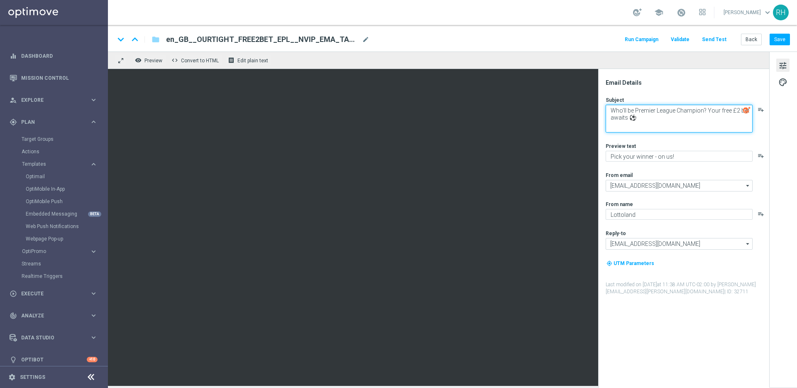
click at [721, 125] on textarea "Who'll be Premier League Champion? Your free £2 bet awaits ⚽" at bounding box center [679, 119] width 147 height 28
click at [709, 116] on textarea "Who'll be Premier League Champion? Your free £2 bet awaits ⚽" at bounding box center [679, 119] width 147 height 28
drag, startPoint x: 706, startPoint y: 112, endPoint x: 607, endPoint y: 110, distance: 99.2
click at [607, 110] on textarea "Who'll be Premier League Champion? Your free £2 bet awaits ⚽" at bounding box center [679, 119] width 147 height 28
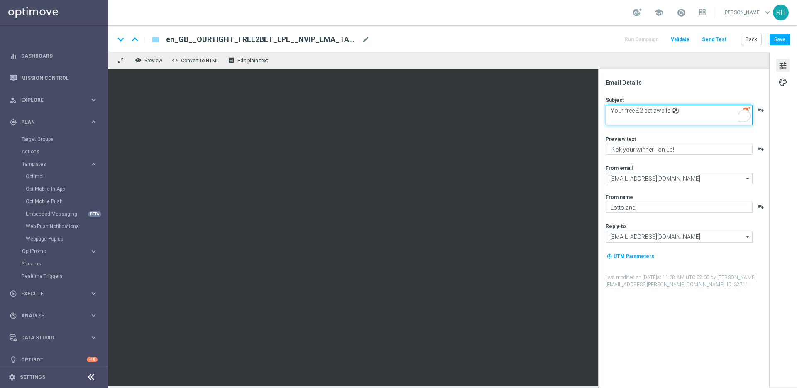
drag, startPoint x: 652, startPoint y: 111, endPoint x: 676, endPoint y: 109, distance: 24.5
click at [676, 109] on textarea "Your free £2 bet awaits ⚽" at bounding box center [679, 115] width 147 height 21
click at [608, 109] on textarea "Your free £2 bet awaits ⚽" at bounding box center [679, 115] width 147 height 21
drag, startPoint x: 676, startPoint y: 109, endPoint x: 710, endPoint y: 109, distance: 33.6
click at [710, 109] on textarea "Claimer Your FREE £2 bet awaits ⚽" at bounding box center [679, 115] width 147 height 21
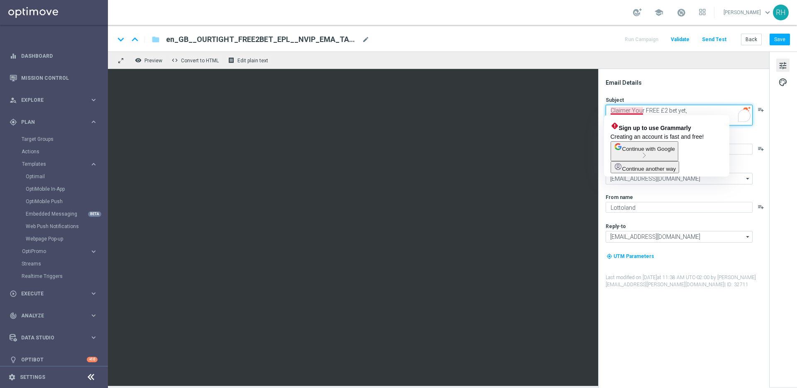
click at [629, 111] on textarea "Claimer Your FREE £2 bet yet," at bounding box center [679, 115] width 147 height 21
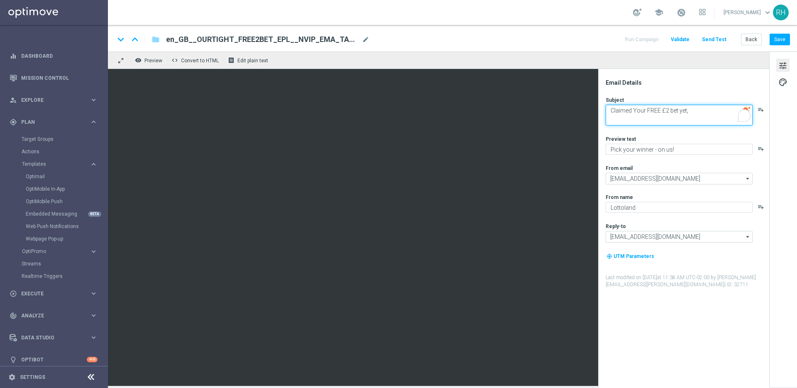
type textarea "Claimed Your FREE £2 bet yet,"
click at [657, 71] on div "Email Details Subject Claimed Your FREE £2 bet yet, playlist_add Preview text P…" at bounding box center [683, 228] width 171 height 319
click at [708, 122] on textarea "Claimed Your FREE £2 bet yet," at bounding box center [679, 115] width 147 height 21
click at [707, 114] on textarea "Claimed Your FREE £2 bet yet," at bounding box center [679, 115] width 147 height 21
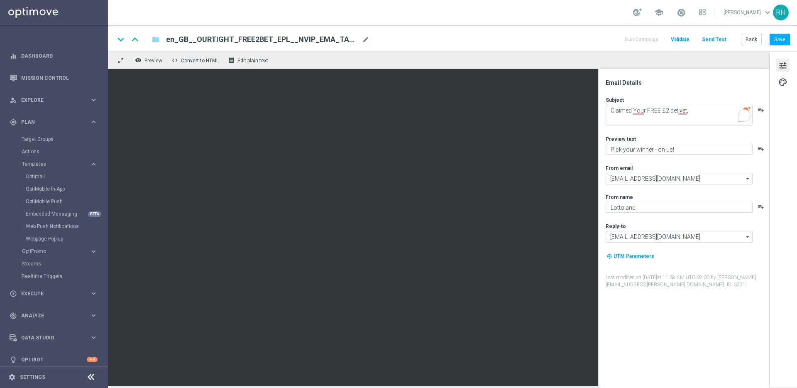
click at [760, 111] on icon "playlist_add" at bounding box center [760, 109] width 7 height 7
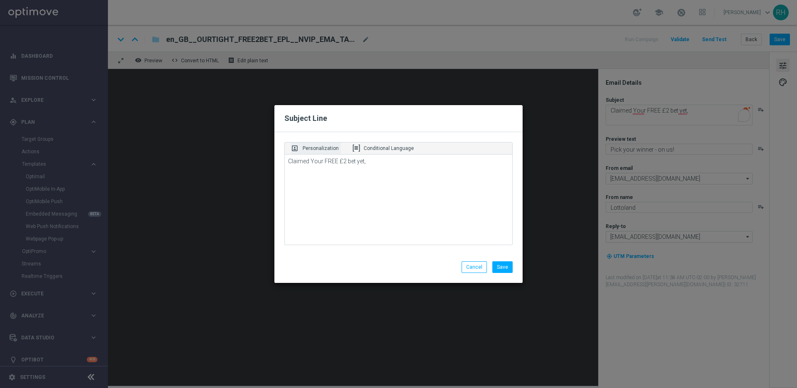
click at [319, 154] on div "portrait Personalization" at bounding box center [316, 148] width 50 height 12
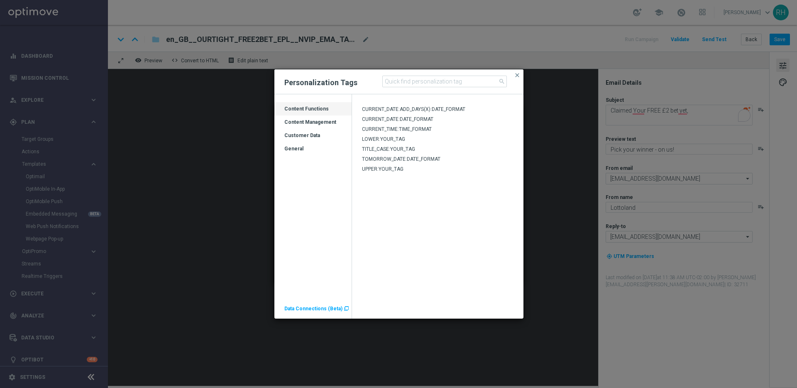
click at [308, 138] on div "Customer Data" at bounding box center [312, 138] width 77 height 13
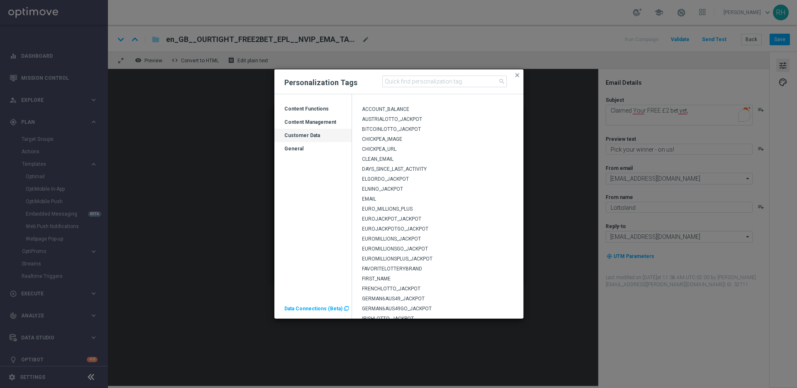
click at [389, 274] on div "FIRST_NAME" at bounding box center [438, 279] width 172 height 10
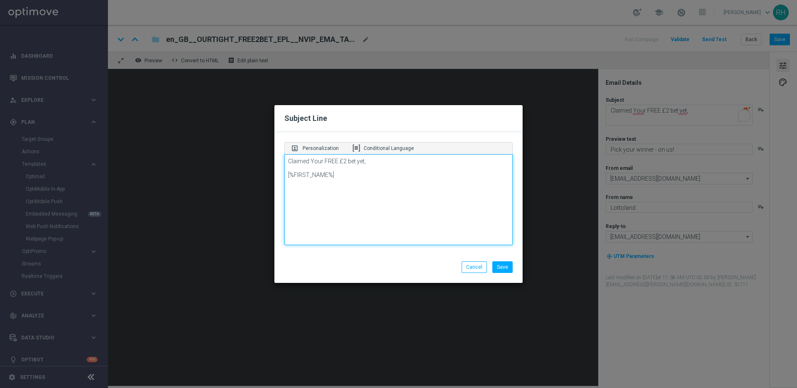
click at [292, 175] on textarea "Claimed Your FREE £2 bet yet, [%FIRST_NAME%]" at bounding box center [398, 199] width 228 height 91
click at [483, 124] on div "Subject Line" at bounding box center [398, 118] width 248 height 27
click at [475, 157] on textarea "Claimed Your FREE £2 bet yet, [%FIRST_NAME%]" at bounding box center [398, 199] width 228 height 91
click at [473, 158] on textarea "Claimed Your FREE £2 bet yet, [%FIRST_NAME%]" at bounding box center [398, 199] width 228 height 91
click at [364, 164] on textarea "Claimed Your FREE £2 bet yet, [%FIRST_NAME%]?" at bounding box center [398, 199] width 228 height 91
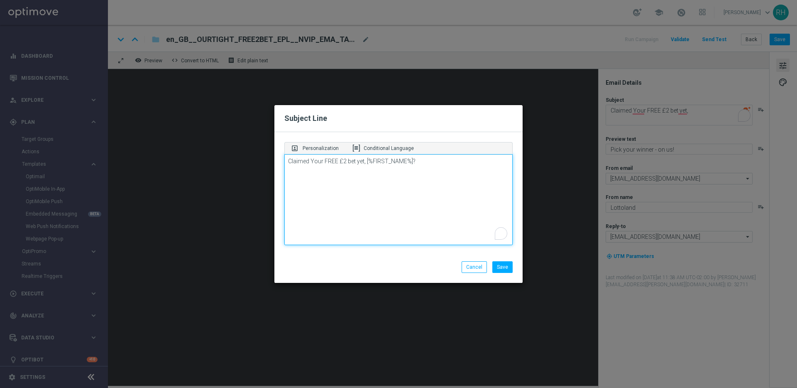
click at [364, 164] on textarea "Claimed Your FREE £2 bet yet, [%FIRST_NAME%]?" at bounding box center [398, 199] width 228 height 91
click at [474, 120] on h2 "Subject Line" at bounding box center [398, 118] width 228 height 10
click at [313, 162] on textarea "Claimed Your FREE £2 bet yet [%FIRST_NAME%]?" at bounding box center [398, 199] width 228 height 91
type textarea "Claimed your FREE £2 bet yet [%FIRST_NAME%]?"
click at [405, 207] on textarea "Claimed your FREE £2 bet yet [%FIRST_NAME%]?" at bounding box center [398, 199] width 228 height 91
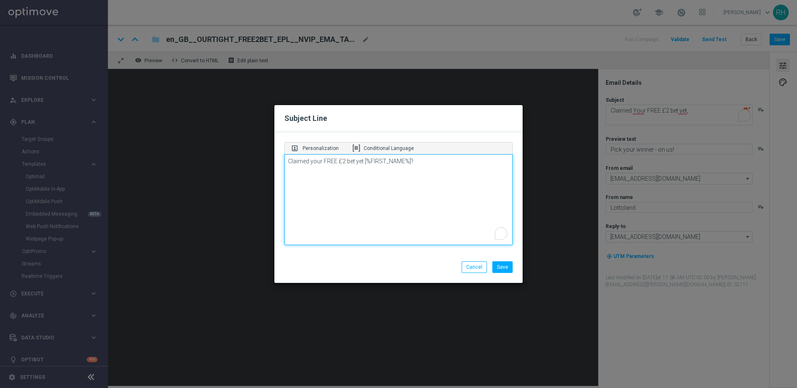
click at [377, 163] on textarea "Claimed your FREE £2 bet yet [%FIRST_NAME%]?" at bounding box center [398, 199] width 228 height 91
click at [501, 265] on button "Save" at bounding box center [502, 267] width 20 height 12
type textarea "Claimed your FREE £2 bet yet [%FIRST_NAME%]?"
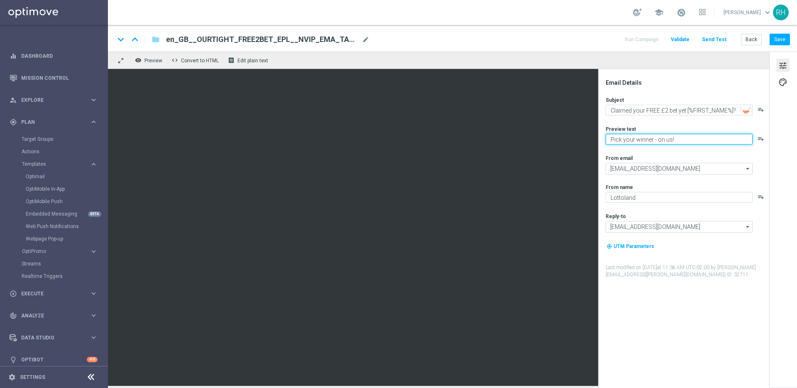
click at [657, 144] on textarea "Pick your winner - on us!" at bounding box center [679, 139] width 147 height 11
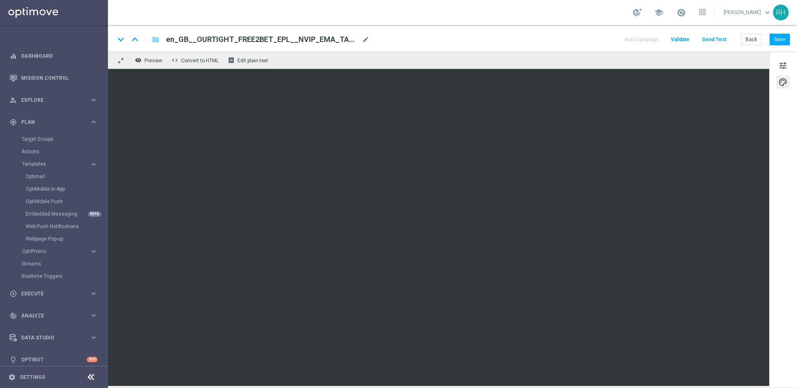
click at [792, 66] on div "tune palette" at bounding box center [783, 218] width 28 height 335
click at [787, 64] on button "tune" at bounding box center [782, 65] width 13 height 13
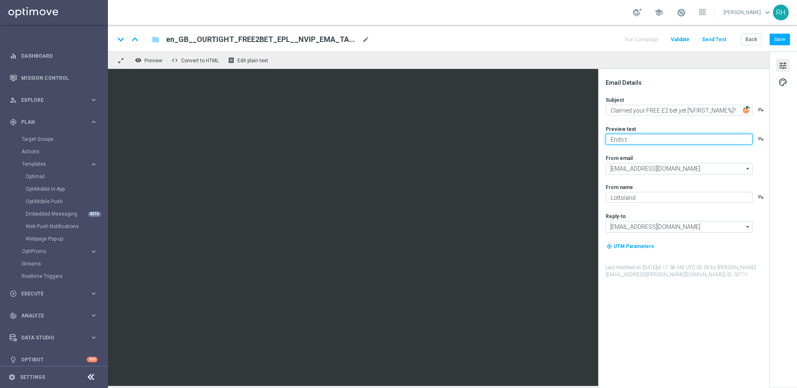
click at [685, 141] on textarea "Ends t" at bounding box center [679, 139] width 147 height 11
paste textarea "19:45 GMT+1 on 15:08:2025"
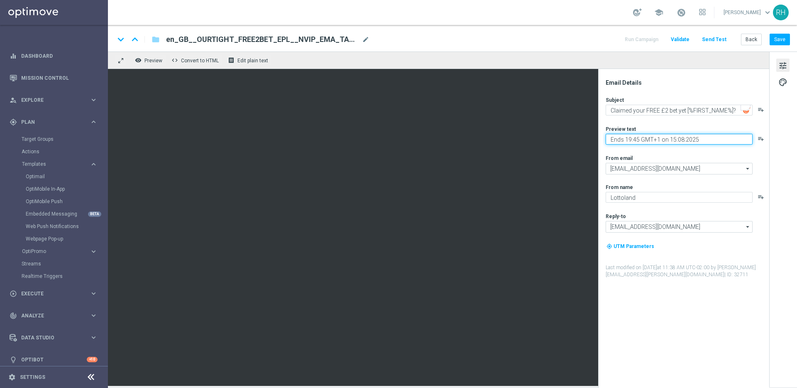
click at [667, 142] on textarea "Ends 19:45 GMT+1 on 15:08:2025" at bounding box center [679, 139] width 147 height 11
click at [676, 139] on textarea "Ends 19:45 GMT+1 on 15:08:2025" at bounding box center [679, 139] width 147 height 11
click at [705, 144] on textarea "Ends 19:45 GMT+1 [DATE]" at bounding box center [679, 139] width 147 height 11
click at [708, 151] on div "Subject Claimed your FREE £2 bet yet [%FIRST_NAME%]? playlist_add Preview text …" at bounding box center [687, 187] width 163 height 182
click at [691, 136] on textarea "Ends 19:45 GMT+1 [DATE]." at bounding box center [679, 139] width 147 height 11
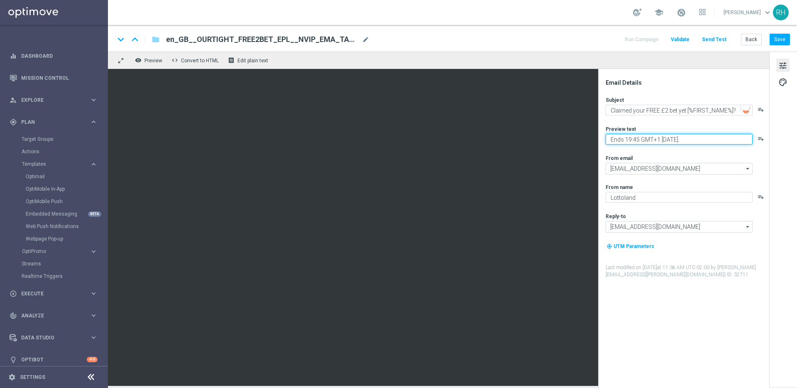
click at [691, 136] on textarea "Ends 19:45 GMT+1 [DATE]." at bounding box center [679, 139] width 147 height 11
click at [702, 150] on div "Subject Claimed your FREE £2 bet yet [%FIRST_NAME%]? playlist_add Preview text …" at bounding box center [687, 187] width 163 height 182
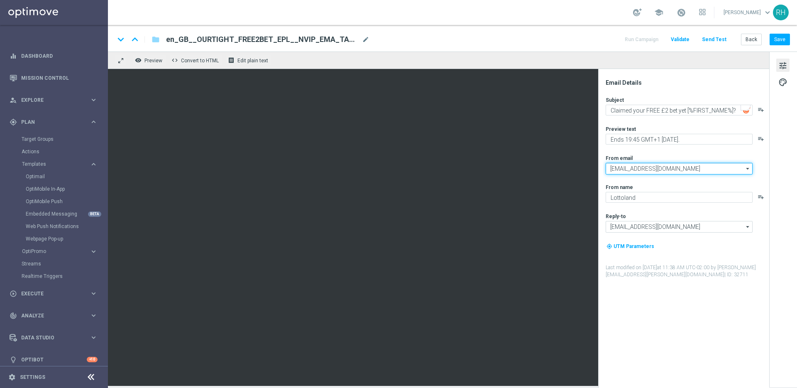
click at [716, 163] on input "[EMAIL_ADDRESS][DOMAIN_NAME]" at bounding box center [679, 169] width 147 height 12
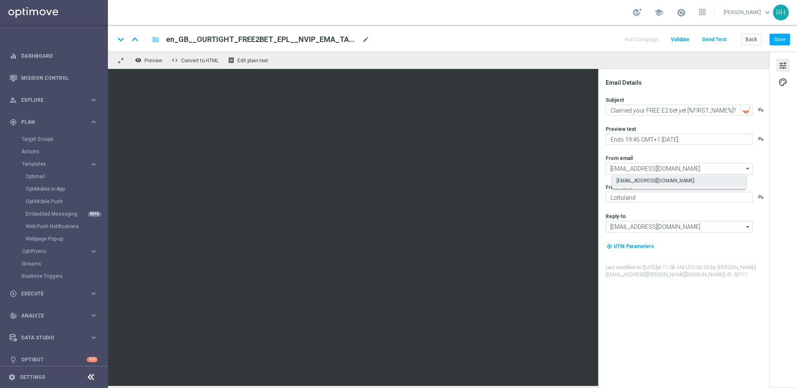
click at [705, 153] on div "Subject Claimed your FREE £2 bet yet [%FIRST_NAME%]? playlist_add Preview text …" at bounding box center [687, 187] width 163 height 182
click at [705, 152] on div "Subject Claimed your FREE £2 bet yet [%FIRST_NAME%]? playlist_add Preview text …" at bounding box center [687, 187] width 163 height 182
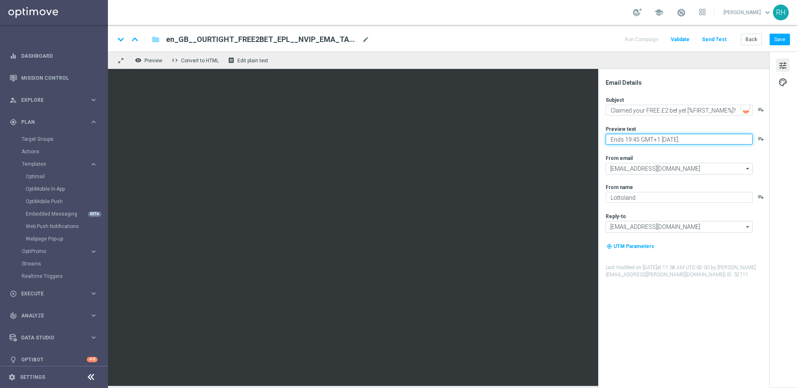
click at [625, 140] on textarea "Ends 19:45 GMT+1 [DATE]." at bounding box center [679, 139] width 147 height 11
drag, startPoint x: 687, startPoint y: 139, endPoint x: 741, endPoint y: 139, distance: 54.0
click at [741, 139] on textarea "Ends [DATE] 19:45 GMT+1 [DATE]." at bounding box center [679, 139] width 147 height 11
click at [650, 139] on textarea "Ends [DATE] 19:45 GMT+1" at bounding box center [679, 139] width 147 height 11
drag, startPoint x: 672, startPoint y: 140, endPoint x: 732, endPoint y: 140, distance: 59.3
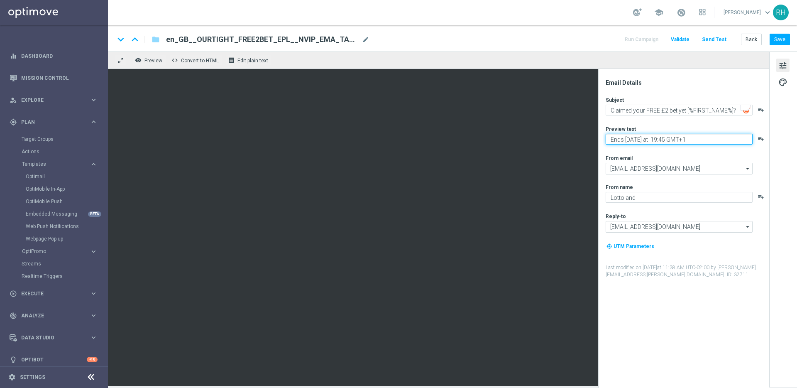
click at [727, 140] on textarea "Ends [DATE] at 19:45 GMT+1" at bounding box center [679, 139] width 147 height 11
drag, startPoint x: 658, startPoint y: 140, endPoint x: 667, endPoint y: 142, distance: 9.1
click at [659, 140] on textarea "Ends [DATE] at 19:45pm. Full T&Cs apply." at bounding box center [679, 139] width 147 height 11
click at [680, 142] on textarea "Ends [DATE] at 19:45pm. Full T&Cs apply." at bounding box center [679, 139] width 147 height 11
click at [662, 142] on textarea "Ends [DATE] at 19:45pm. Full T&Cs apply." at bounding box center [679, 139] width 147 height 11
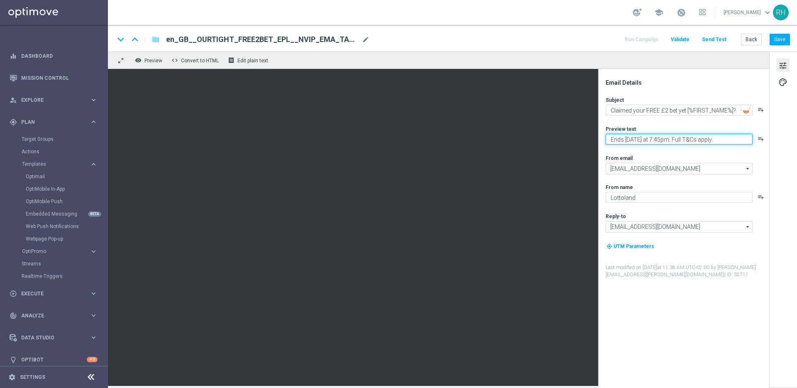
type textarea "Ends [DATE] at 7:45pm. Full T&Cs apply."
click at [684, 153] on div "Subject Claimed your FREE £2 bet yet [%FIRST_NAME%]? playlist_add Preview text …" at bounding box center [687, 187] width 163 height 182
click at [777, 41] on button "Save" at bounding box center [779, 40] width 20 height 12
click at [694, 140] on textarea "Ends [DATE] at 7:45pm. Full T&Cs apply." at bounding box center [679, 139] width 147 height 11
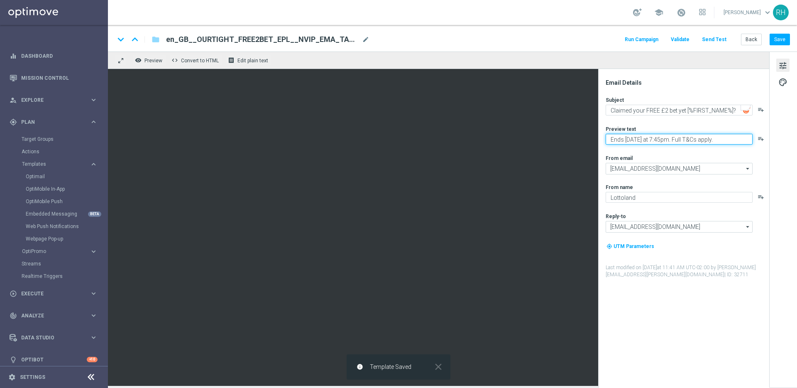
click at [694, 140] on textarea "Ends [DATE] at 7:45pm. Full T&Cs apply." at bounding box center [679, 139] width 147 height 11
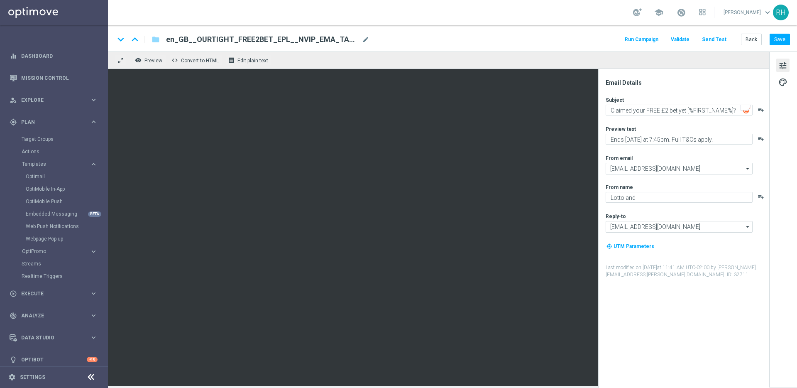
click at [506, 46] on div "keyboard_arrow_down keyboard_arrow_up folder en_GB__OURTIGHT_FREE2BET_EPL__NVIP…" at bounding box center [452, 38] width 689 height 27
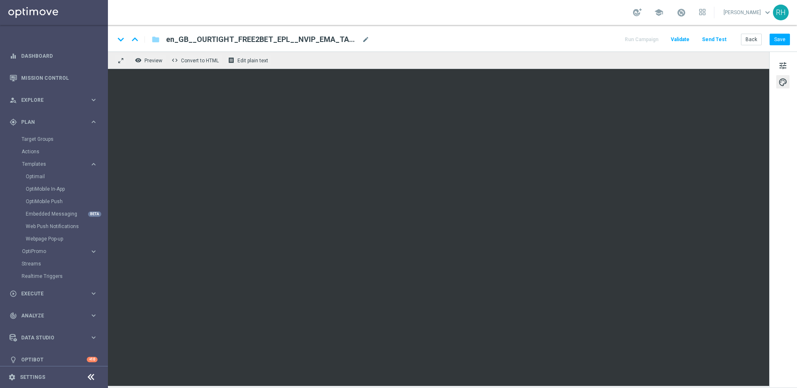
click at [780, 46] on div "keyboard_arrow_down keyboard_arrow_up folder en_GB__OURTIGHT_FREE2BET_EPL__NVIP…" at bounding box center [452, 38] width 689 height 27
click at [781, 41] on button "Save" at bounding box center [779, 40] width 20 height 12
click at [723, 40] on button "Send Test" at bounding box center [714, 39] width 27 height 11
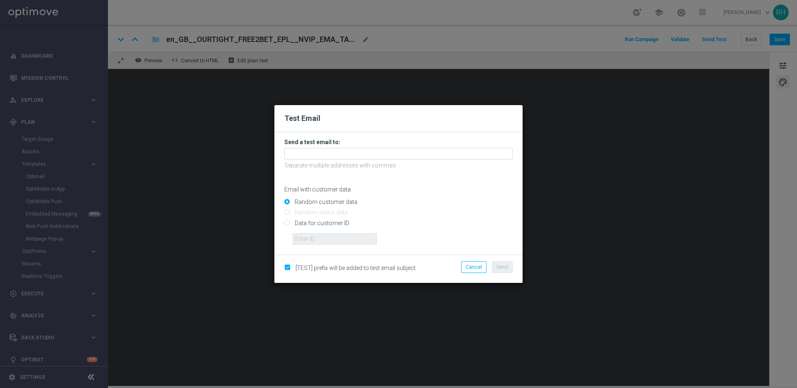
click at [285, 222] on input "Data for customer ID:" at bounding box center [398, 226] width 228 height 12
radio input "true"
click at [320, 239] on input "text" at bounding box center [335, 239] width 84 height 12
type input "9388689"
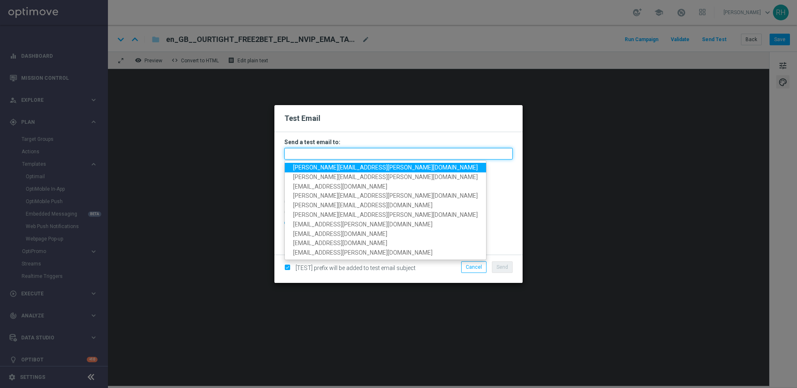
click at [331, 155] on input "text" at bounding box center [398, 154] width 228 height 12
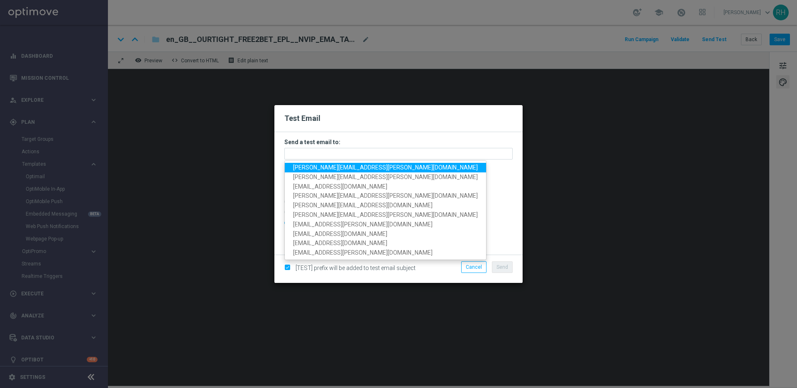
click at [319, 167] on span "[PERSON_NAME][EMAIL_ADDRESS][PERSON_NAME][DOMAIN_NAME]" at bounding box center [385, 167] width 185 height 7
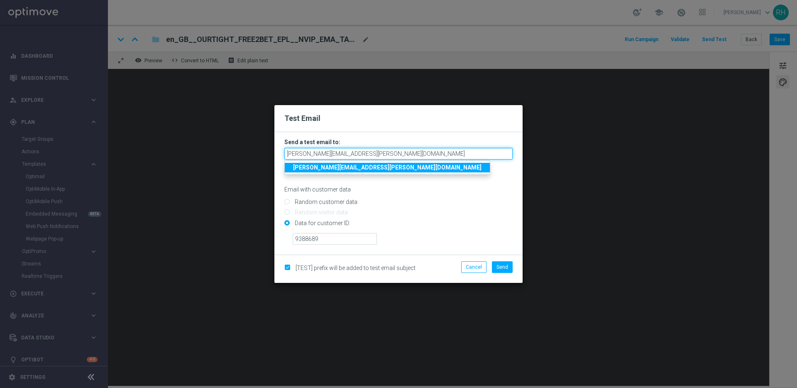
click at [379, 157] on input "[PERSON_NAME][EMAIL_ADDRESS][PERSON_NAME][DOMAIN_NAME]" at bounding box center [398, 154] width 228 height 12
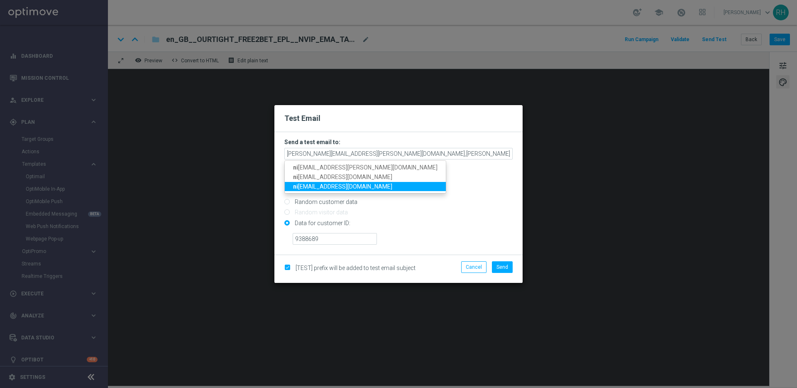
click at [317, 186] on span "ni [PERSON_NAME][EMAIL_ADDRESS][DOMAIN_NAME]" at bounding box center [342, 186] width 99 height 7
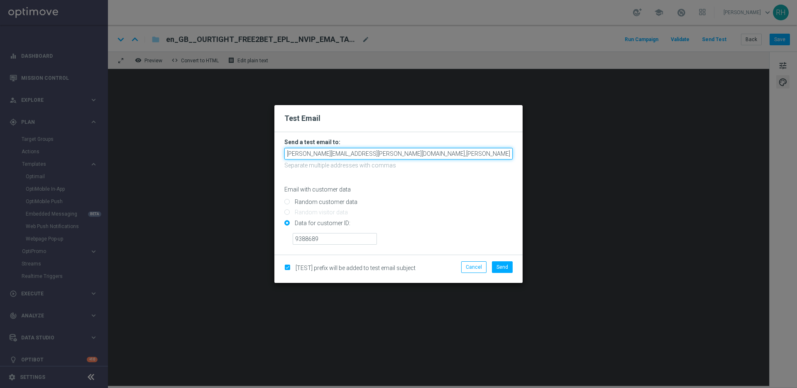
click at [450, 157] on input "[PERSON_NAME][EMAIL_ADDRESS][PERSON_NAME][DOMAIN_NAME],[PERSON_NAME][DOMAIN_NAM…" at bounding box center [398, 154] width 228 height 12
click at [455, 153] on input "[PERSON_NAME][EMAIL_ADDRESS][PERSON_NAME][DOMAIN_NAME],[PERSON_NAME][DOMAIN_NAM…" at bounding box center [398, 154] width 228 height 12
click at [511, 154] on input "[PERSON_NAME][EMAIL_ADDRESS][PERSON_NAME][DOMAIN_NAME],[PERSON_NAME][DOMAIN_NAM…" at bounding box center [398, 154] width 228 height 12
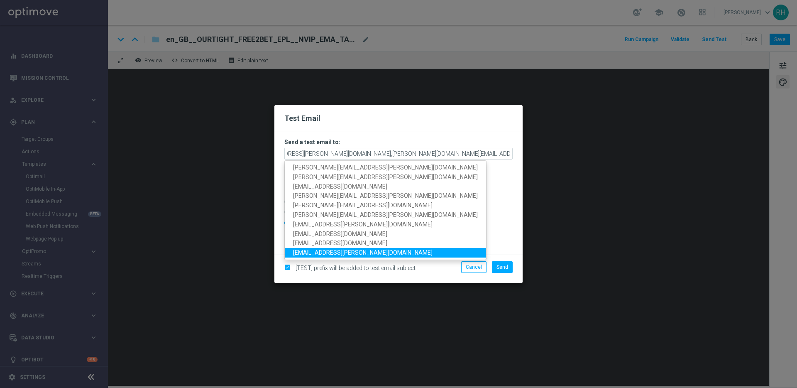
scroll to position [0, 0]
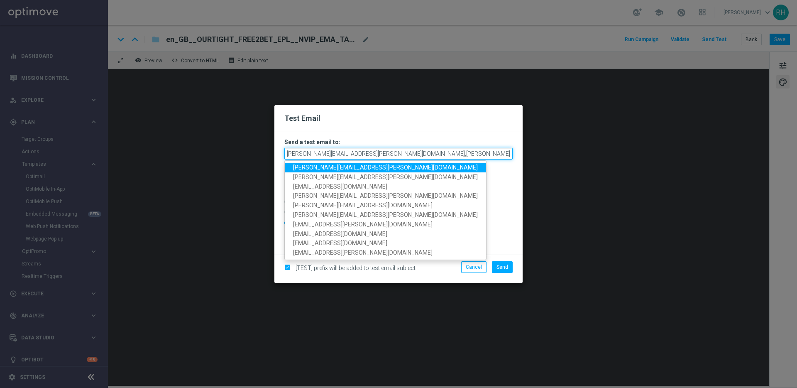
click at [491, 150] on input "[PERSON_NAME][EMAIL_ADDRESS][PERSON_NAME][DOMAIN_NAME],[PERSON_NAME][DOMAIN_NAM…" at bounding box center [398, 154] width 228 height 12
drag, startPoint x: 484, startPoint y: 151, endPoint x: 520, endPoint y: 156, distance: 36.0
click at [530, 155] on modal-container "Test Email Send a test email to: [PERSON_NAME][EMAIL_ADDRESS][PERSON_NAME][DOMA…" at bounding box center [398, 194] width 797 height 388
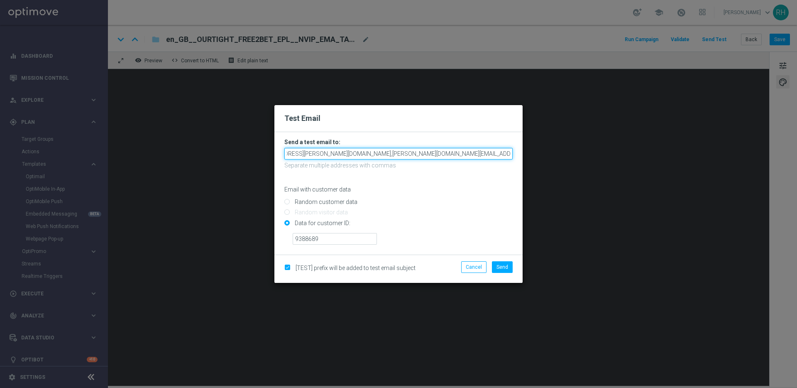
click at [511, 155] on input "[PERSON_NAME][EMAIL_ADDRESS][PERSON_NAME][DOMAIN_NAME],[PERSON_NAME][DOMAIN_NAM…" at bounding box center [398, 154] width 228 height 12
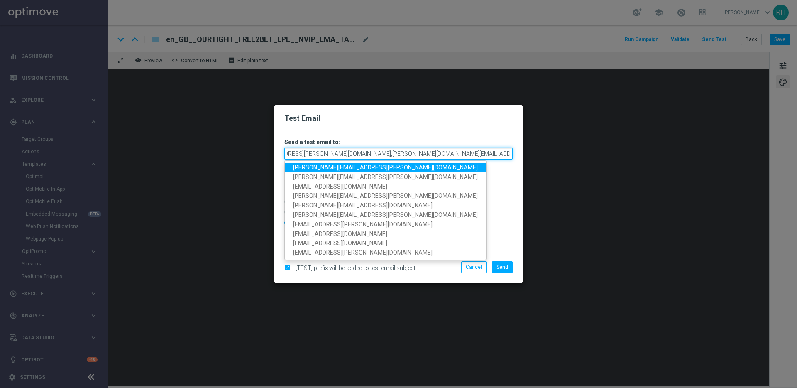
paste input "[EMAIL_ADDRESS][DOMAIN_NAME]"
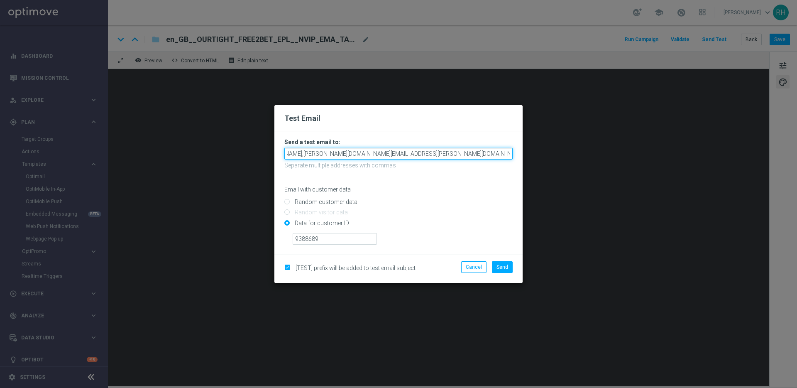
type input "[PERSON_NAME][EMAIL_ADDRESS][PERSON_NAME][DOMAIN_NAME],[PERSON_NAME][DOMAIN_NAM…"
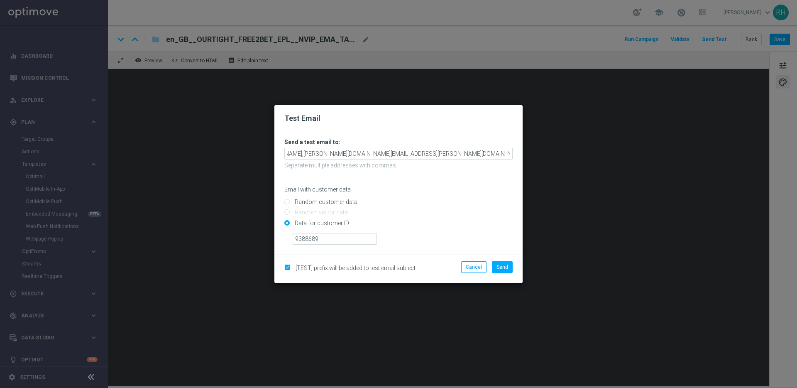
click at [471, 201] on input "Random customer data" at bounding box center [398, 206] width 228 height 12
radio input "true"
click at [288, 222] on input "Data for customer ID:" at bounding box center [398, 226] width 228 height 12
radio input "true"
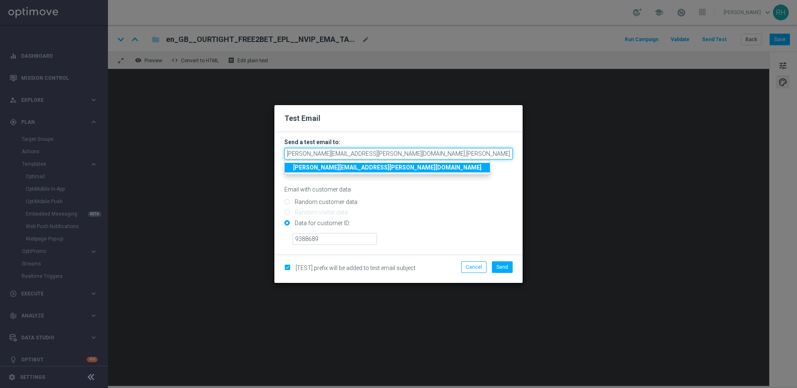
drag, startPoint x: 402, startPoint y: 148, endPoint x: 490, endPoint y: 156, distance: 87.9
click at [490, 156] on input "[PERSON_NAME][EMAIL_ADDRESS][PERSON_NAME][DOMAIN_NAME],[PERSON_NAME][DOMAIN_NAM…" at bounding box center [398, 154] width 228 height 12
drag, startPoint x: 495, startPoint y: 156, endPoint x: 519, endPoint y: 153, distance: 24.2
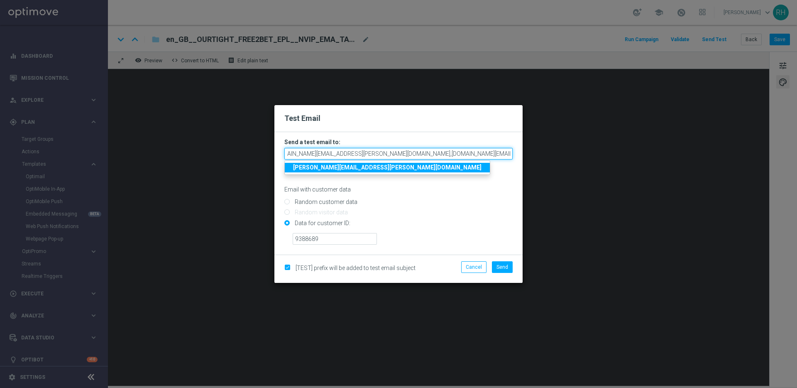
click at [519, 153] on form "Send a test email to: [PERSON_NAME][EMAIL_ADDRESS][PERSON_NAME][DOMAIN_NAME],[P…" at bounding box center [398, 193] width 248 height 122
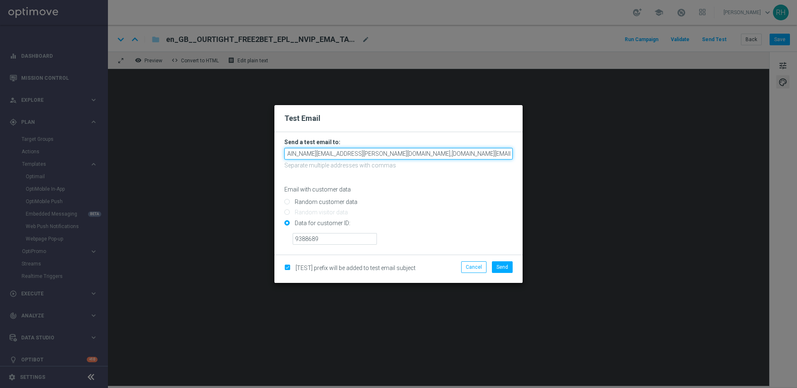
click at [510, 154] on input "[PERSON_NAME][EMAIL_ADDRESS][PERSON_NAME][DOMAIN_NAME],[PERSON_NAME][DOMAIN_NAM…" at bounding box center [398, 154] width 228 height 12
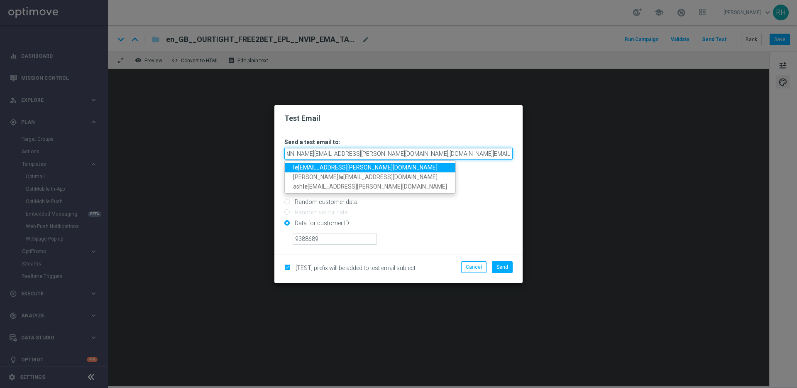
scroll to position [0, 242]
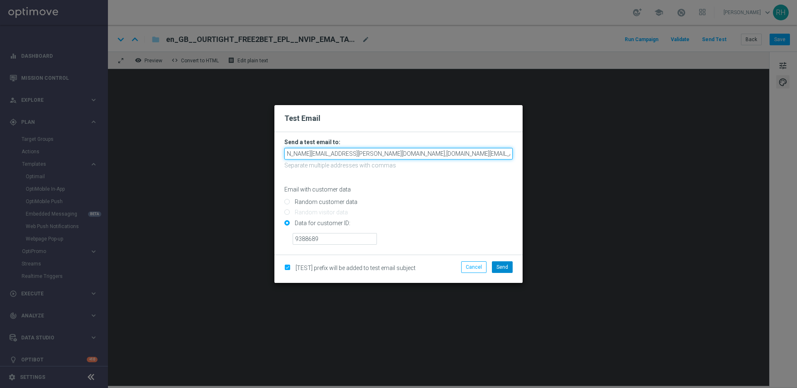
type input "[PERSON_NAME][EMAIL_ADDRESS][PERSON_NAME][DOMAIN_NAME],[PERSON_NAME][DOMAIN_NAM…"
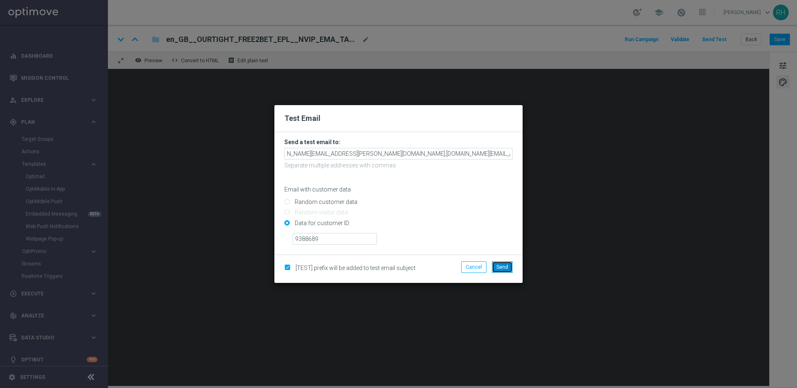
click at [510, 262] on button "Send" at bounding box center [502, 267] width 21 height 12
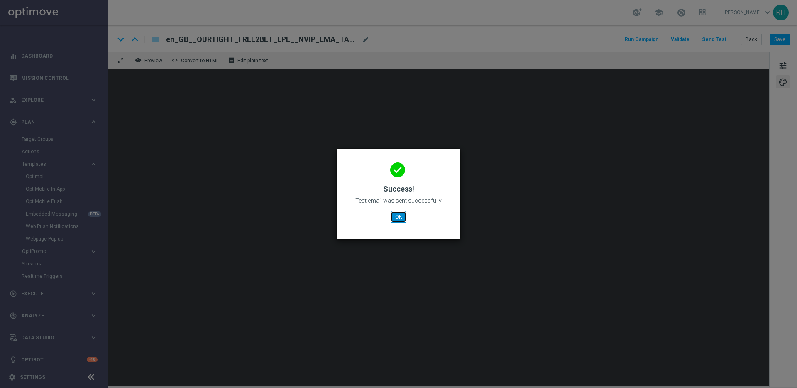
click at [395, 219] on button "OK" at bounding box center [399, 217] width 16 height 12
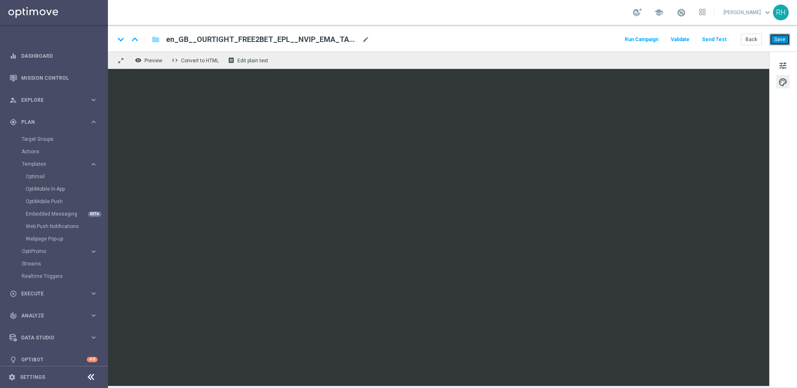
click at [785, 39] on button "Save" at bounding box center [779, 40] width 20 height 12
click at [778, 40] on button "Save" at bounding box center [779, 40] width 20 height 12
click at [559, 37] on div "keyboard_arrow_down keyboard_arrow_up folder en_GB__OURTIGHT_FREE2BET_EPL__NVIP…" at bounding box center [452, 39] width 675 height 11
click at [638, 39] on button "Run Campaign" at bounding box center [641, 39] width 36 height 11
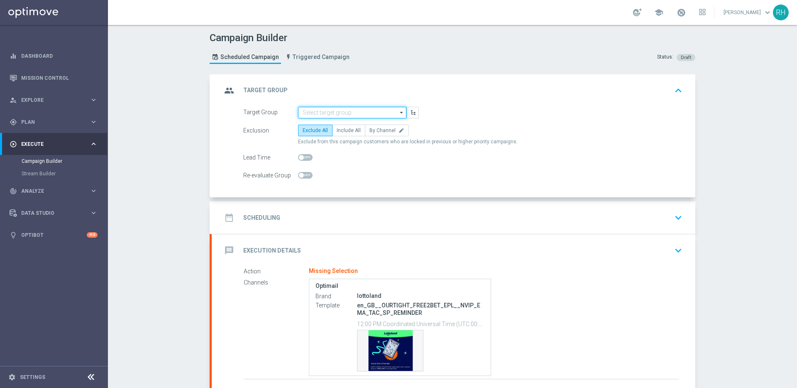
click at [336, 112] on input at bounding box center [352, 113] width 108 height 12
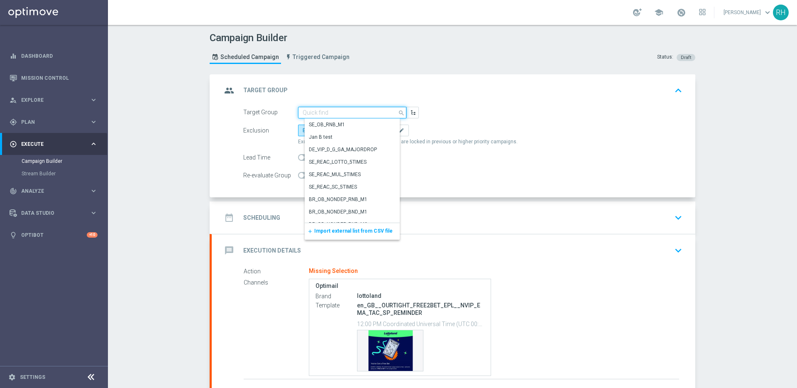
paste input "UK_SPORTSBOOK_EMAIL | Offer Reminder"
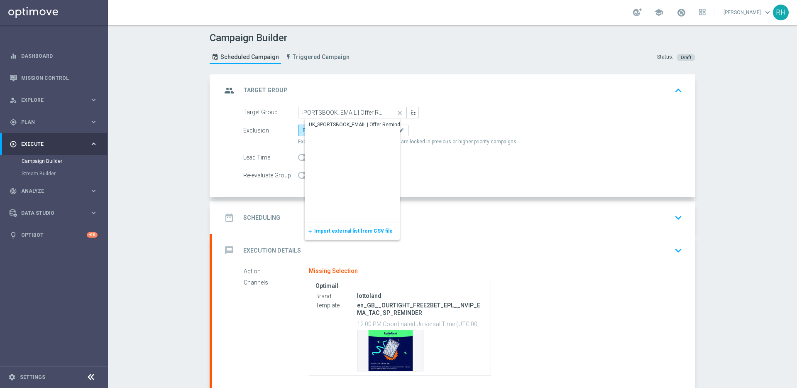
click at [339, 122] on div "UK_SPORTSBOOK_EMAIL | Offer Reminder" at bounding box center [357, 124] width 96 height 7
type input "UK_SPORTSBOOK_EMAIL | Offer Reminder"
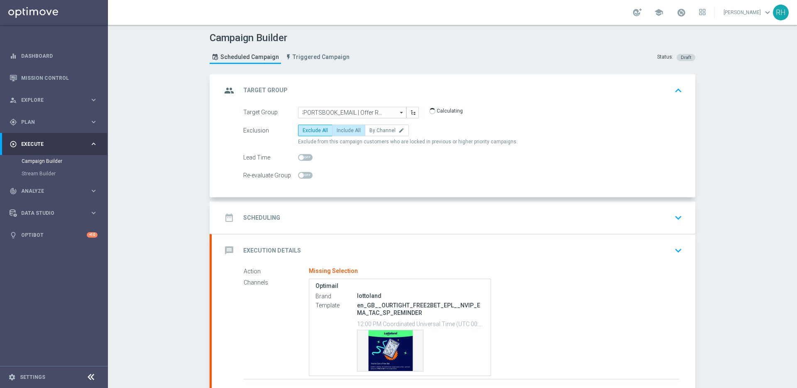
scroll to position [0, 0]
click at [342, 127] on label "Include All" at bounding box center [348, 131] width 33 height 12
click at [342, 129] on input "Include All" at bounding box center [339, 131] width 5 height 5
radio input "true"
click at [370, 215] on div "date_range Scheduling keyboard_arrow_down" at bounding box center [454, 218] width 464 height 16
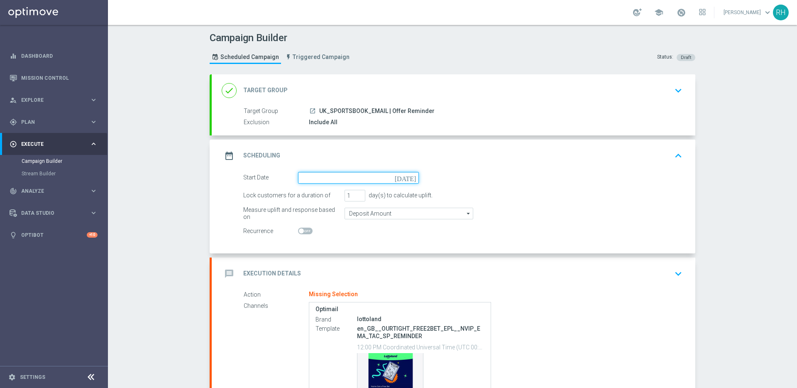
click at [411, 181] on input at bounding box center [358, 178] width 121 height 12
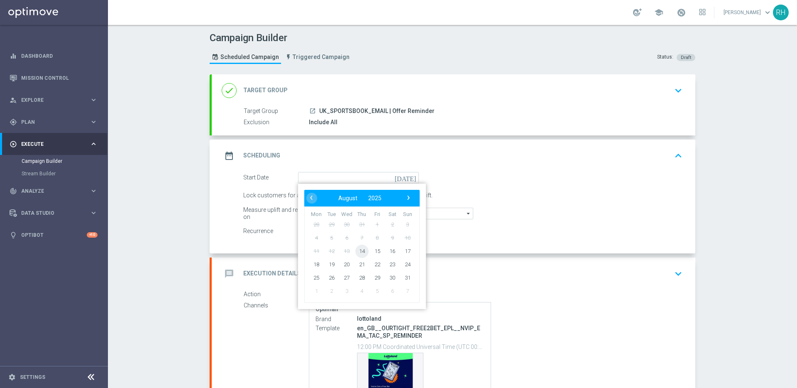
click at [360, 251] on span "14" at bounding box center [361, 250] width 13 height 13
type input "[DATE]"
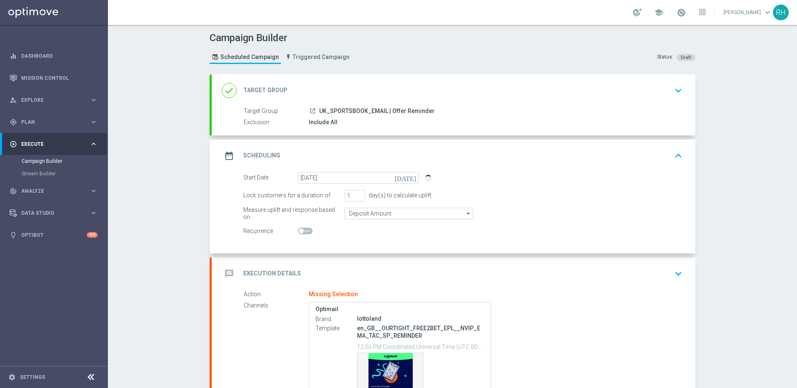
click at [371, 267] on div "message Execution Details keyboard_arrow_down" at bounding box center [454, 274] width 464 height 16
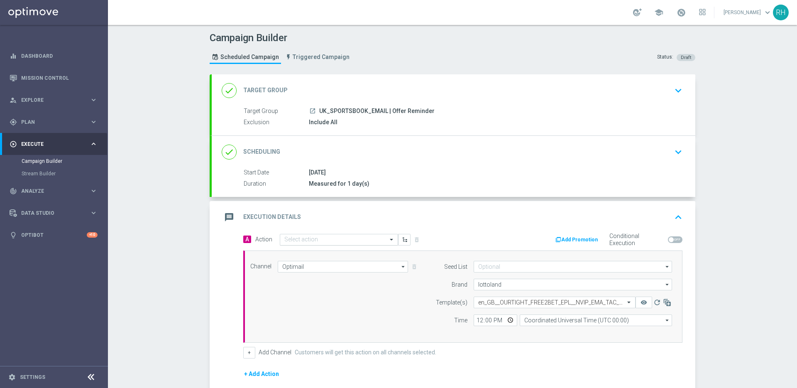
click at [350, 244] on div "Select action" at bounding box center [339, 240] width 118 height 12
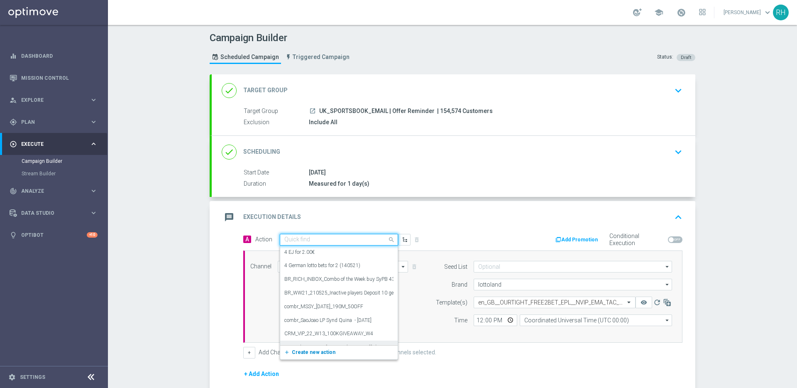
click at [313, 350] on span "Create new action" at bounding box center [314, 352] width 44 height 6
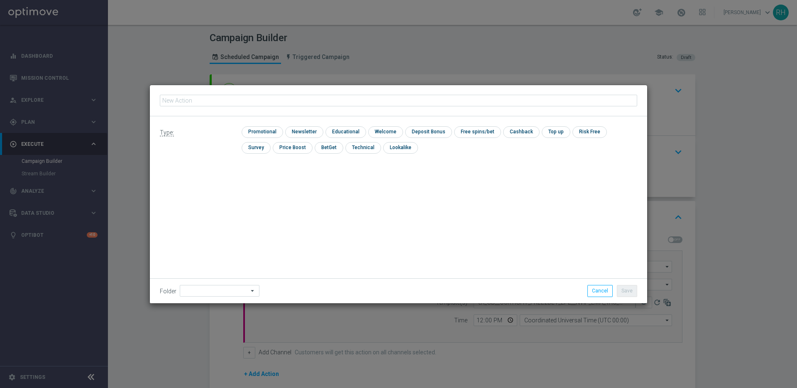
type input "en_GB__OURTIGHT_FREE2BET_EPL__NVIP_EMA_TAC_SP_REMINDER"
click at [262, 134] on input "checkbox" at bounding box center [261, 131] width 39 height 11
checkbox input "true"
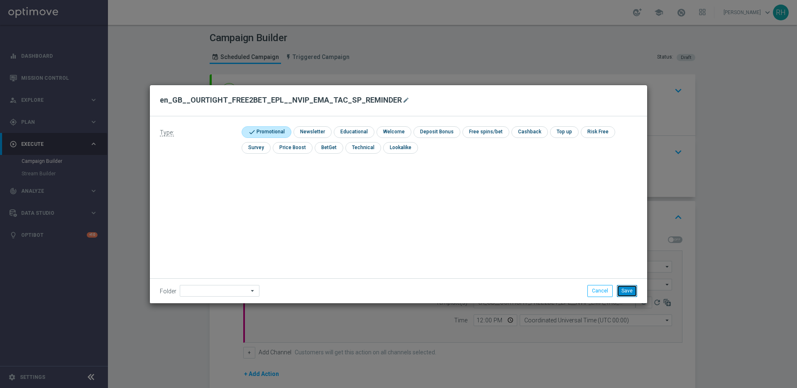
click at [630, 291] on button "Save" at bounding box center [627, 291] width 20 height 12
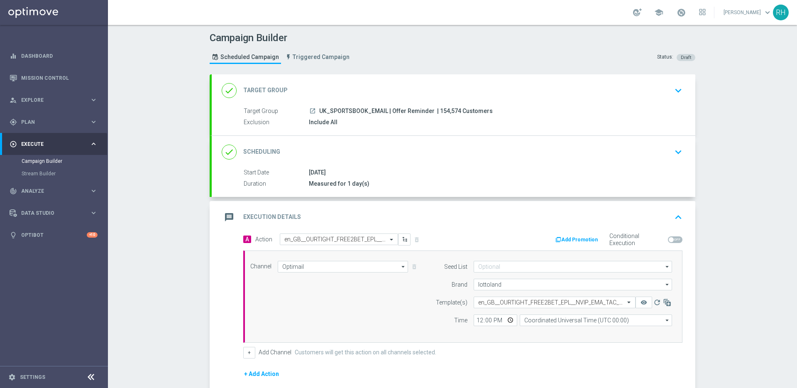
click at [608, 309] on form "Template(s) Select template en_GB__OURTIGHT_FREE2BET_EPL__NVIP_EMA_TAC_SP_REMIN…" at bounding box center [551, 310] width 241 height 29
click at [608, 315] on input "Coordinated Universal Time (UTC 00:00)" at bounding box center [596, 320] width 152 height 12
click at [607, 332] on div "United Kingdom Time (UTC +01:00)" at bounding box center [602, 332] width 152 height 12
type input "United Kingdom Time (UTC +01:00)"
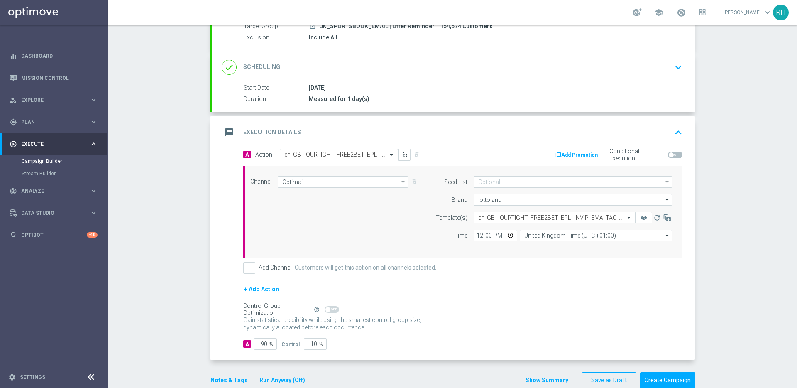
scroll to position [102, 0]
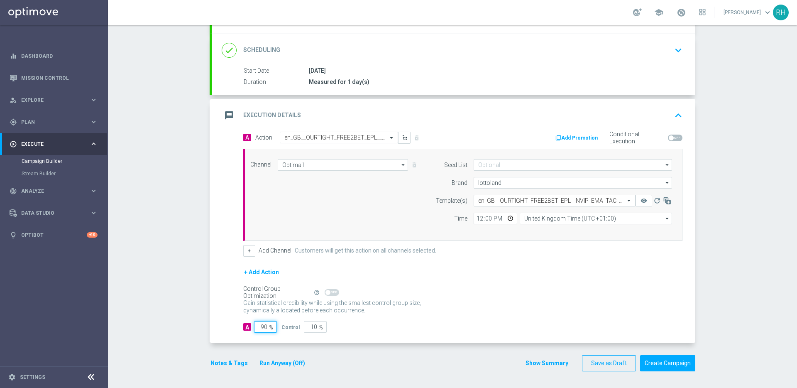
click at [258, 328] on input "90" at bounding box center [265, 327] width 23 height 12
type input "1"
type input "99"
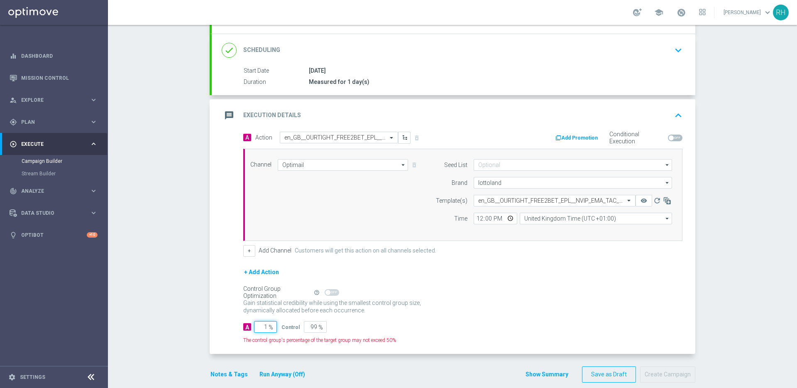
type input "10"
type input "90"
type input "100"
type input "0"
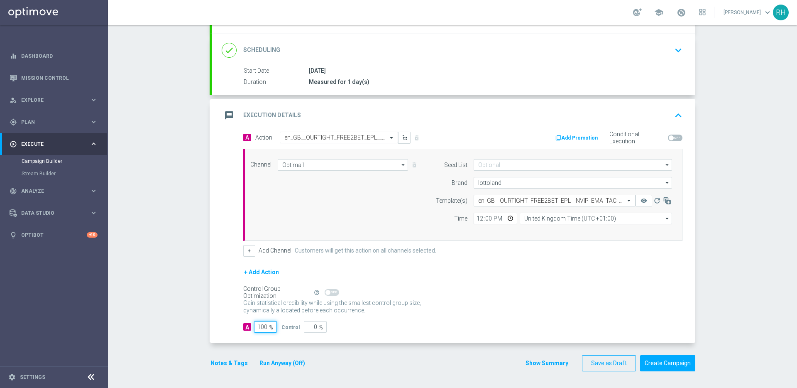
type input "100"
click at [212, 304] on div "A Action Select action en_GB__OURTIGHT_FREE2BET_EPL__NVIP_EMA_TAC_SP_REMINDER d…" at bounding box center [453, 237] width 483 height 211
click at [223, 367] on button "Notes & Tags" at bounding box center [229, 363] width 39 height 10
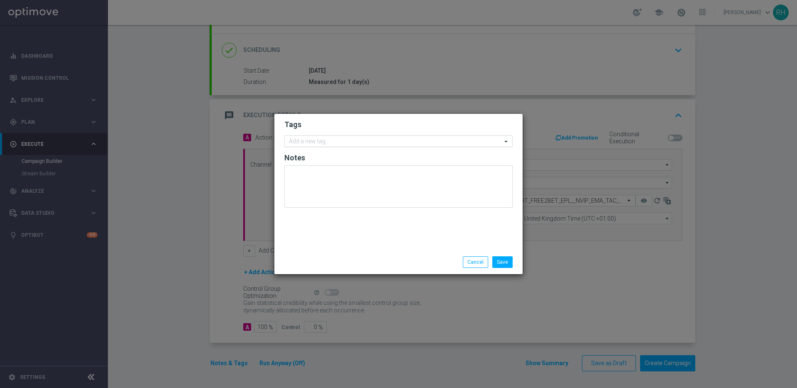
click at [403, 142] on input "text" at bounding box center [395, 141] width 213 height 7
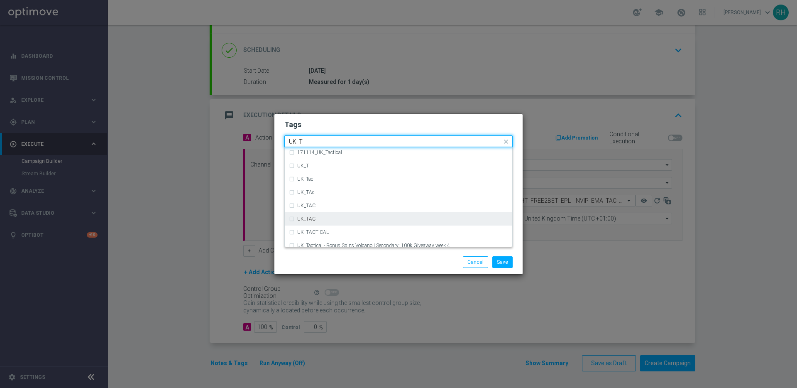
scroll to position [16, 0]
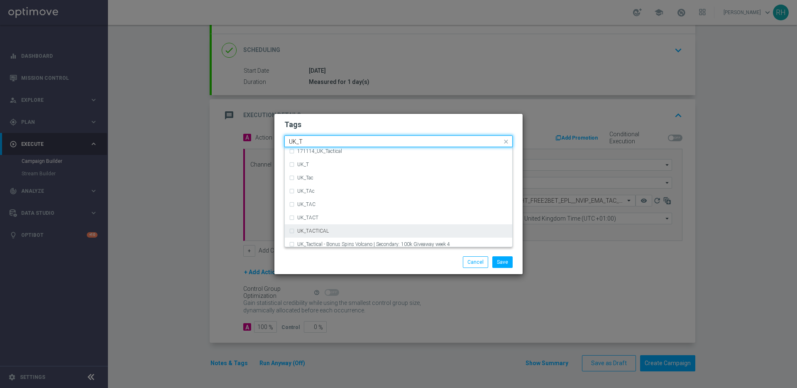
click at [374, 232] on div "UK_TACTICAL" at bounding box center [402, 230] width 211 height 5
type input "UK_T"
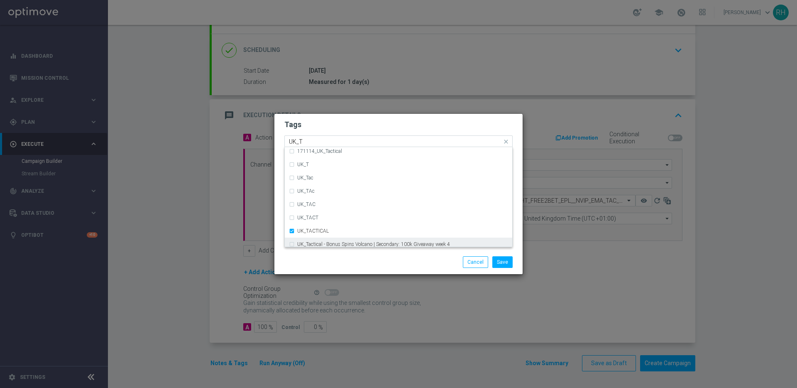
click at [386, 261] on div "Save Cancel" at bounding box center [438, 262] width 161 height 12
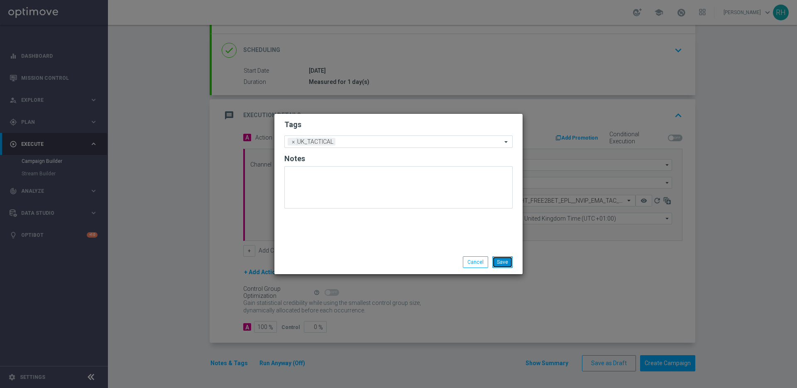
click at [506, 259] on button "Save" at bounding box center [502, 262] width 20 height 12
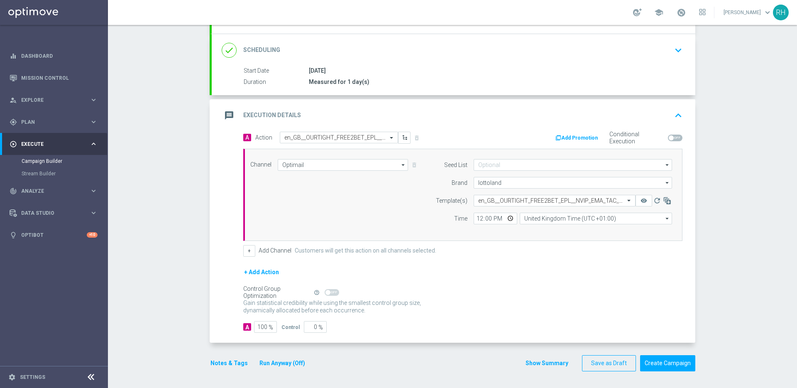
click at [554, 364] on button "Show Summary" at bounding box center [547, 363] width 44 height 10
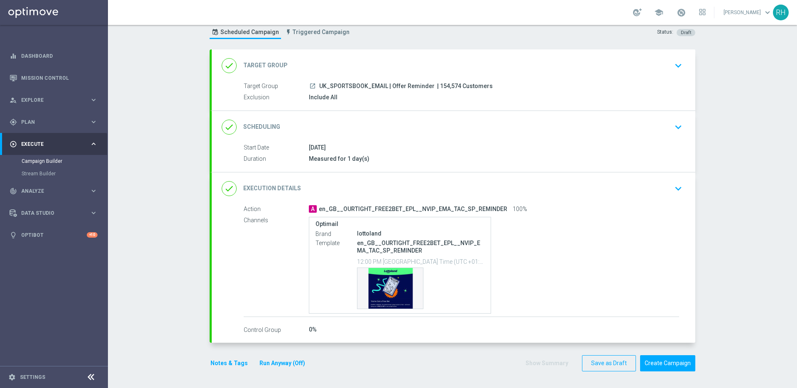
scroll to position [25, 0]
click at [747, 204] on div "Campaign Builder Scheduled Campaign Triggered Campaign Status: Draft done Targe…" at bounding box center [452, 206] width 689 height 363
click at [222, 366] on button "Notes & Tags" at bounding box center [229, 363] width 39 height 10
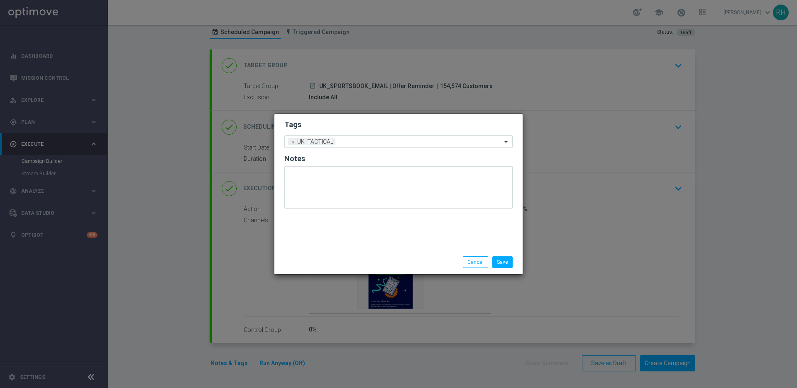
drag, startPoint x: 437, startPoint y: 245, endPoint x: 454, endPoint y: 263, distance: 24.7
click at [438, 247] on div "Tags Add a new tag × UK_TACTICAL Notes" at bounding box center [398, 182] width 248 height 136
click at [476, 259] on button "Cancel" at bounding box center [475, 262] width 25 height 12
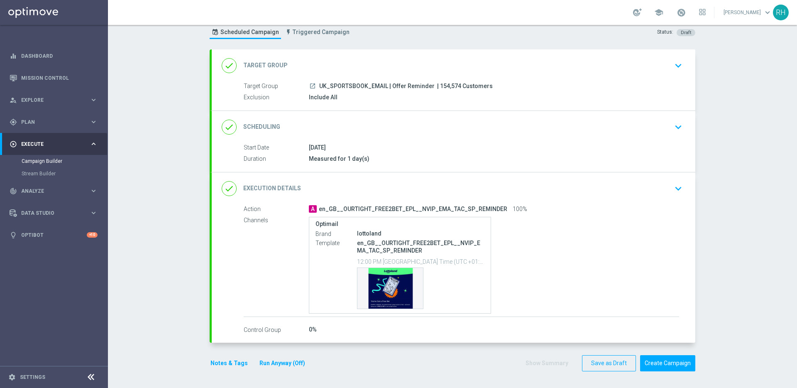
click at [692, 311] on div "Action A en_GB__OURTIGHT_FREE2BET_EPL__NVIP_EMA_TAC_SP_REMINDER 100% Channels O…" at bounding box center [453, 270] width 483 height 130
click at [616, 369] on button "Save as Draft" at bounding box center [609, 363] width 54 height 16
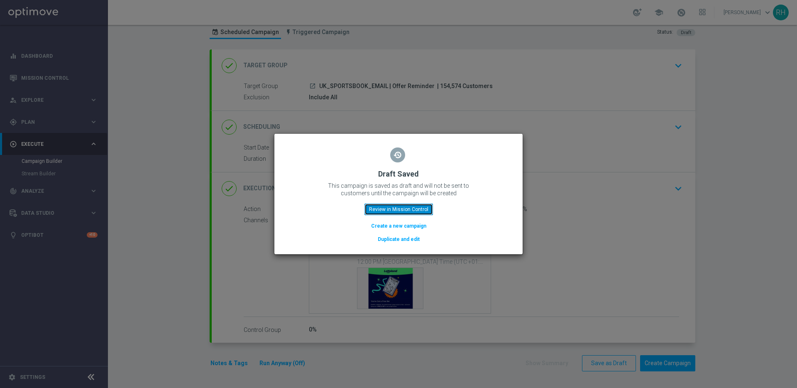
click at [419, 208] on button "Review in Mission Control" at bounding box center [398, 209] width 68 height 12
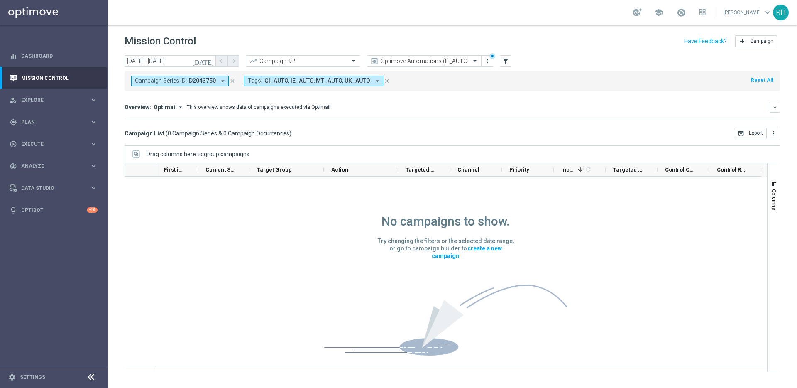
click at [378, 64] on icon "preview" at bounding box center [374, 61] width 8 height 8
click at [381, 62] on input "text" at bounding box center [415, 61] width 89 height 7
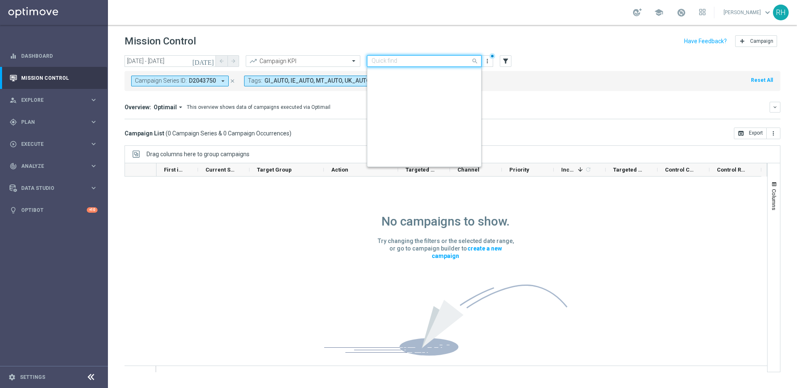
scroll to position [151, 0]
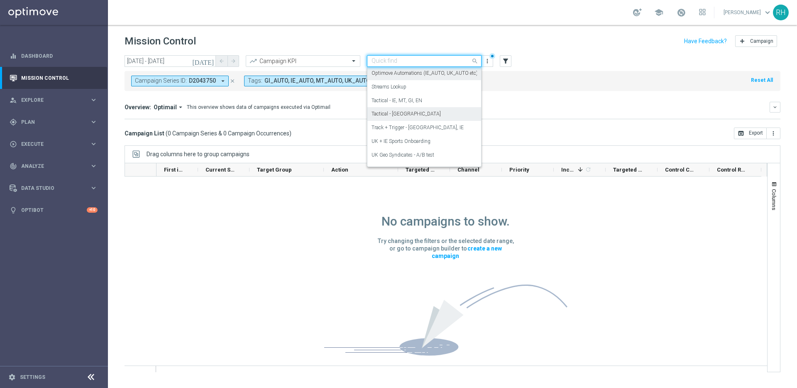
click at [396, 110] on label "Tactical - [GEOGRAPHIC_DATA]" at bounding box center [405, 113] width 69 height 7
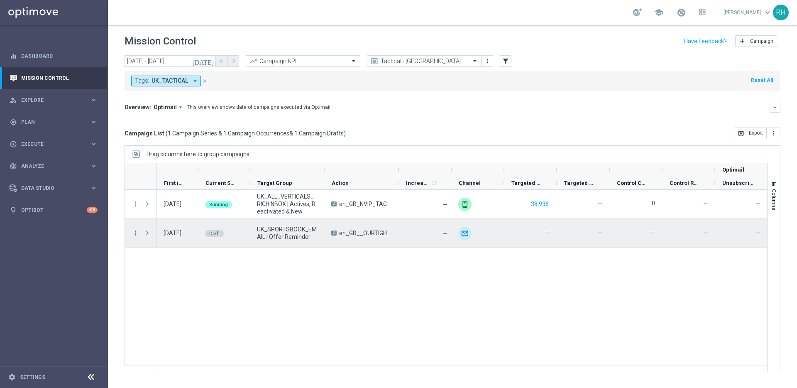
click at [134, 232] on icon "more_vert" at bounding box center [135, 232] width 7 height 7
click at [151, 266] on div "edit" at bounding box center [145, 265] width 12 height 6
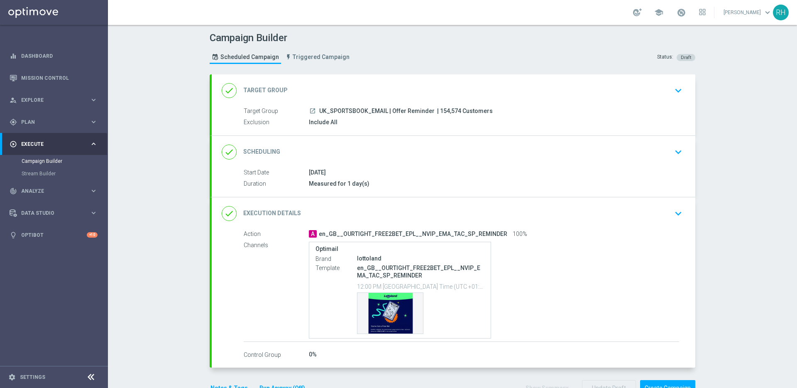
click at [270, 220] on div "done Execution Details keyboard_arrow_down" at bounding box center [454, 213] width 464 height 16
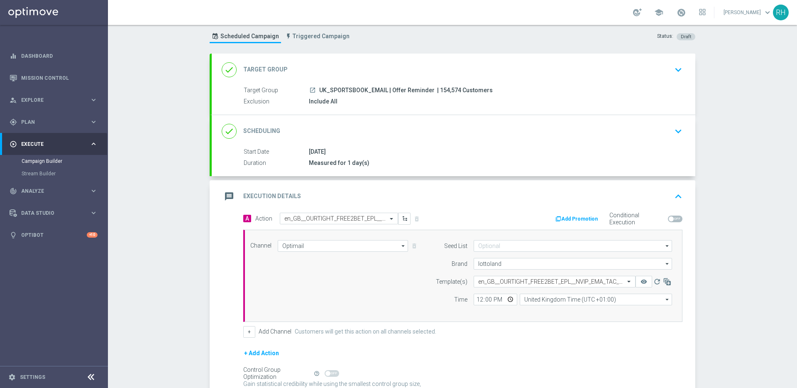
scroll to position [21, 0]
click at [672, 195] on icon "keyboard_arrow_up" at bounding box center [678, 196] width 12 height 12
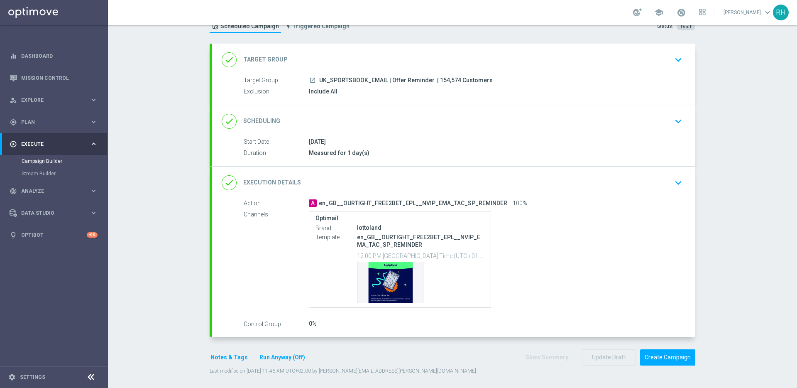
scroll to position [34, 0]
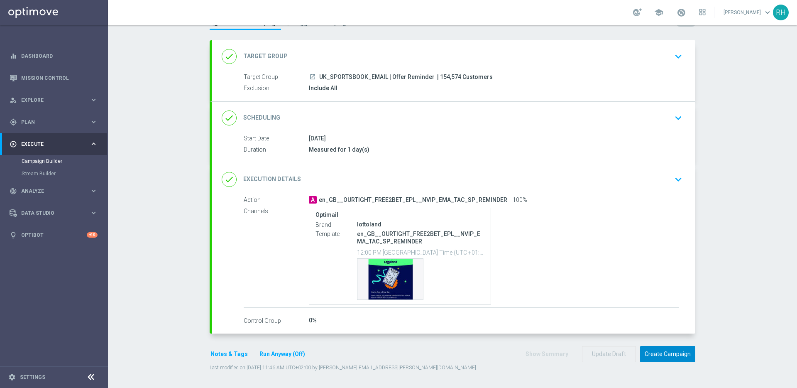
click at [665, 353] on button "Create Campaign" at bounding box center [667, 354] width 55 height 16
